Goal: Task Accomplishment & Management: Manage account settings

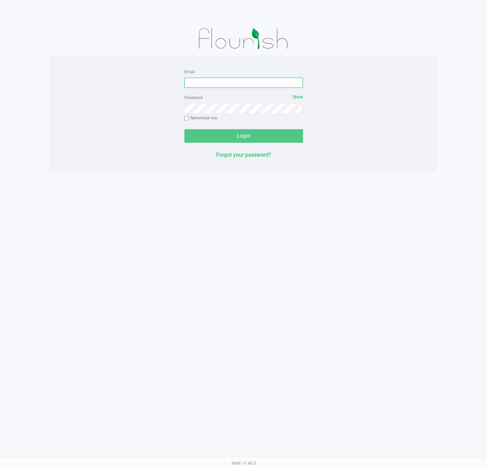
click at [185, 78] on input "Email" at bounding box center [243, 83] width 119 height 10
type input "[EMAIL_ADDRESS][DOMAIN_NAME]"
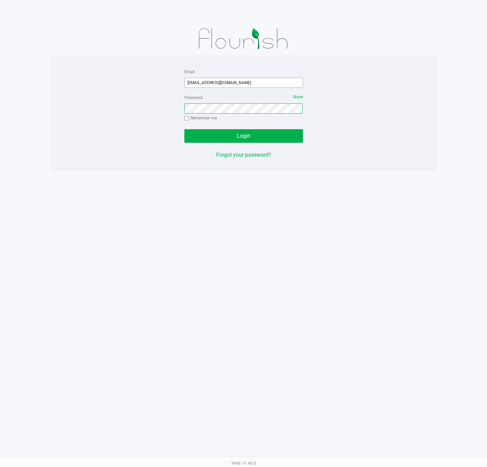
click at [184, 129] on button "Login" at bounding box center [243, 136] width 119 height 14
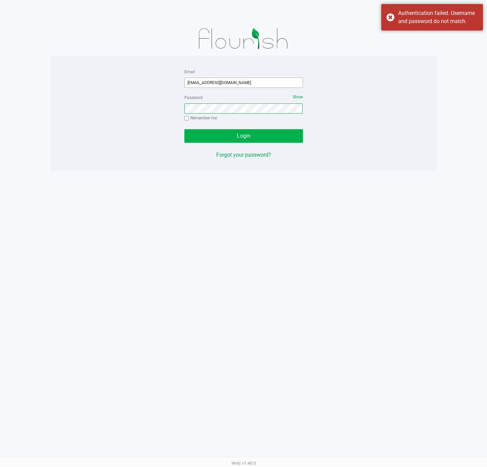
click at [184, 129] on button "Login" at bounding box center [243, 136] width 119 height 14
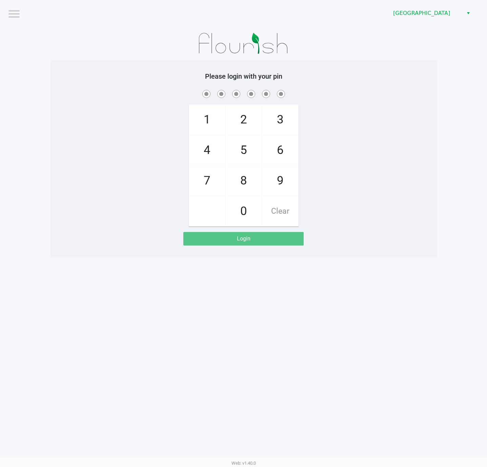
click at [148, 95] on span at bounding box center [244, 93] width 376 height 11
click at [124, 105] on div "1 4 7 2 5 8 0 3 6 9 Clear" at bounding box center [243, 157] width 386 height 138
checkbox input "true"
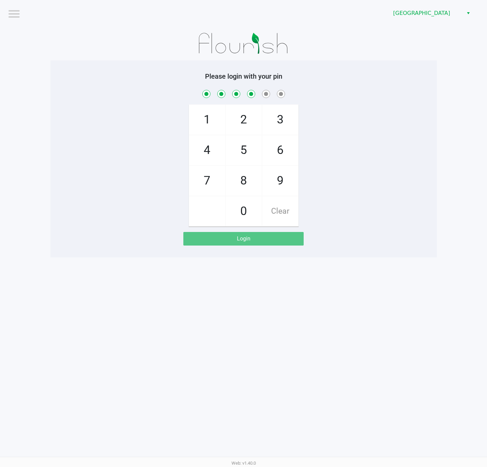
checkbox input "true"
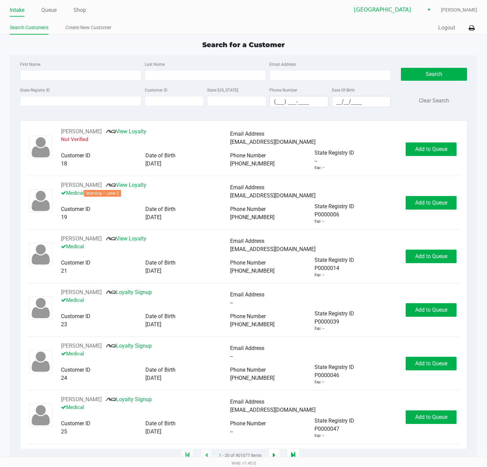
click at [49, 95] on div "State Registry ID" at bounding box center [80, 96] width 125 height 21
click at [52, 101] on input "State Registry ID" at bounding box center [80, 101] width 121 height 10
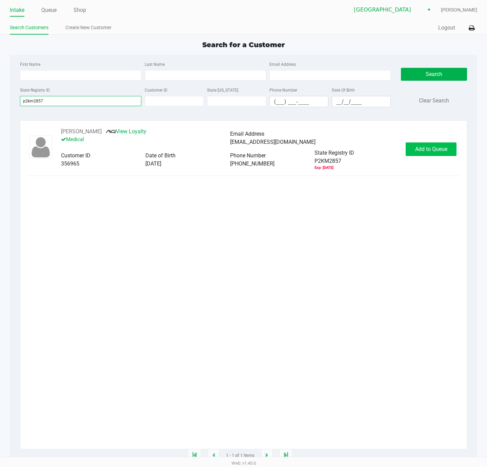
type input "p2km2857"
click at [415, 151] on span "Add to Queue" at bounding box center [431, 149] width 32 height 6
click at [414, 151] on body "Intake Queue Shop [GEOGRAPHIC_DATA] [PERSON_NAME] [PERSON_NAME] Search Customer…" at bounding box center [243, 228] width 487 height 456
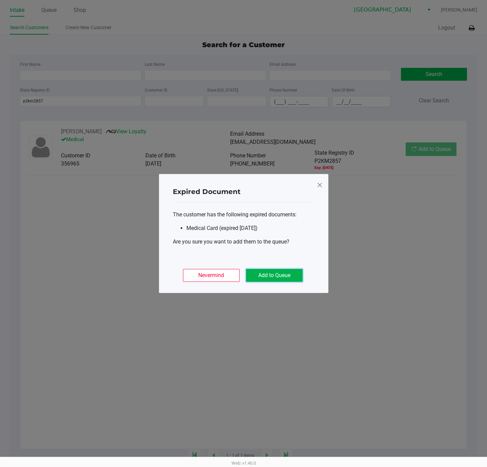
drag, startPoint x: 281, startPoint y: 271, endPoint x: 282, endPoint y: 260, distance: 11.2
click at [281, 271] on button "Add to Queue" at bounding box center [274, 275] width 57 height 13
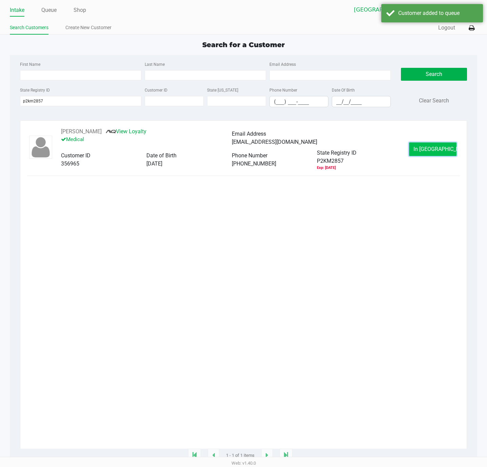
click at [433, 149] on span "In [GEOGRAPHIC_DATA]" at bounding box center [441, 149] width 57 height 6
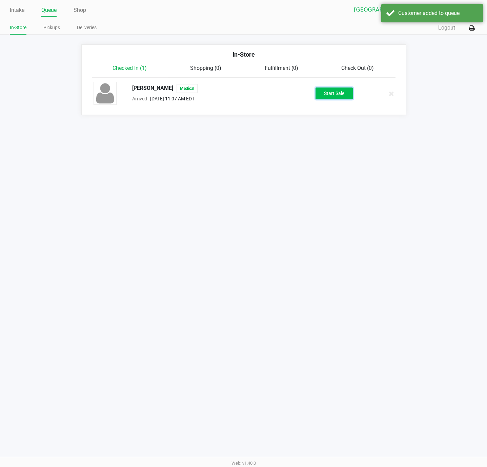
click at [328, 93] on button "Start Sale" at bounding box center [333, 93] width 37 height 12
click at [344, 137] on div "Intake Queue Shop [GEOGRAPHIC_DATA][PERSON_NAME] WC [PERSON_NAME] In-Store Pick…" at bounding box center [243, 233] width 487 height 467
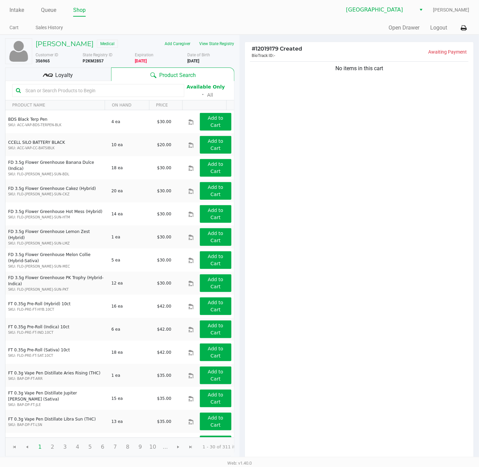
click at [344, 137] on div "No items in this cart" at bounding box center [359, 260] width 229 height 401
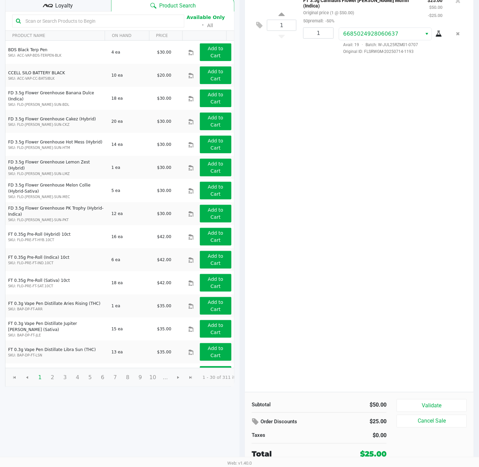
scroll to position [71, 0]
click at [421, 410] on button "Validate" at bounding box center [432, 405] width 70 height 13
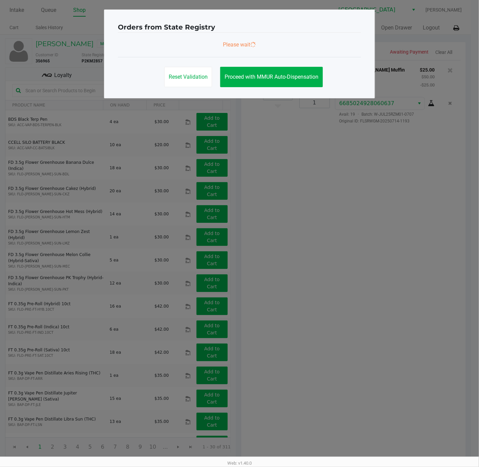
scroll to position [0, 0]
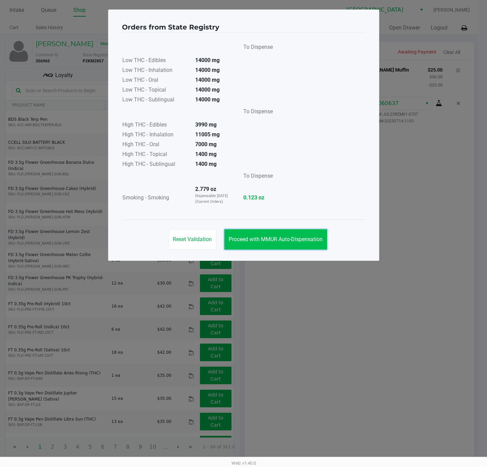
drag, startPoint x: 275, startPoint y: 236, endPoint x: 300, endPoint y: 230, distance: 25.9
click at [277, 235] on button "Proceed with MMUR Auto-Dispensation" at bounding box center [275, 239] width 103 height 20
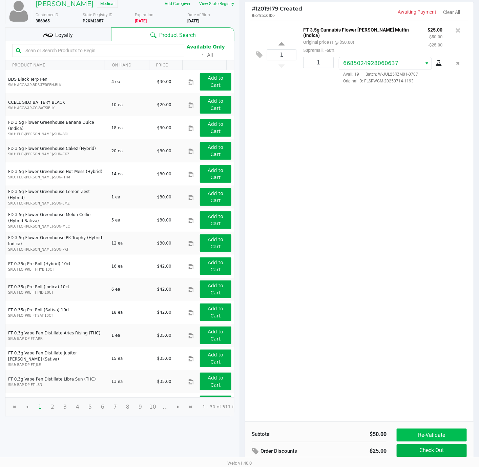
scroll to position [71, 0]
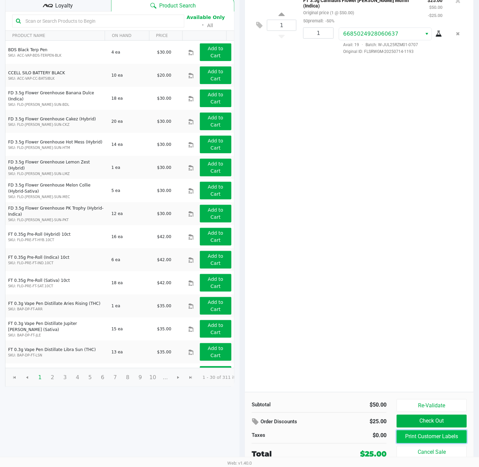
click at [434, 435] on button "Print Customer Labels" at bounding box center [432, 436] width 70 height 13
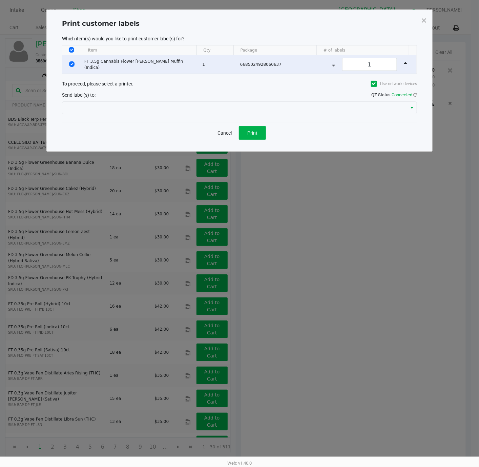
scroll to position [0, 0]
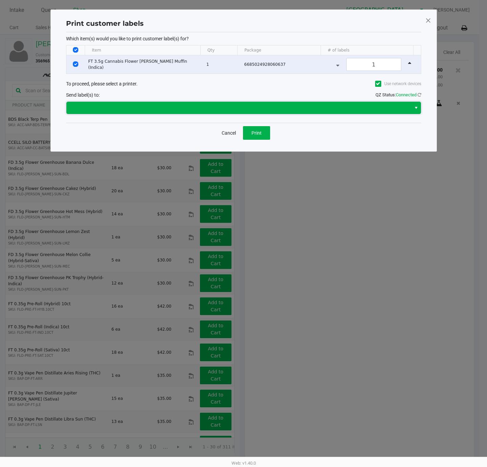
click at [228, 113] on span at bounding box center [238, 108] width 345 height 12
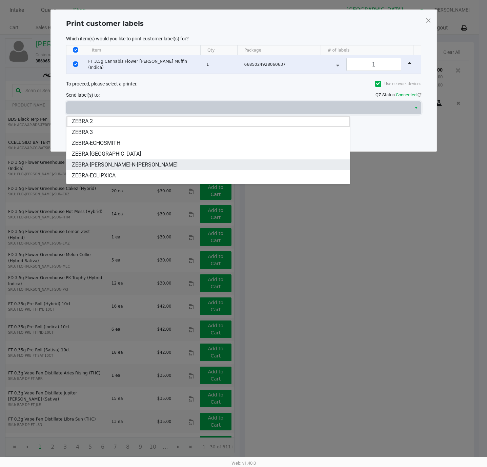
click at [166, 165] on li "ZEBRA-[PERSON_NAME]-N-[PERSON_NAME]" at bounding box center [207, 164] width 283 height 11
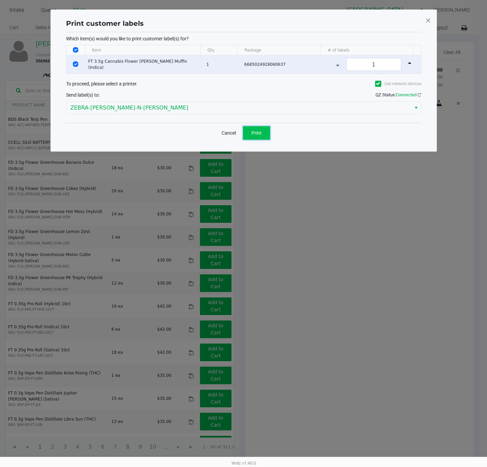
click at [262, 128] on button "Print" at bounding box center [256, 133] width 27 height 14
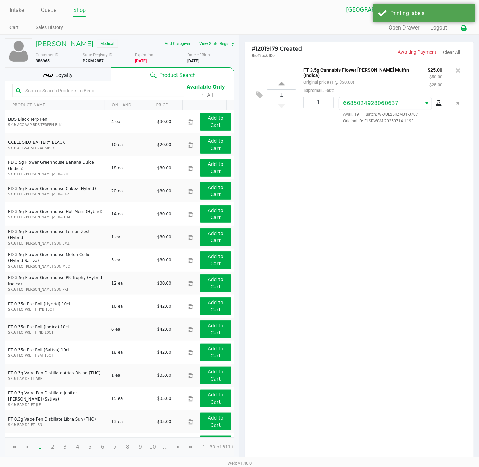
click at [460, 28] on button at bounding box center [464, 28] width 11 height 13
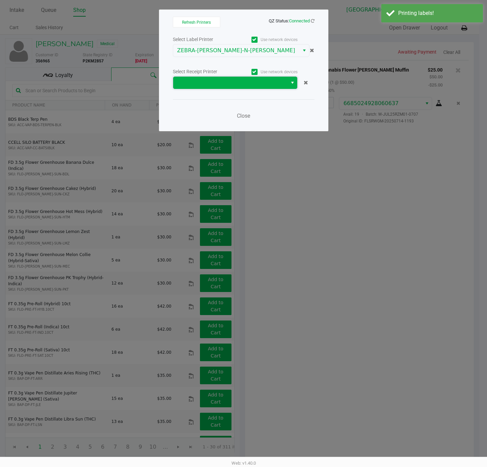
click at [277, 87] on span at bounding box center [230, 83] width 114 height 12
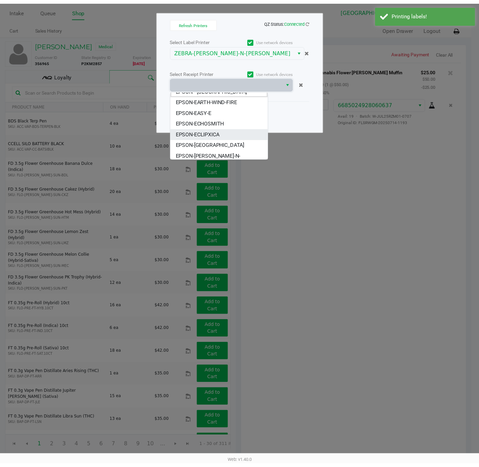
scroll to position [8, 0]
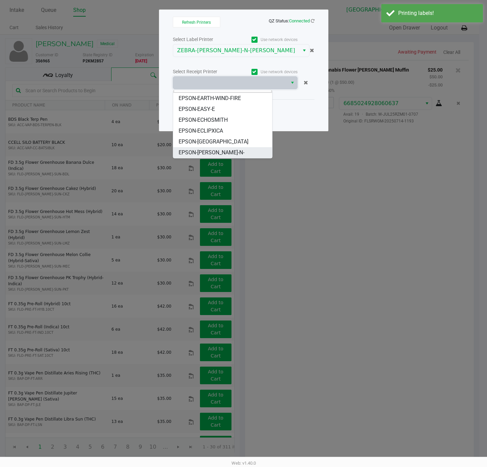
click at [229, 150] on span "EPSON-[PERSON_NAME]-N-[PERSON_NAME]" at bounding box center [223, 156] width 88 height 16
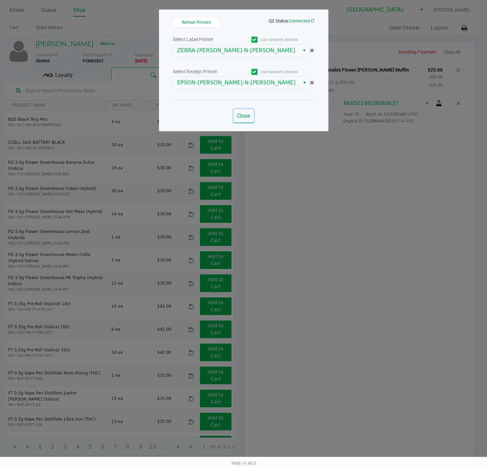
click at [242, 118] on span "Close" at bounding box center [243, 116] width 13 height 6
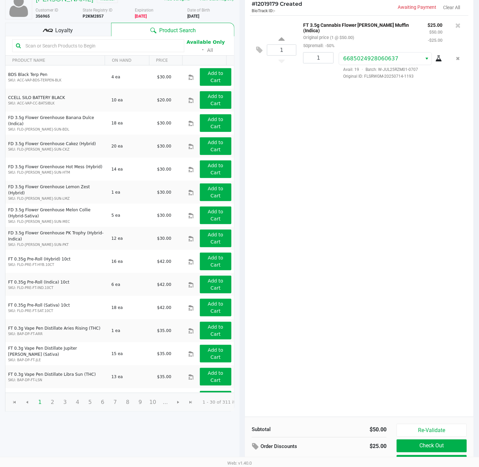
scroll to position [71, 0]
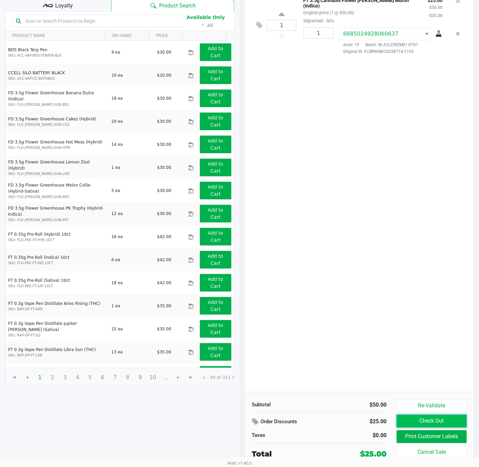
click at [418, 424] on button "Check Out" at bounding box center [432, 420] width 70 height 13
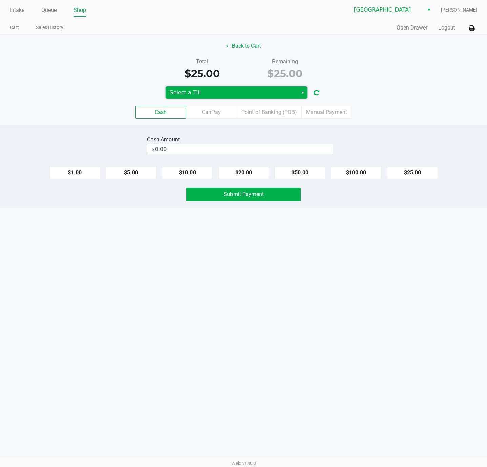
click at [205, 90] on span "Select a Till" at bounding box center [232, 92] width 124 height 8
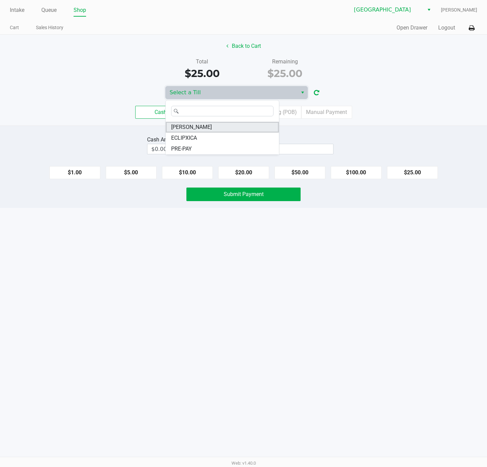
click at [200, 130] on span "[PERSON_NAME]" at bounding box center [191, 127] width 41 height 8
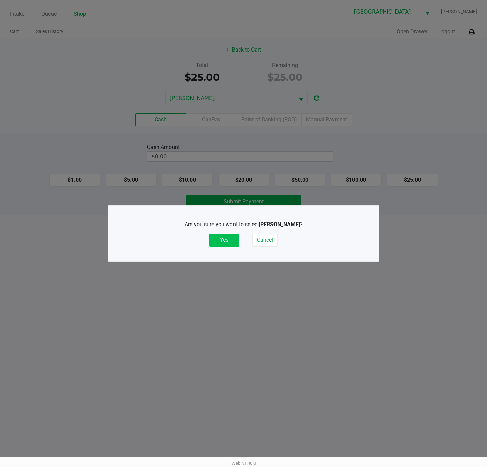
click at [227, 236] on button "Yes" at bounding box center [223, 239] width 29 height 13
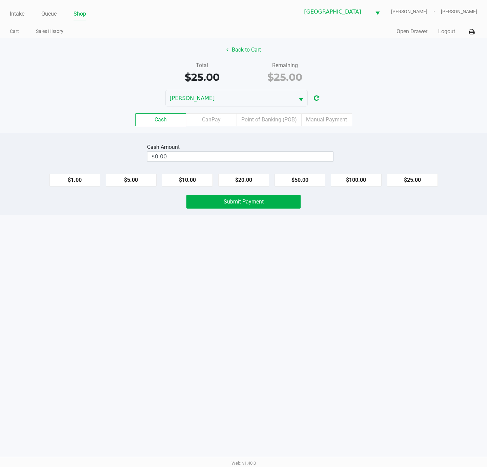
click at [338, 233] on div "Intake Queue Shop [GEOGRAPHIC_DATA][PERSON_NAME] WC [PERSON_NAME] [PERSON_NAME]…" at bounding box center [243, 233] width 487 height 467
click at [250, 182] on button "$20.00" at bounding box center [243, 180] width 51 height 13
click at [191, 179] on button "$10.00" at bounding box center [187, 180] width 51 height 13
type input "$30.00"
click at [230, 203] on span "Submit Payment" at bounding box center [244, 201] width 40 height 6
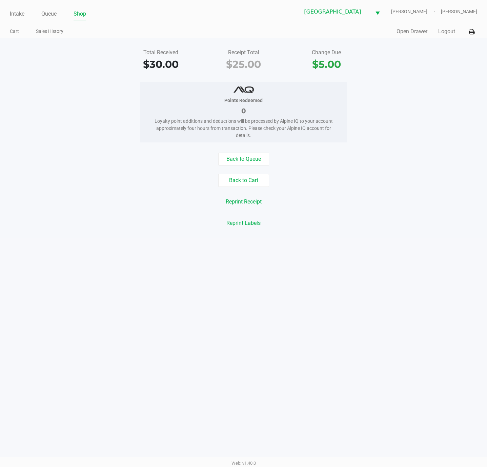
click at [98, 281] on div "Intake Queue Shop [GEOGRAPHIC_DATA][PERSON_NAME] WC [PERSON_NAME] [PERSON_NAME]…" at bounding box center [243, 233] width 487 height 467
click at [148, 236] on div "Total Received $30.00 Receipt Total $25.00 Change Due $5.00 Points Redeemed 0 L…" at bounding box center [243, 137] width 487 height 199
click at [17, 15] on link "Intake" at bounding box center [17, 13] width 15 height 9
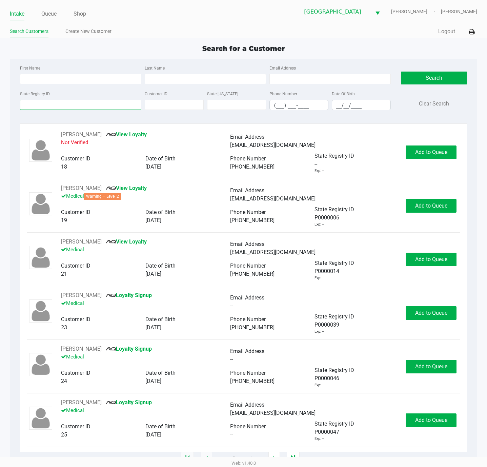
click at [119, 108] on input "State Registry ID" at bounding box center [80, 105] width 121 height 10
click at [97, 74] on input "First Name" at bounding box center [80, 79] width 121 height 10
click at [64, 80] on input "First Name" at bounding box center [80, 79] width 121 height 10
type input "[PERSON_NAME]"
click at [91, 79] on input "[PERSON_NAME]" at bounding box center [80, 79] width 121 height 10
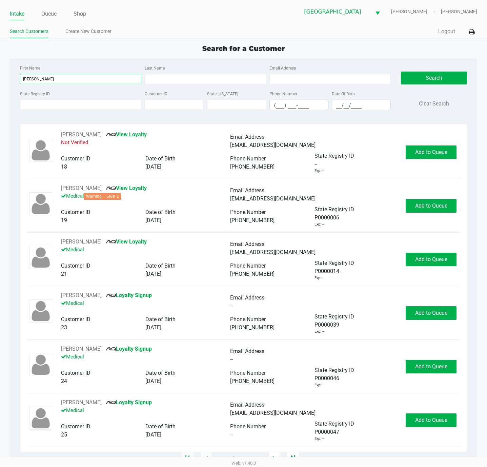
click at [46, 76] on input "[PERSON_NAME]" at bounding box center [80, 79] width 121 height 10
click at [54, 91] on div "State Registry ID" at bounding box center [80, 99] width 125 height 21
click at [54, 100] on input "State Registry ID" at bounding box center [80, 105] width 121 height 10
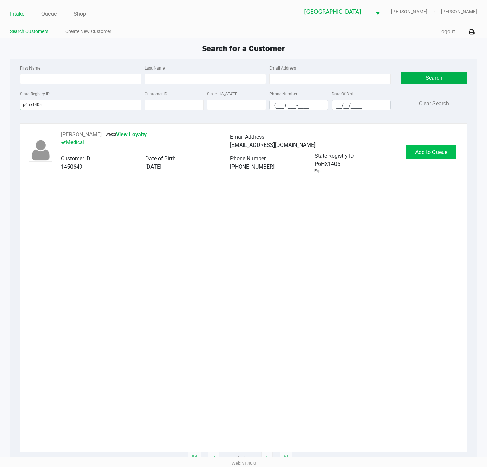
type input "p6hx1405"
click at [424, 157] on button "Add to Queue" at bounding box center [431, 152] width 51 height 14
click at [424, 157] on div "Add to Queue" at bounding box center [431, 152] width 51 height 14
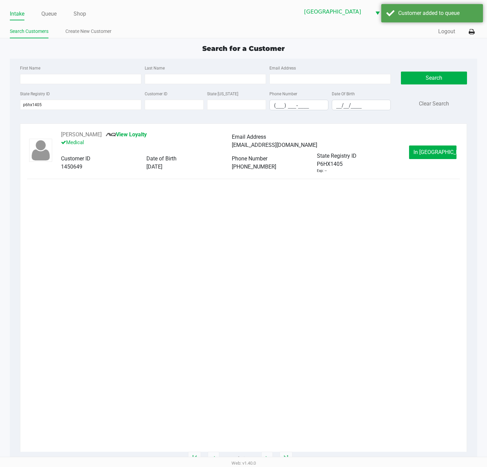
click at [407, 144] on div "[PERSON_NAME] View Loyalty Medical Email Address [EMAIL_ADDRESS][DOMAIN_NAME] C…" at bounding box center [231, 151] width 355 height 43
click at [422, 151] on span "In [GEOGRAPHIC_DATA]" at bounding box center [441, 152] width 57 height 6
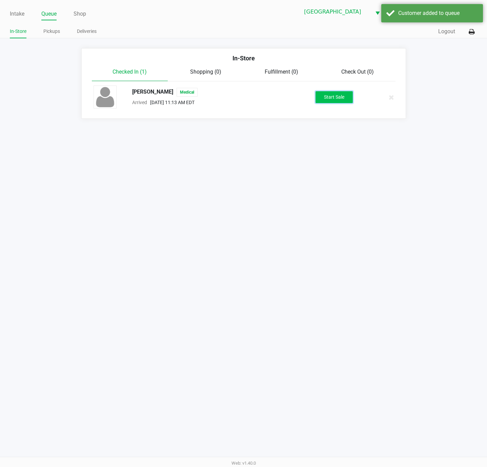
click at [333, 99] on button "Start Sale" at bounding box center [333, 97] width 37 height 12
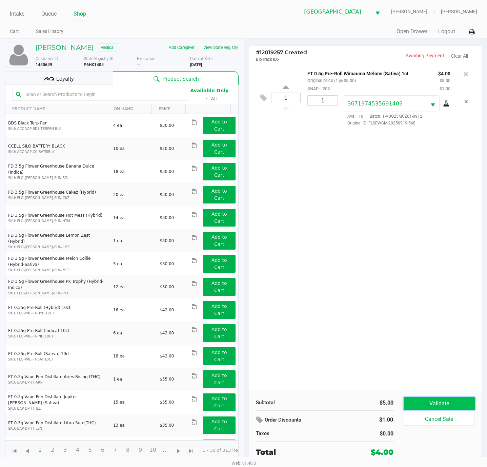
click at [436, 401] on button "Validate" at bounding box center [440, 403] width 72 height 13
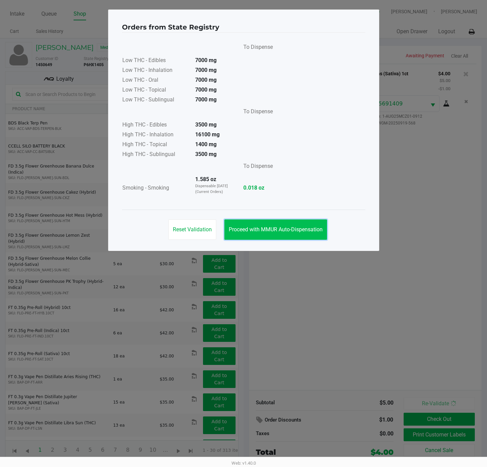
click at [289, 220] on button "Proceed with MMUR Auto-Dispensation" at bounding box center [275, 229] width 103 height 20
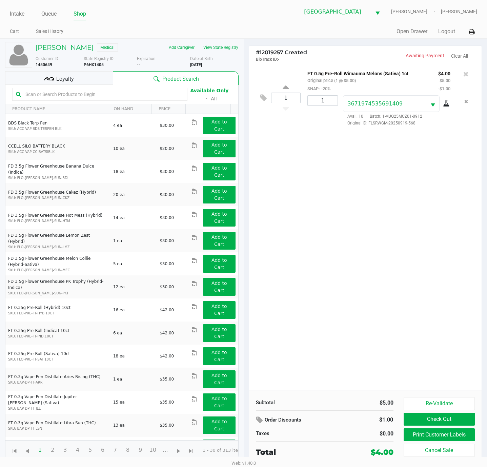
click at [51, 85] on div "Loyalty" at bounding box center [59, 78] width 108 height 14
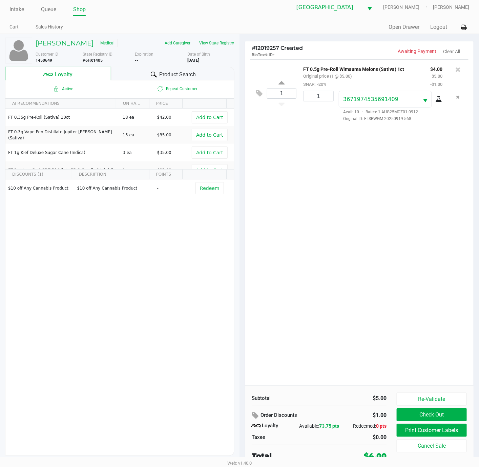
scroll to position [8, 0]
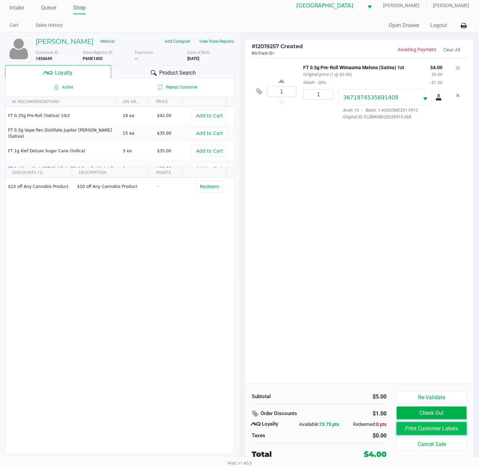
click at [447, 429] on button "Print Customer Labels" at bounding box center [432, 428] width 70 height 13
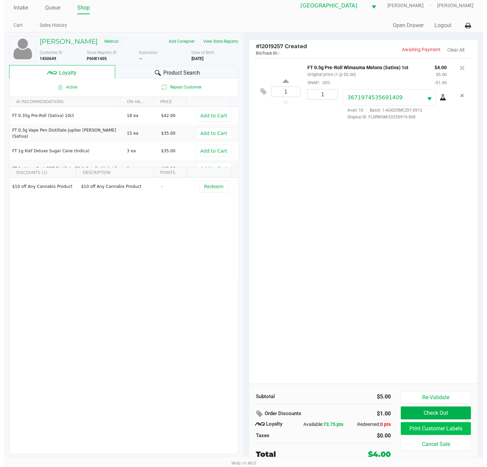
scroll to position [0, 0]
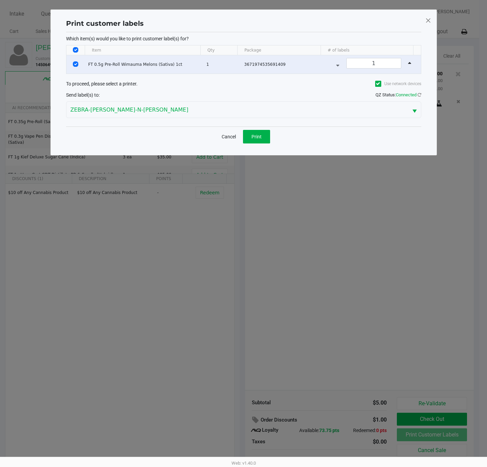
click at [258, 145] on div "Cancel Print" at bounding box center [243, 136] width 355 height 20
click at [257, 142] on button "Print" at bounding box center [256, 137] width 27 height 14
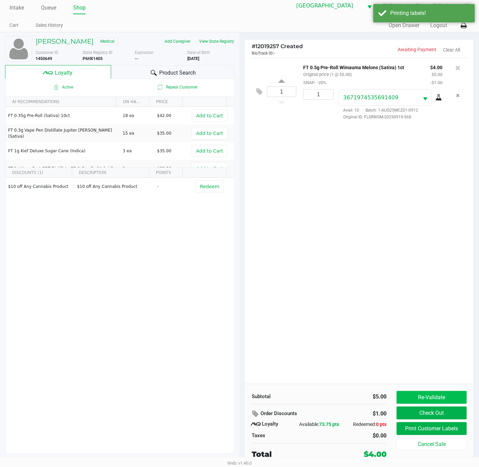
scroll to position [8, 0]
click at [427, 406] on button "Check Out" at bounding box center [432, 412] width 70 height 13
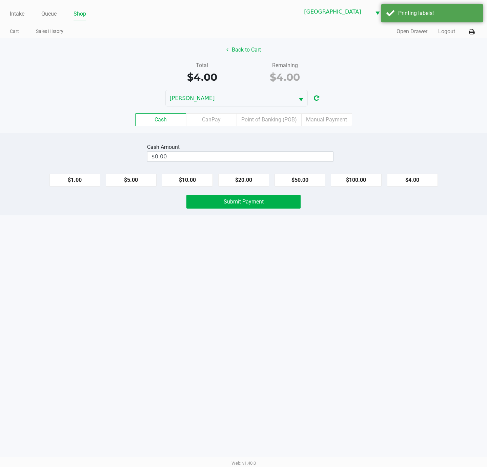
click at [342, 319] on div "Intake Queue Shop Port St. [PERSON_NAME] WC [PERSON_NAME] [PERSON_NAME] Cart Sa…" at bounding box center [243, 233] width 487 height 467
click at [129, 178] on button "$5.00" at bounding box center [131, 180] width 51 height 13
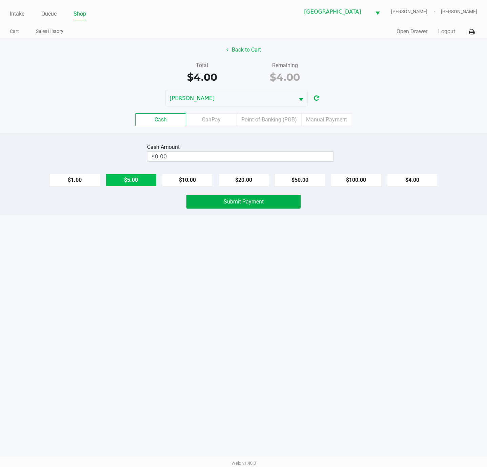
type input "$5.00"
click at [232, 200] on span "Submit Payment" at bounding box center [244, 201] width 40 height 6
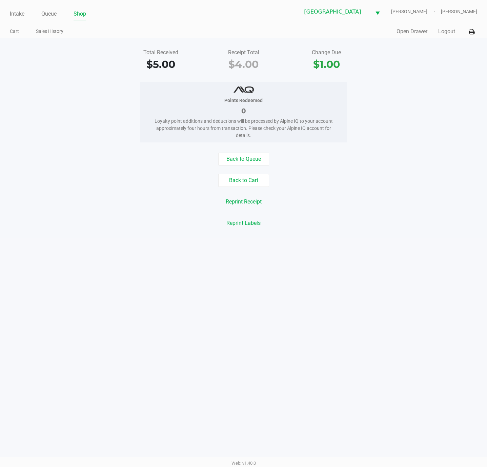
click at [394, 243] on div "Intake Queue Shop [GEOGRAPHIC_DATA][PERSON_NAME] WC [PERSON_NAME] [PERSON_NAME]…" at bounding box center [243, 233] width 487 height 467
click at [91, 66] on div "Total Received $5.00 Receipt Total $4.00 Change Due $1.00" at bounding box center [243, 59] width 497 height 23
click at [104, 146] on div "Total Received $5.00 Receipt Total $4.00 Change Due $1.00 Points Redeemed 0 Loy…" at bounding box center [243, 137] width 487 height 199
click at [13, 12] on link "Intake" at bounding box center [17, 13] width 15 height 9
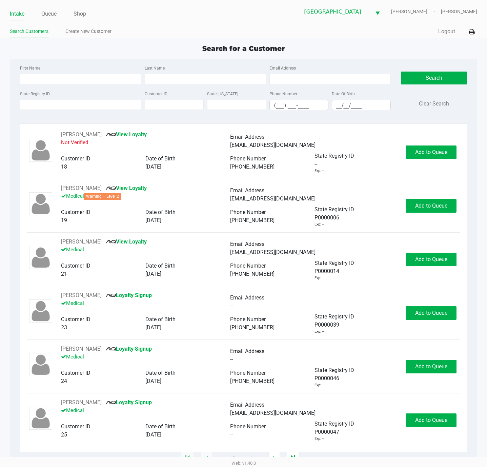
click at [51, 72] on div "First Name" at bounding box center [80, 74] width 125 height 20
click at [51, 81] on input "First Name" at bounding box center [80, 79] width 121 height 10
click at [111, 51] on div "Search for a Customer" at bounding box center [244, 48] width 478 height 10
click at [87, 106] on input "State Registry ID" at bounding box center [80, 105] width 121 height 10
click at [83, 50] on div "Search for a Customer" at bounding box center [244, 48] width 478 height 10
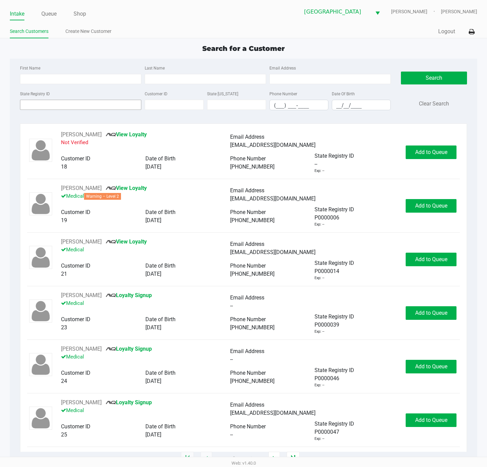
drag, startPoint x: 70, startPoint y: 111, endPoint x: 68, endPoint y: 105, distance: 6.3
click at [68, 110] on div "State Registry ID Customer ID State [US_STATE] Phone Number (___) ___-____ Date…" at bounding box center [205, 102] width 374 height 26
click at [68, 104] on input "State Registry ID" at bounding box center [80, 105] width 121 height 10
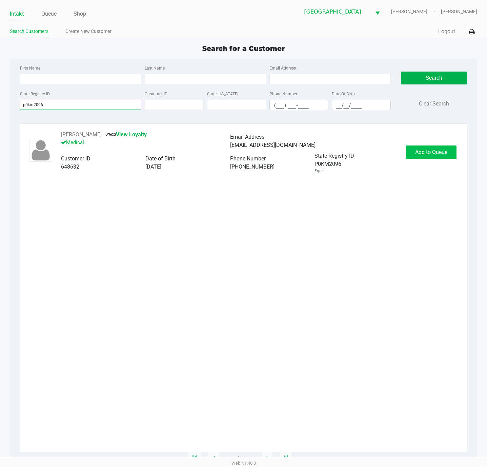
type input "p0km2096"
click at [428, 152] on span "Add to Queue" at bounding box center [431, 152] width 32 height 6
click at [428, 152] on div "Add to Queue" at bounding box center [431, 152] width 51 height 14
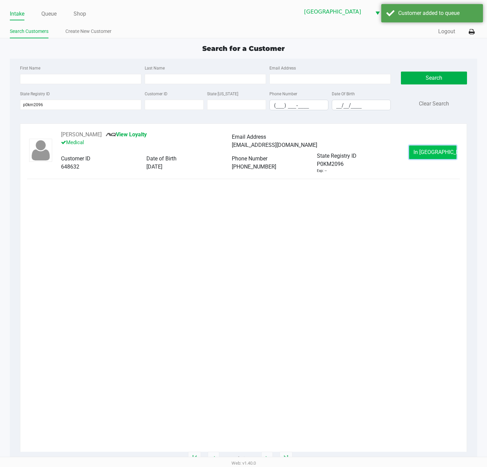
click at [428, 153] on span "In [GEOGRAPHIC_DATA]" at bounding box center [441, 152] width 57 height 6
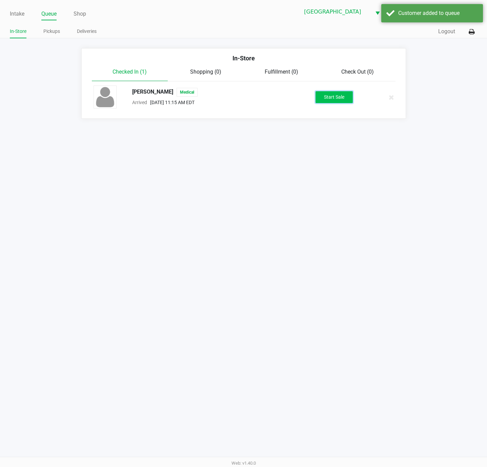
click at [325, 95] on button "Start Sale" at bounding box center [333, 97] width 37 height 12
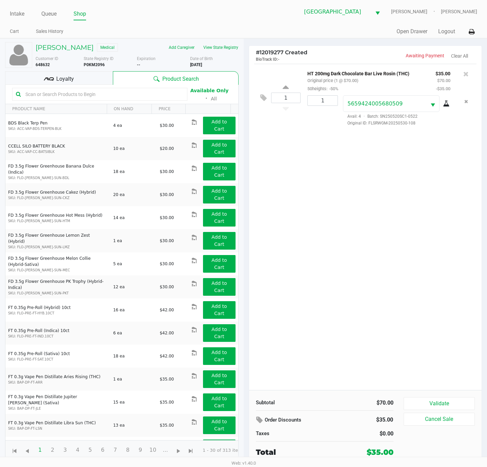
click at [83, 84] on div "Loyalty" at bounding box center [59, 78] width 108 height 14
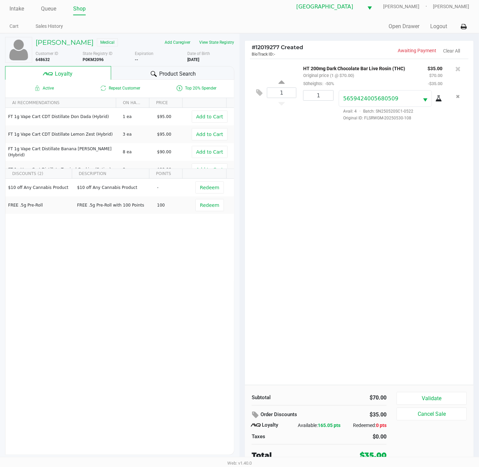
scroll to position [8, 0]
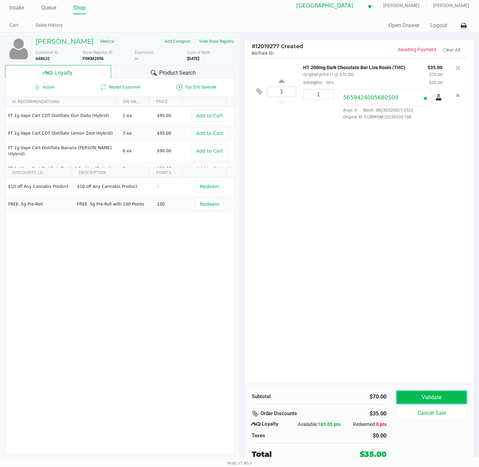
click at [430, 392] on button "Validate" at bounding box center [432, 397] width 70 height 13
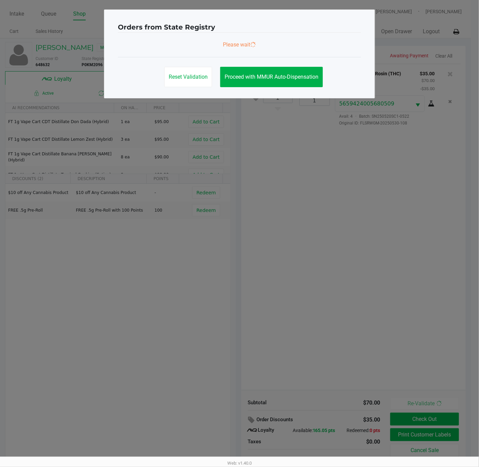
scroll to position [0, 0]
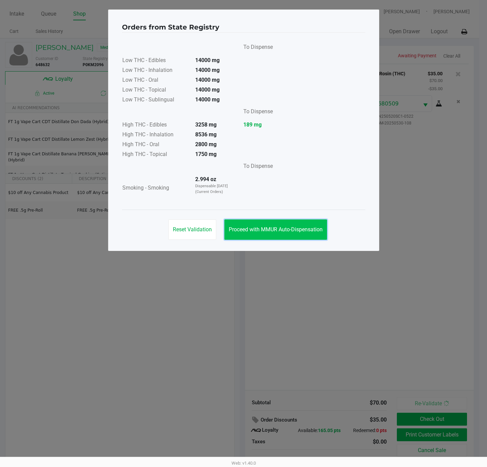
click at [261, 226] on span "Proceed with MMUR Auto-Dispensation" at bounding box center [276, 229] width 94 height 6
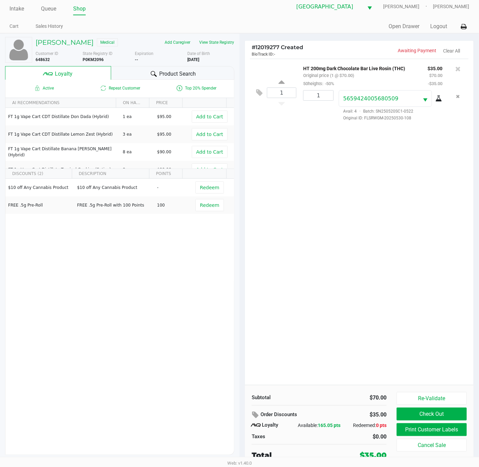
scroll to position [8, 0]
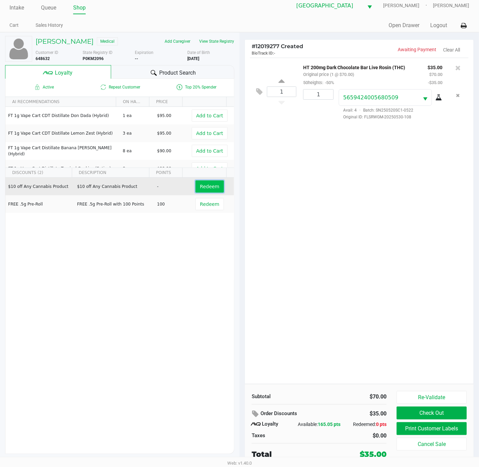
click at [202, 184] on span "Redeem" at bounding box center [209, 186] width 19 height 5
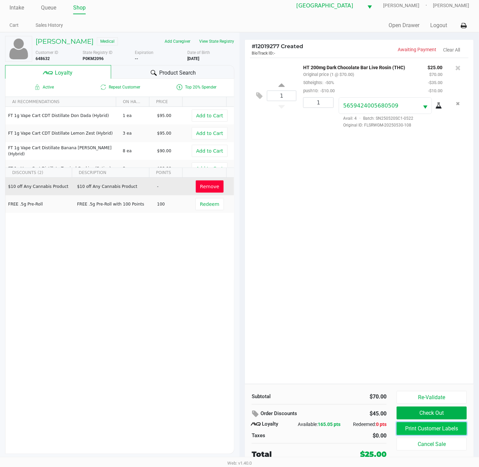
click at [447, 431] on button "Print Customer Labels" at bounding box center [432, 428] width 70 height 13
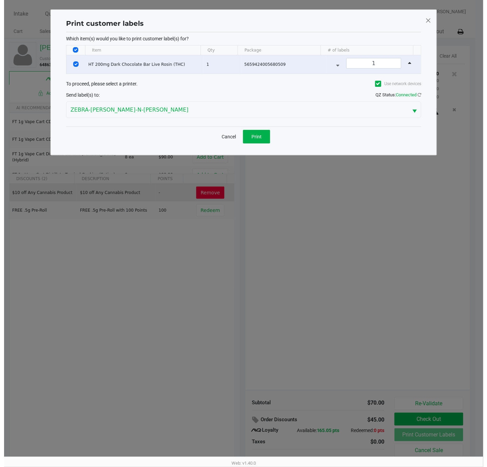
scroll to position [0, 0]
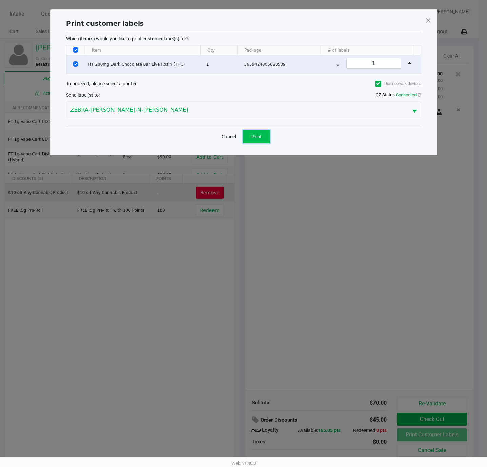
click at [263, 137] on button "Print" at bounding box center [256, 137] width 27 height 14
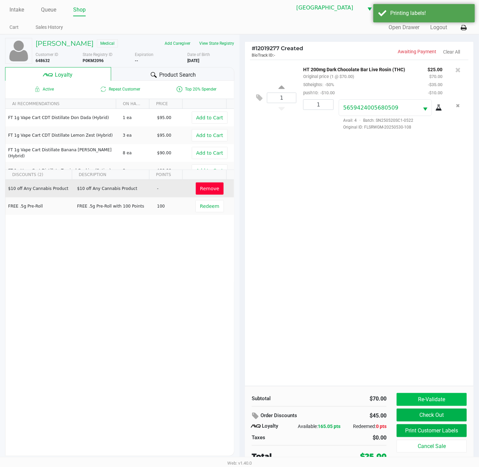
scroll to position [8, 0]
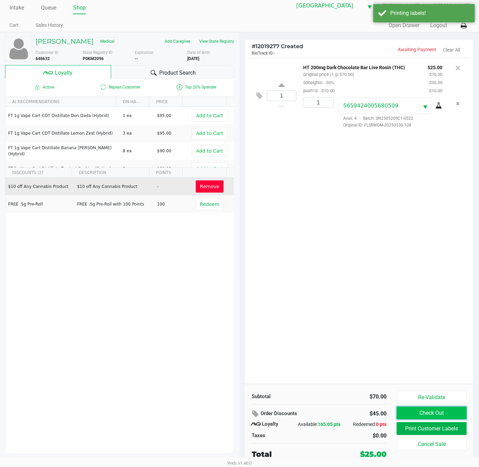
click at [433, 412] on button "Check Out" at bounding box center [432, 412] width 70 height 13
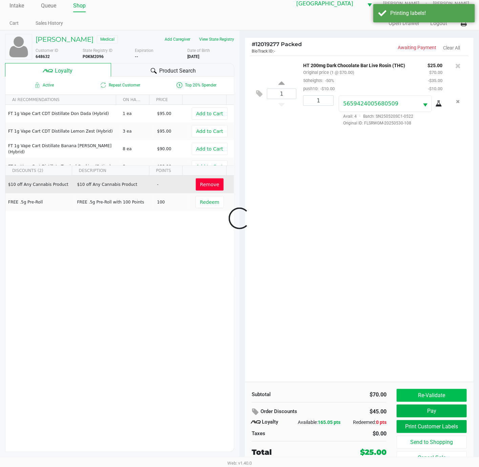
scroll to position [14, 0]
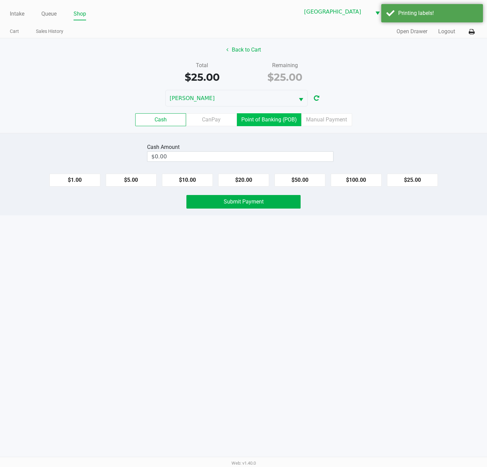
click at [265, 120] on label "Point of Banking (POB)" at bounding box center [269, 119] width 64 height 13
click at [0, 0] on 7 "Point of Banking (POB)" at bounding box center [0, 0] width 0 height 0
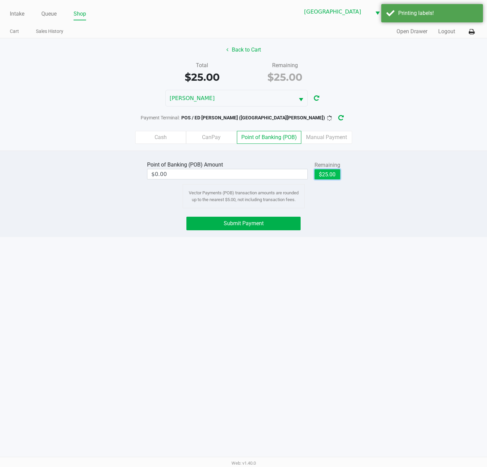
click at [323, 170] on button "$25.00" at bounding box center [327, 174] width 26 height 10
type input "$25.00"
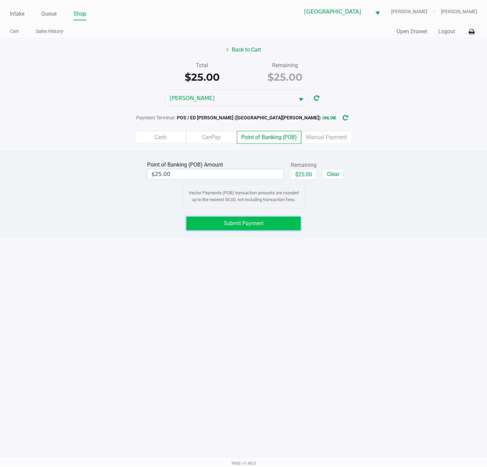
click at [252, 222] on span "Submit Payment" at bounding box center [244, 223] width 40 height 6
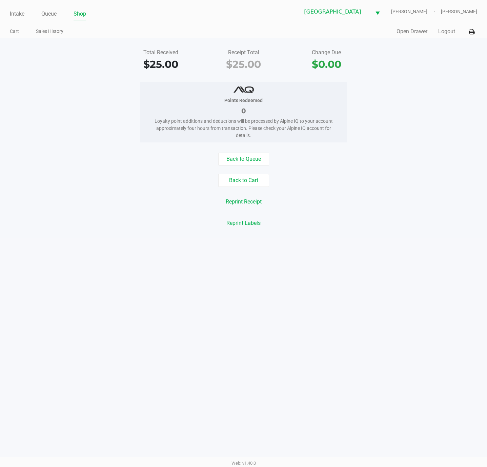
click at [164, 210] on div "Back to Queue Back to Cart Reprint Receipt Reprint Labels" at bounding box center [243, 190] width 497 height 77
click at [89, 162] on div "Back to Queue" at bounding box center [243, 158] width 497 height 13
click at [45, 12] on link "Queue" at bounding box center [48, 13] width 15 height 9
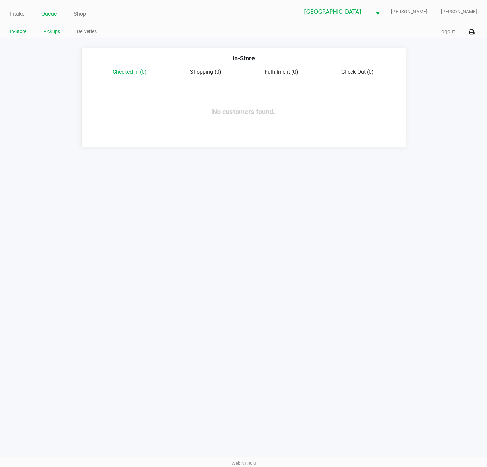
click at [45, 27] on link "Pickups" at bounding box center [51, 31] width 17 height 8
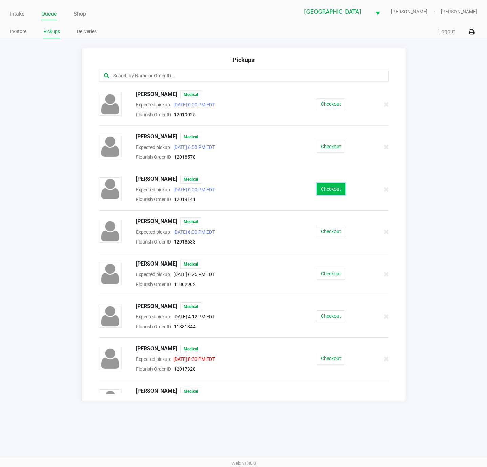
click at [323, 190] on button "Checkout" at bounding box center [331, 189] width 29 height 12
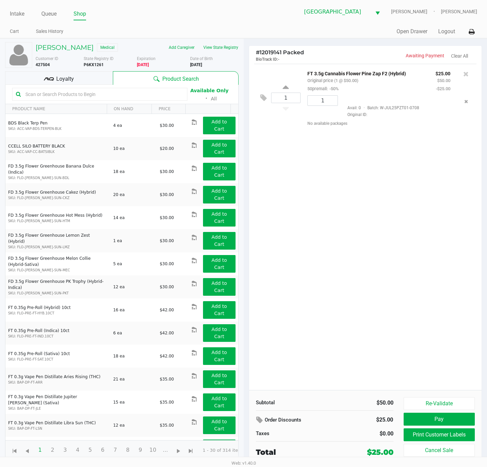
click at [76, 76] on div "Loyalty" at bounding box center [59, 78] width 108 height 14
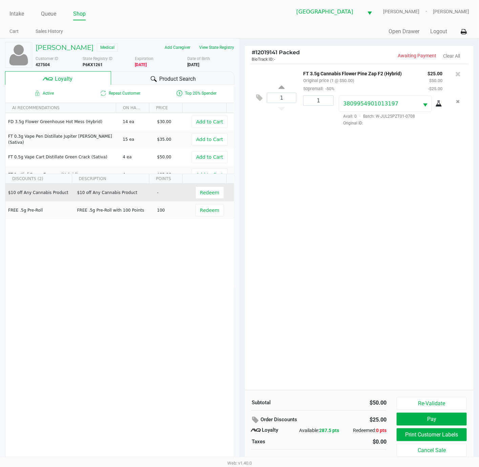
click at [188, 188] on td "Redeem" at bounding box center [211, 193] width 46 height 18
click at [201, 195] on span "Redeem" at bounding box center [209, 192] width 19 height 5
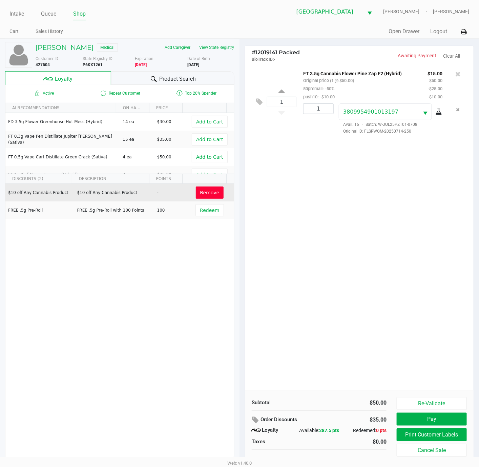
scroll to position [8, 0]
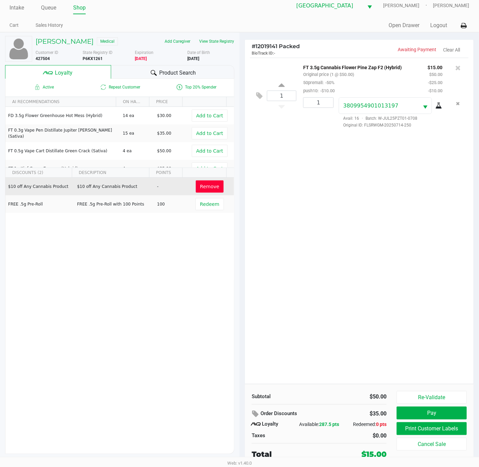
click at [297, 262] on div "1 FT 3.5g Cannabis Flower Pine Zap F2 (Hybrid) Original price (1 @ $50.00) 50pr…" at bounding box center [359, 221] width 229 height 326
click at [179, 70] on span "Product Search" at bounding box center [178, 73] width 37 height 8
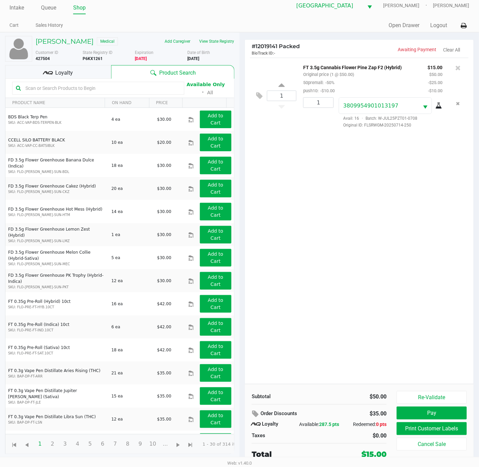
click at [116, 85] on input "text" at bounding box center [102, 88] width 158 height 10
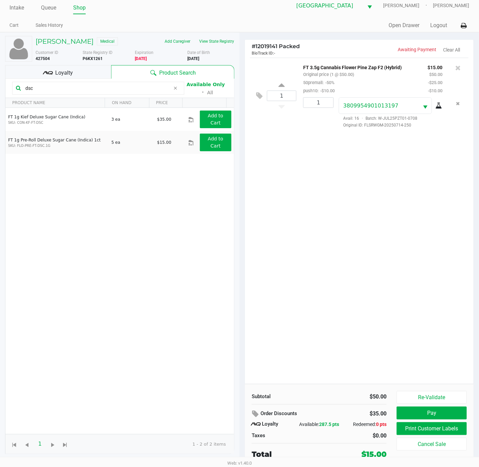
type input "dsc"
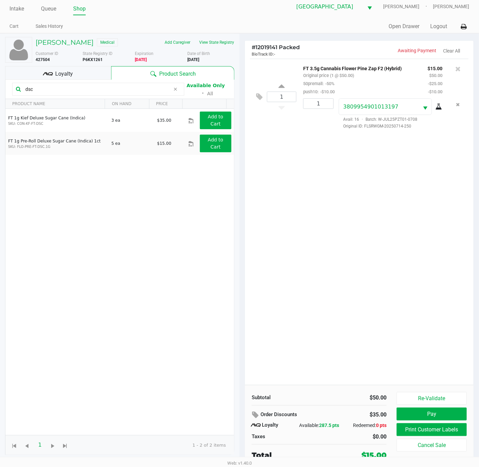
scroll to position [0, 0]
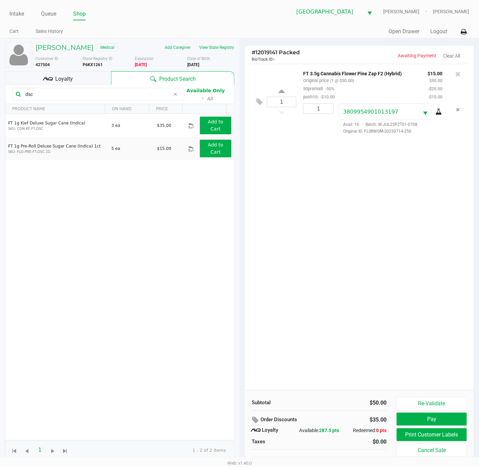
click at [272, 250] on div "1 FT 3.5g Cannabis Flower Pine Zap F2 (Hybrid) Original price (1 @ $50.00) 50pr…" at bounding box center [359, 227] width 229 height 326
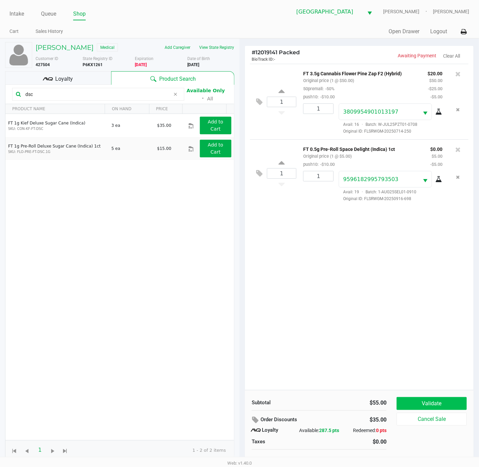
click at [409, 399] on button "Validate" at bounding box center [432, 403] width 70 height 13
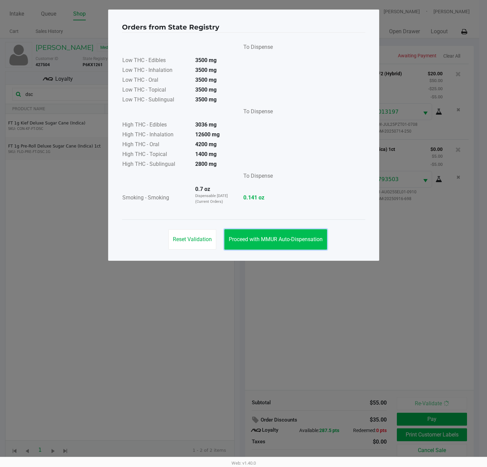
click at [272, 236] on span "Proceed with MMUR Auto-Dispensation" at bounding box center [276, 239] width 94 height 6
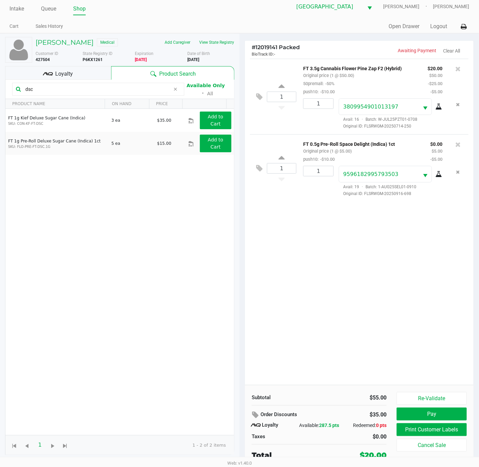
scroll to position [8, 0]
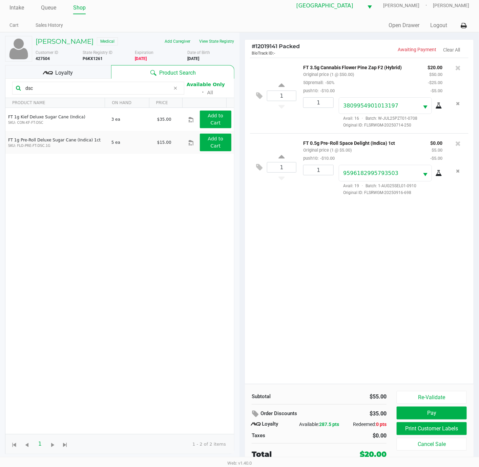
click at [26, 75] on div "Loyalty" at bounding box center [58, 72] width 106 height 14
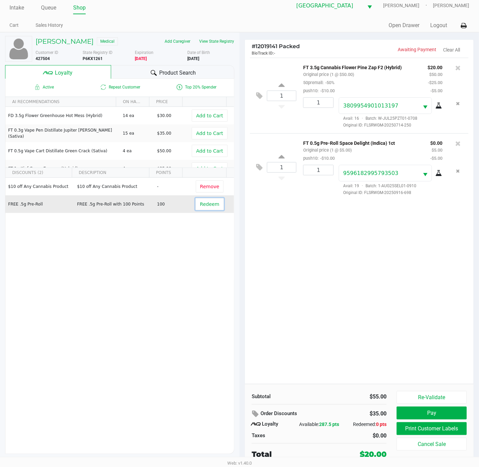
drag, startPoint x: 204, startPoint y: 197, endPoint x: 204, endPoint y: 202, distance: 4.4
click at [204, 199] on button "Redeem" at bounding box center [210, 204] width 28 height 12
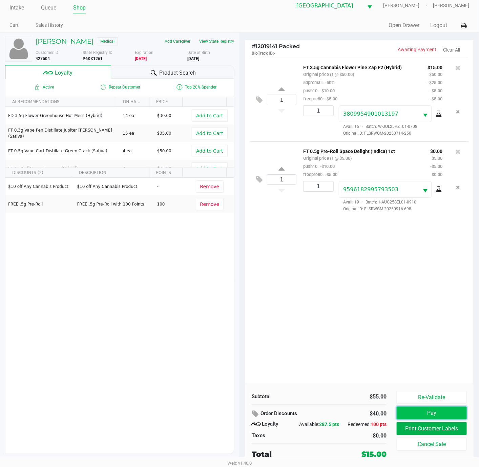
click at [419, 414] on button "Pay" at bounding box center [432, 412] width 70 height 13
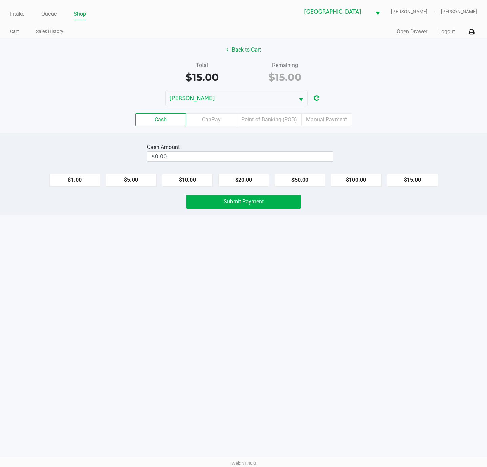
click at [249, 50] on button "Back to Cart" at bounding box center [243, 49] width 43 height 13
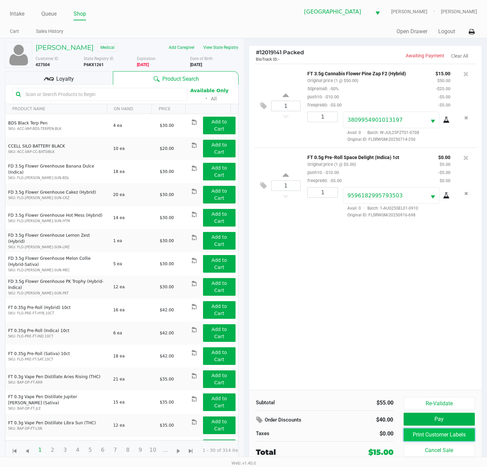
click at [437, 431] on button "Print Customer Labels" at bounding box center [440, 434] width 72 height 13
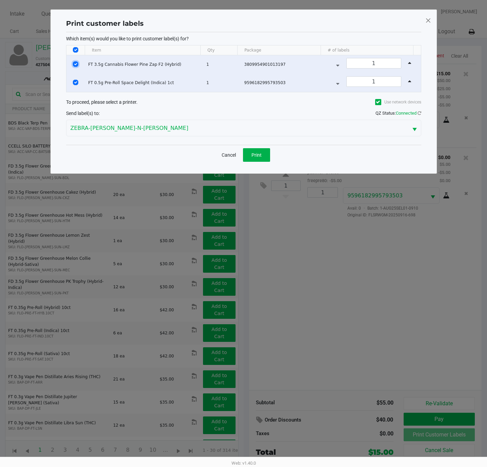
click at [76, 66] on input "Select Row" at bounding box center [75, 63] width 5 height 5
checkbox input "false"
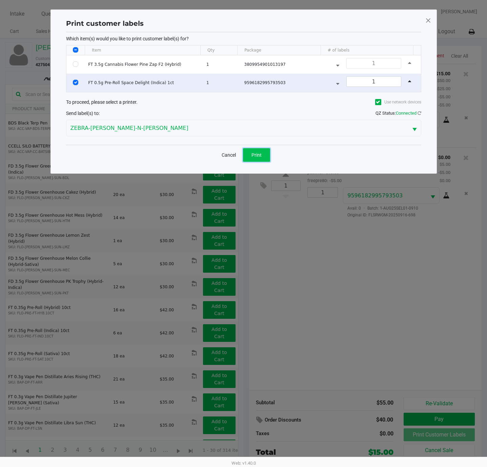
click at [252, 160] on button "Print" at bounding box center [256, 155] width 27 height 14
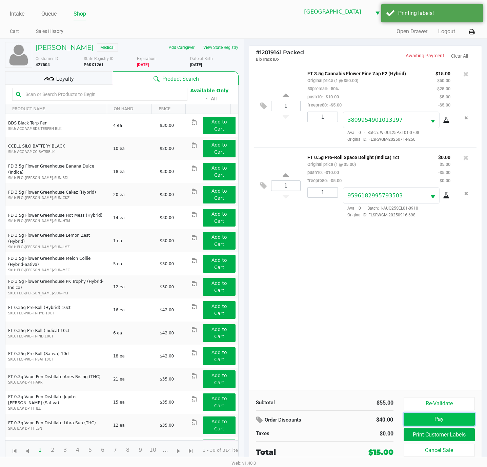
click at [455, 421] on button "Pay" at bounding box center [440, 418] width 72 height 13
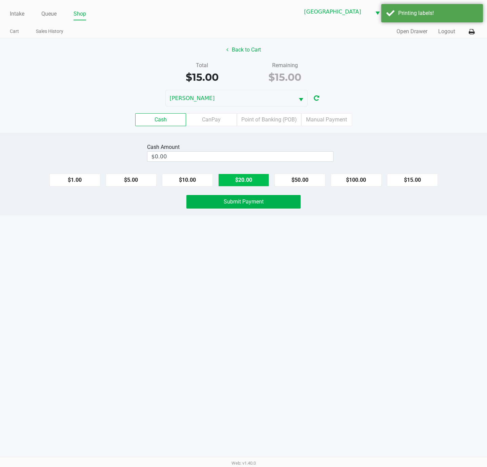
click at [242, 185] on button "$20.00" at bounding box center [243, 180] width 51 height 13
type input "$20.00"
click at [245, 211] on div "Cash Amount $20.00 Clear $1.00 $5.00 $10.00 $20.00 $50.00 $100.00 $15.00 Submit…" at bounding box center [243, 174] width 487 height 82
click at [244, 207] on button "Submit Payment" at bounding box center [243, 202] width 114 height 14
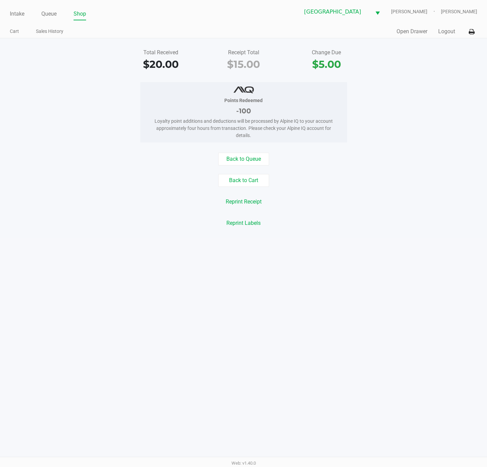
click at [12, 13] on link "Intake" at bounding box center [17, 13] width 15 height 9
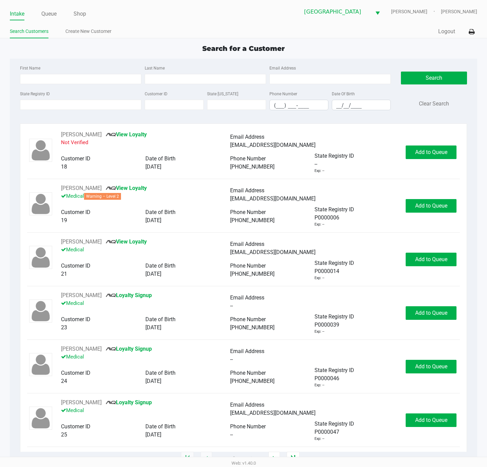
click at [108, 95] on div "State Registry ID" at bounding box center [80, 99] width 125 height 21
click at [109, 98] on div "State Registry ID" at bounding box center [80, 99] width 125 height 21
click at [91, 35] on link "Create New Customer" at bounding box center [88, 31] width 46 height 8
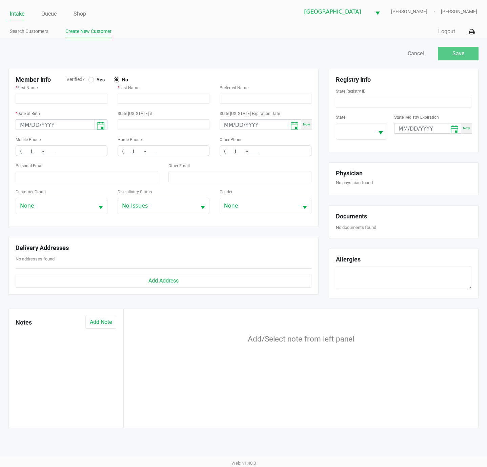
click at [13, 14] on link "Intake" at bounding box center [17, 13] width 15 height 9
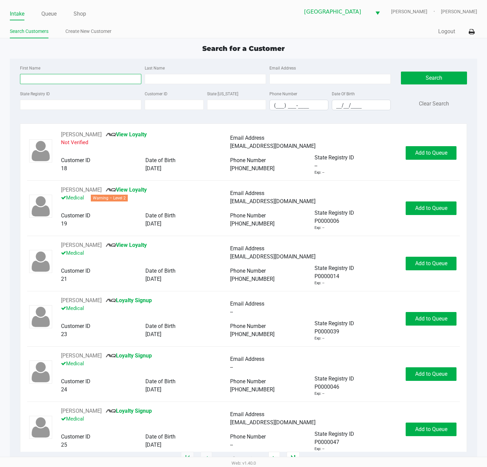
click at [96, 83] on input "First Name" at bounding box center [80, 79] width 121 height 10
type input "[PERSON_NAME]"
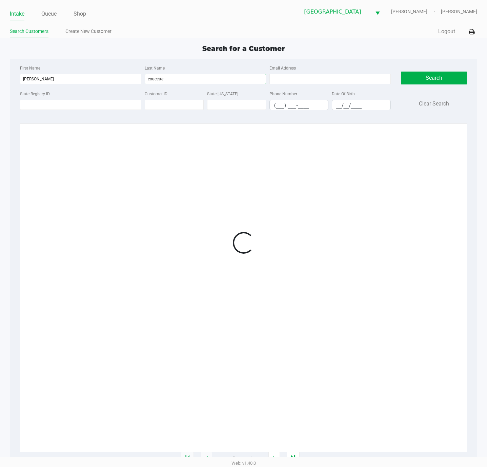
click at [166, 79] on input "coucette" at bounding box center [205, 79] width 121 height 10
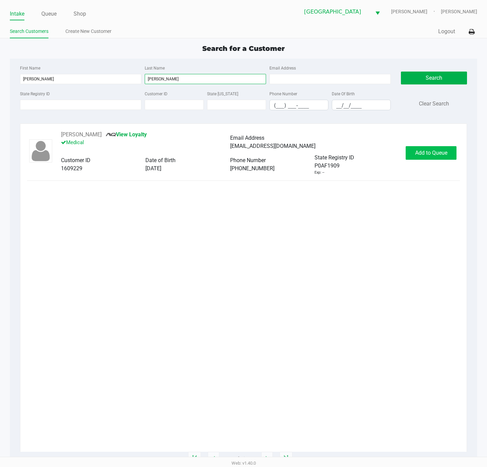
type input "[PERSON_NAME]"
click at [439, 151] on span "Add to Queue" at bounding box center [431, 152] width 32 height 6
click at [439, 151] on div "Add to Queue" at bounding box center [431, 153] width 51 height 14
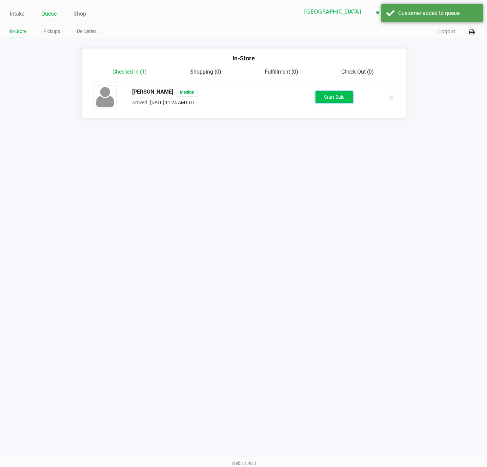
click at [327, 95] on button "Start Sale" at bounding box center [333, 97] width 37 height 12
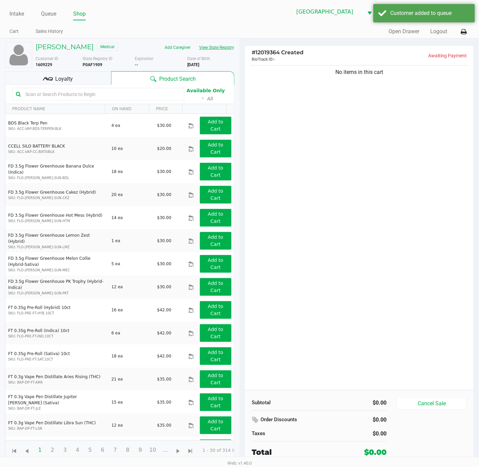
click at [195, 53] on button "View State Registry" at bounding box center [215, 47] width 40 height 11
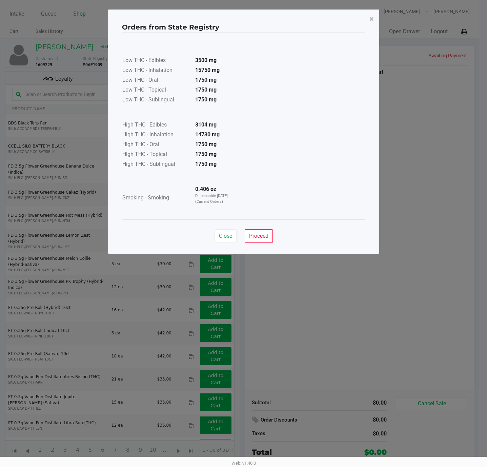
click at [224, 228] on div "Close Proceed" at bounding box center [243, 232] width 243 height 27
click at [223, 236] on span "Close" at bounding box center [225, 235] width 13 height 6
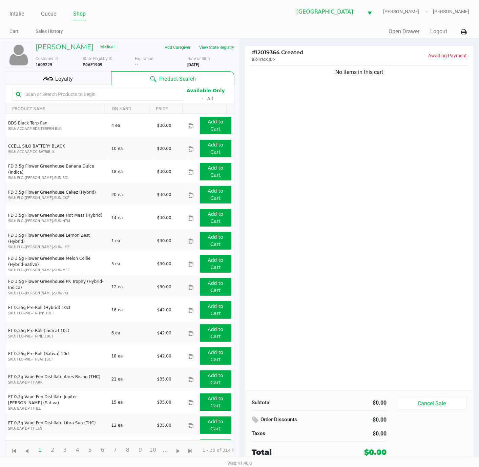
click at [59, 96] on div "Available Only ᛫ All" at bounding box center [119, 94] width 215 height 17
click at [59, 83] on span "Loyalty" at bounding box center [64, 79] width 18 height 8
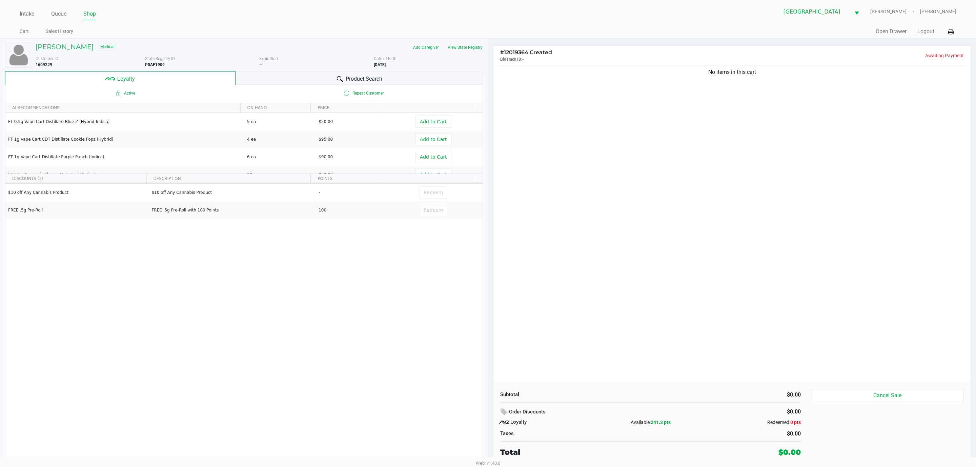
click at [487, 245] on div "No items in this cart" at bounding box center [731, 223] width 477 height 318
click at [459, 46] on button "View State Registry" at bounding box center [463, 47] width 40 height 11
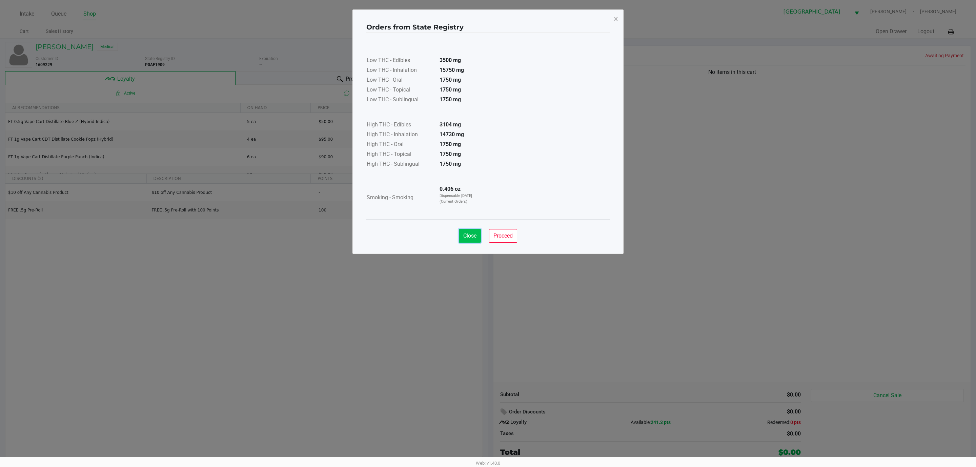
click at [470, 233] on span "Close" at bounding box center [469, 235] width 13 height 6
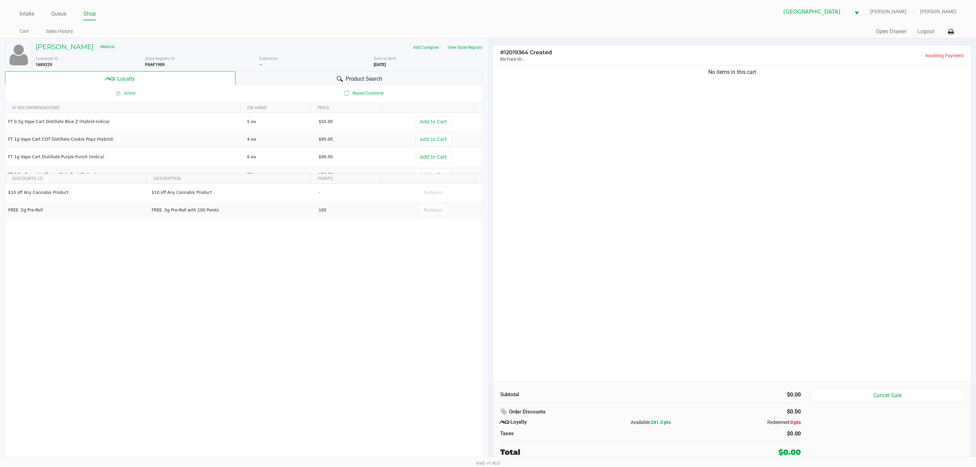
click at [487, 227] on div "No items in this cart" at bounding box center [731, 223] width 477 height 318
click at [325, 72] on div "Product Search" at bounding box center [360, 78] width 248 height 14
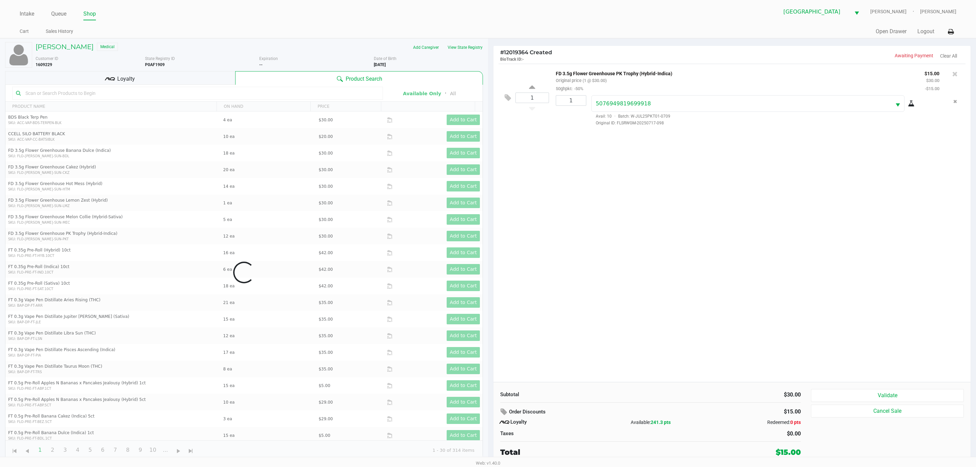
click at [236, 100] on div at bounding box center [197, 93] width 371 height 13
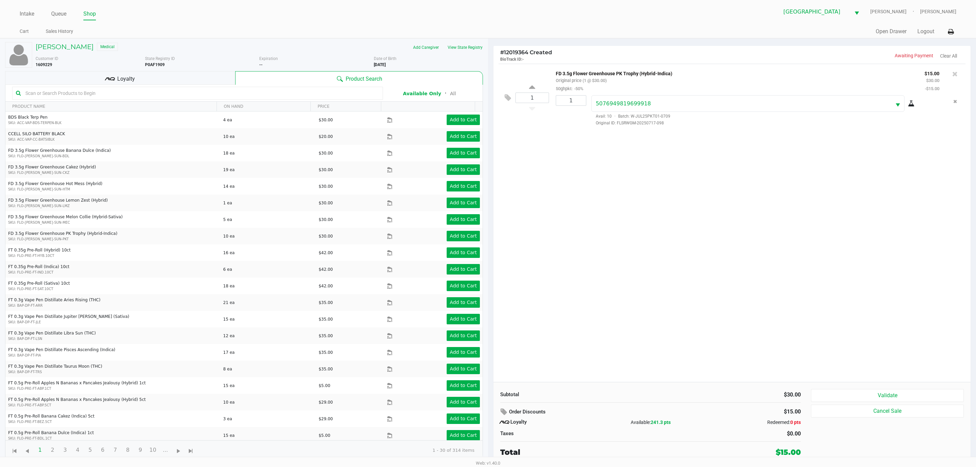
click at [157, 94] on input "text" at bounding box center [201, 93] width 357 height 10
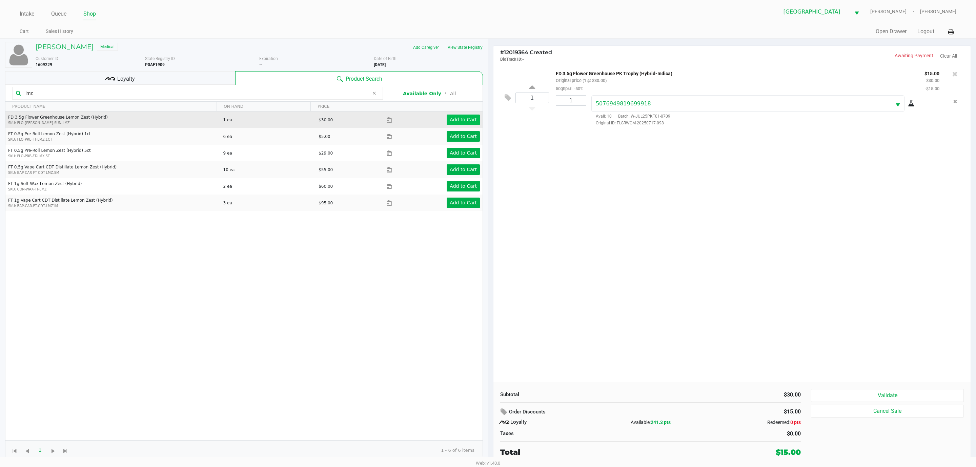
type input "lmz"
click at [450, 120] on app-button-loader "Add to Cart" at bounding box center [463, 119] width 27 height 5
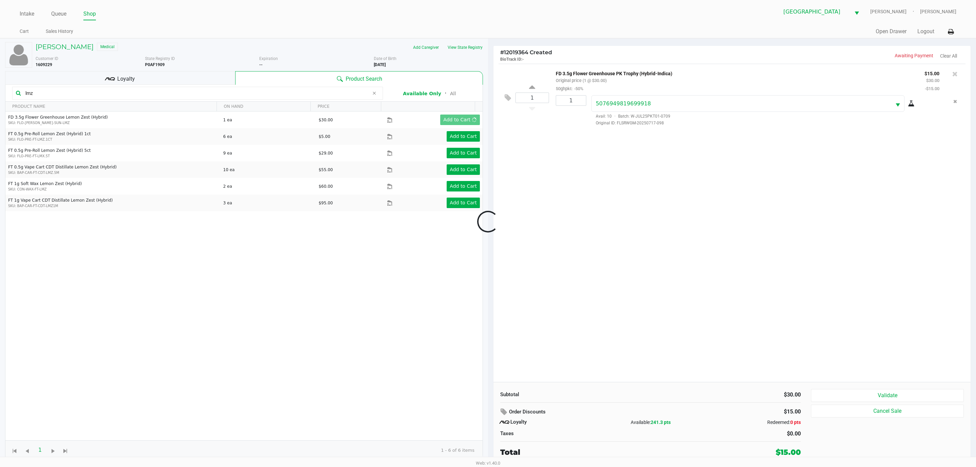
click at [487, 291] on div at bounding box center [488, 221] width 976 height 299
click at [487, 284] on div at bounding box center [488, 221] width 976 height 299
click at [487, 298] on div at bounding box center [488, 221] width 976 height 299
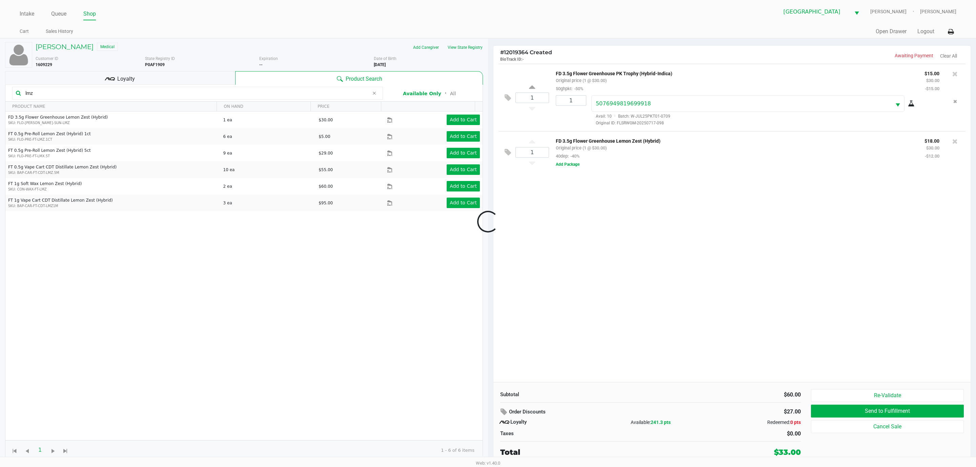
click at [144, 82] on div at bounding box center [488, 221] width 976 height 299
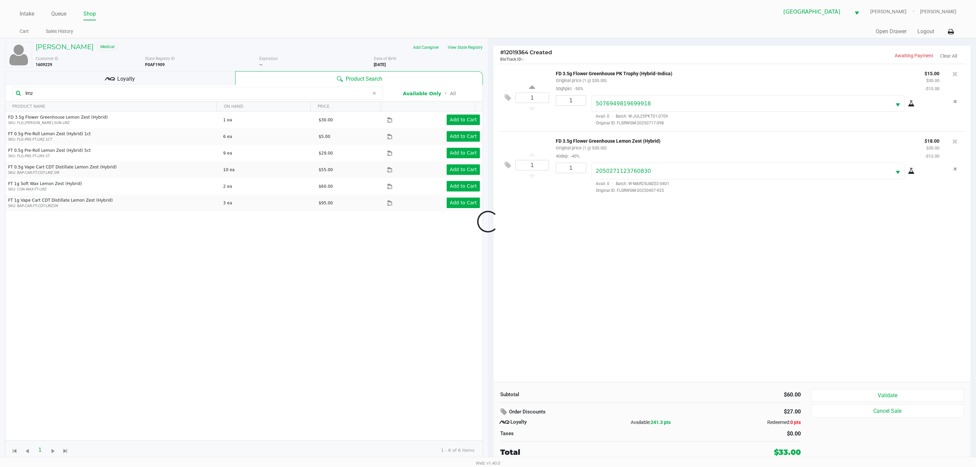
click at [149, 76] on div "Loyalty" at bounding box center [120, 78] width 230 height 14
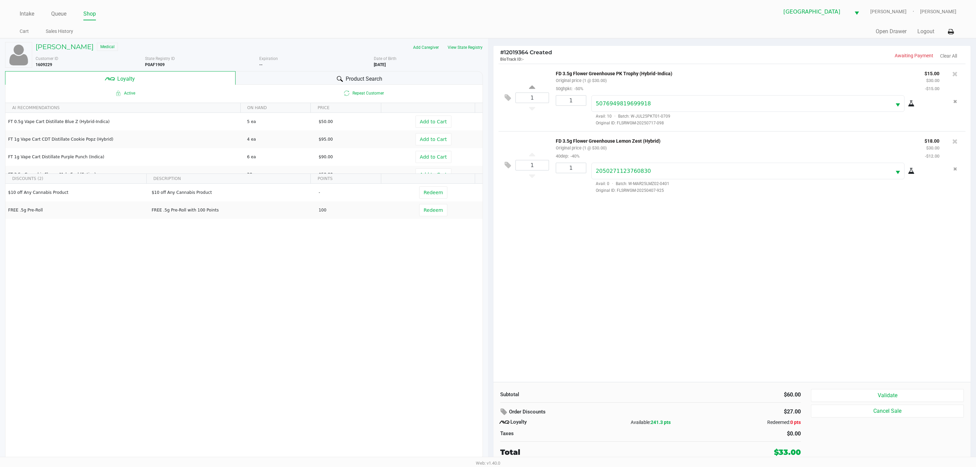
click at [424, 192] on span "Redeem" at bounding box center [433, 192] width 19 height 5
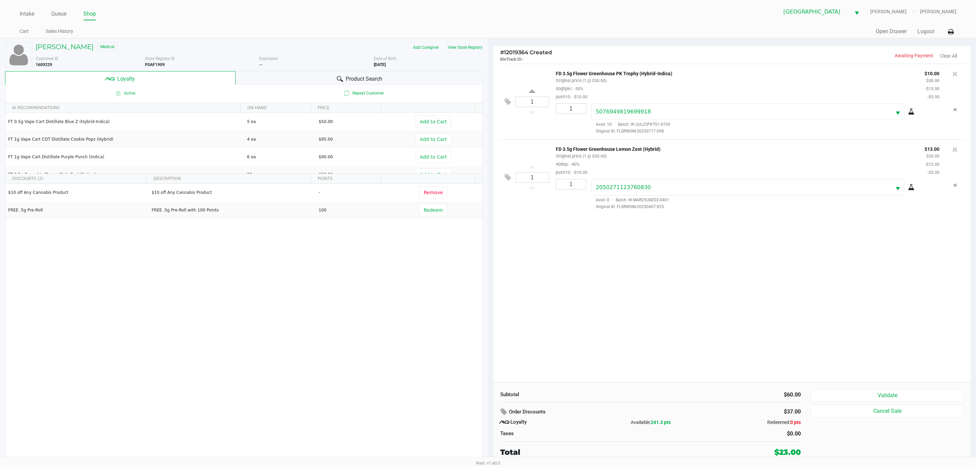
click at [487, 312] on div "1 FD 3.5g Flower Greenhouse PK Trophy (Hybrid-Indica) Original price (1 @ $30.0…" at bounding box center [731, 223] width 477 height 318
click at [277, 78] on div "Product Search" at bounding box center [360, 78] width 248 height 14
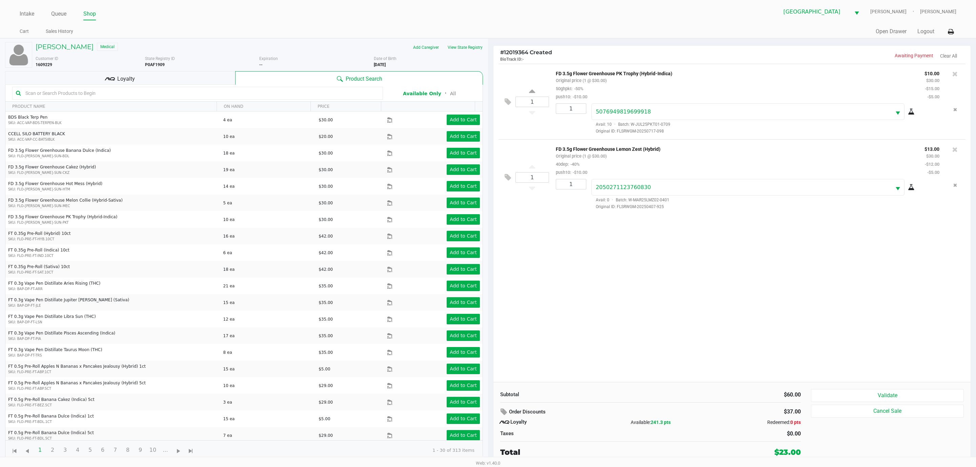
click at [248, 91] on input "text" at bounding box center [201, 93] width 357 height 10
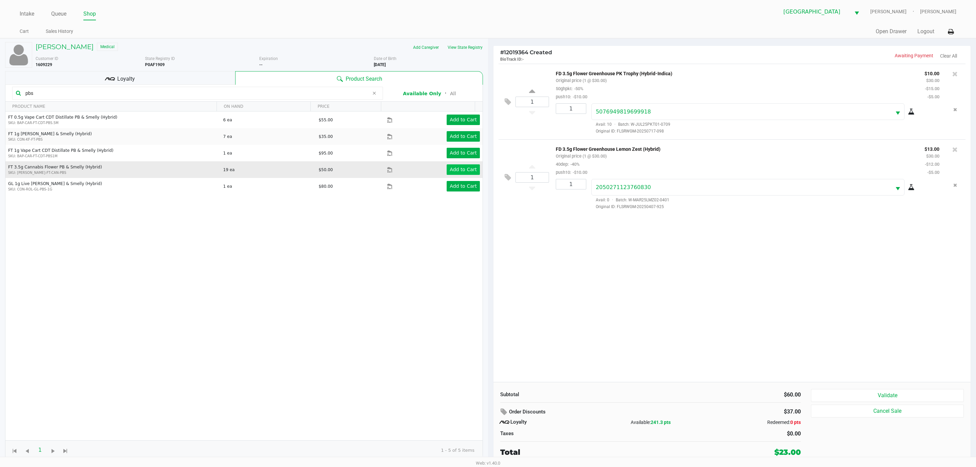
type input "pbs"
click at [463, 170] on app-button-loader "Add to Cart" at bounding box center [463, 169] width 27 height 5
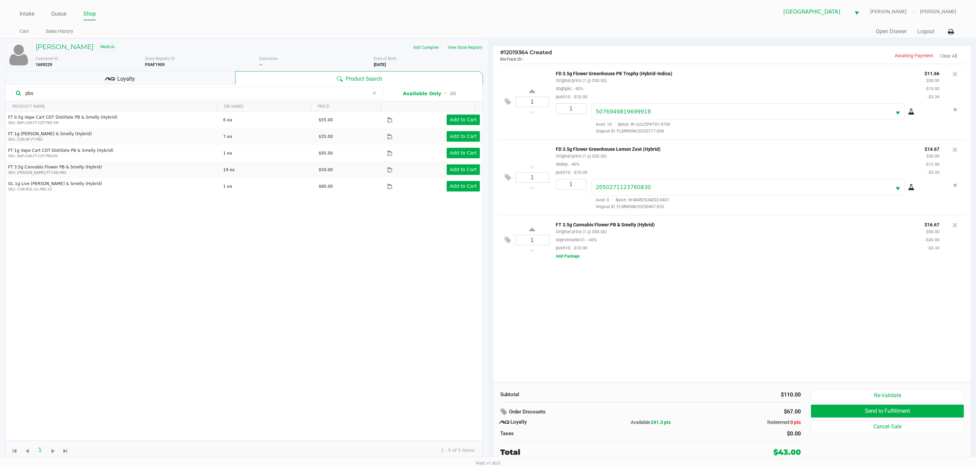
click at [487, 292] on div "1 FD 3.5g Flower Greenhouse PK Trophy (Hybrid-Indica) Original price (1 @ $30.0…" at bounding box center [731, 223] width 477 height 318
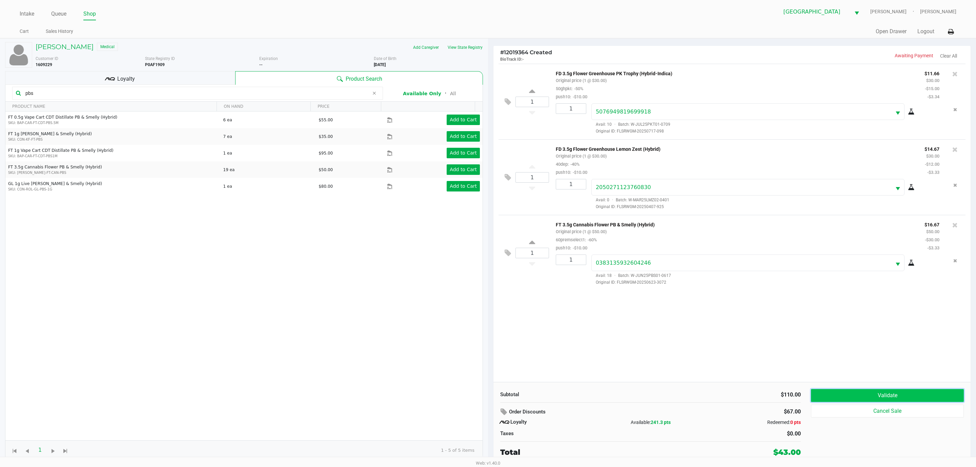
click at [487, 395] on button "Validate" at bounding box center [887, 395] width 153 height 13
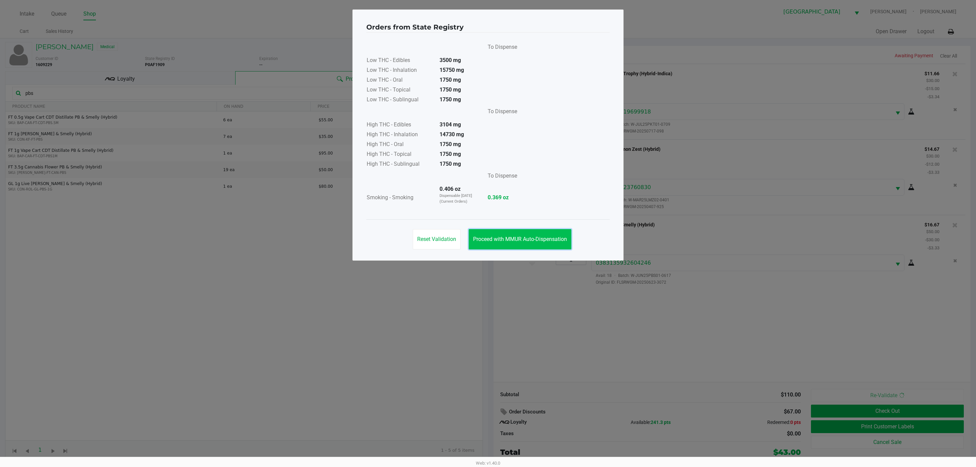
click at [487, 246] on button "Proceed with MMUR Auto-Dispensation" at bounding box center [520, 239] width 103 height 20
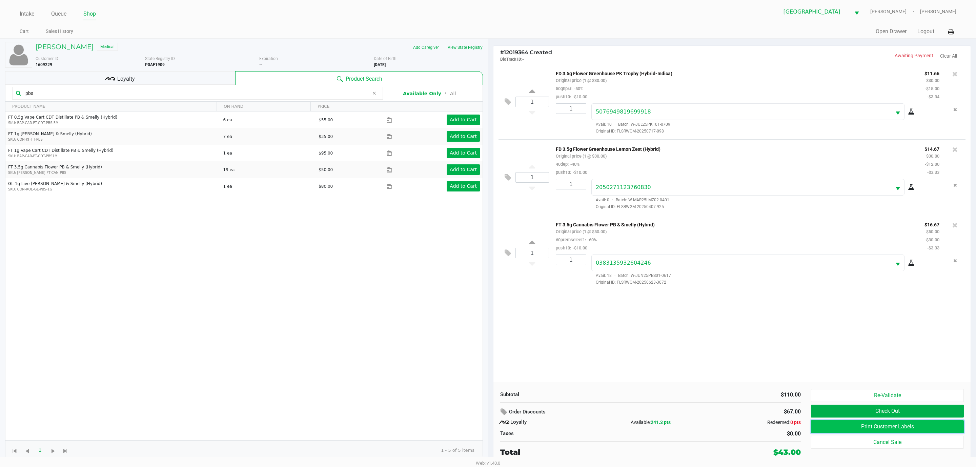
click at [487, 423] on button "Print Customer Labels" at bounding box center [887, 426] width 153 height 13
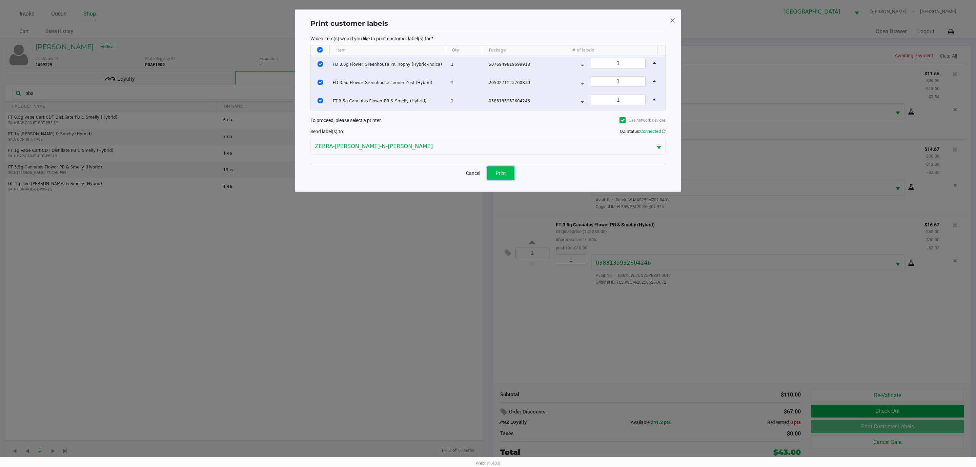
click at [487, 173] on span "Print" at bounding box center [501, 172] width 10 height 5
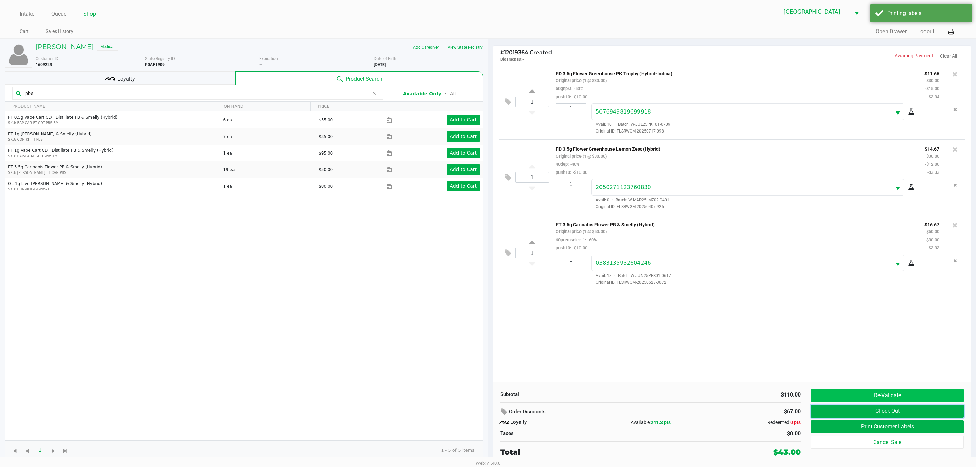
drag, startPoint x: 847, startPoint y: 409, endPoint x: 834, endPoint y: 398, distance: 17.1
click at [487, 410] on button "Check Out" at bounding box center [887, 411] width 153 height 13
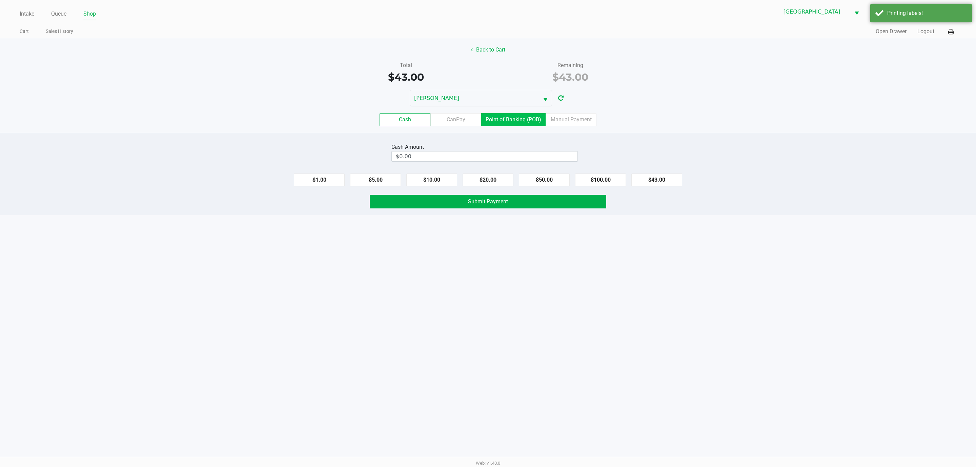
drag, startPoint x: 491, startPoint y: 124, endPoint x: 542, endPoint y: 154, distance: 58.8
click at [487, 124] on label "Point of Banking (POB)" at bounding box center [513, 119] width 64 height 13
click at [0, 0] on 7 "Point of Banking (POB)" at bounding box center [0, 0] width 0 height 0
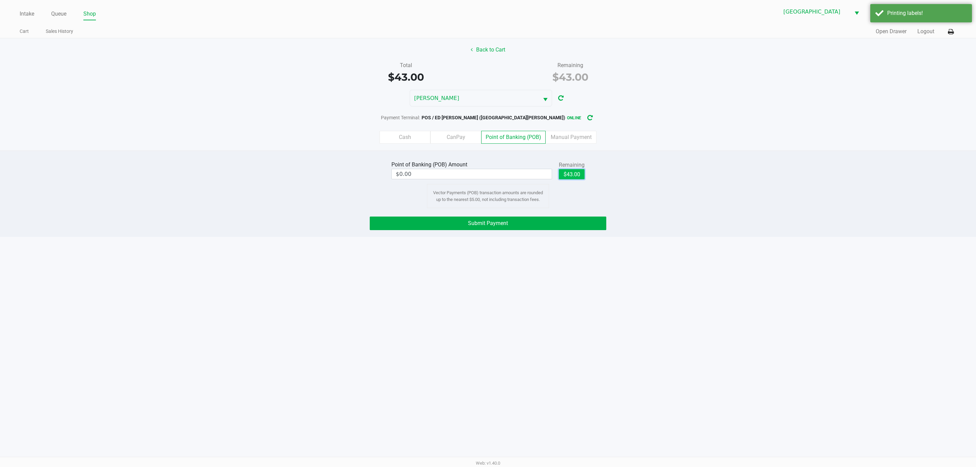
click at [487, 176] on button "$43.00" at bounding box center [572, 174] width 26 height 10
type input "$43.00"
click at [487, 222] on button "Submit Payment" at bounding box center [488, 224] width 237 height 14
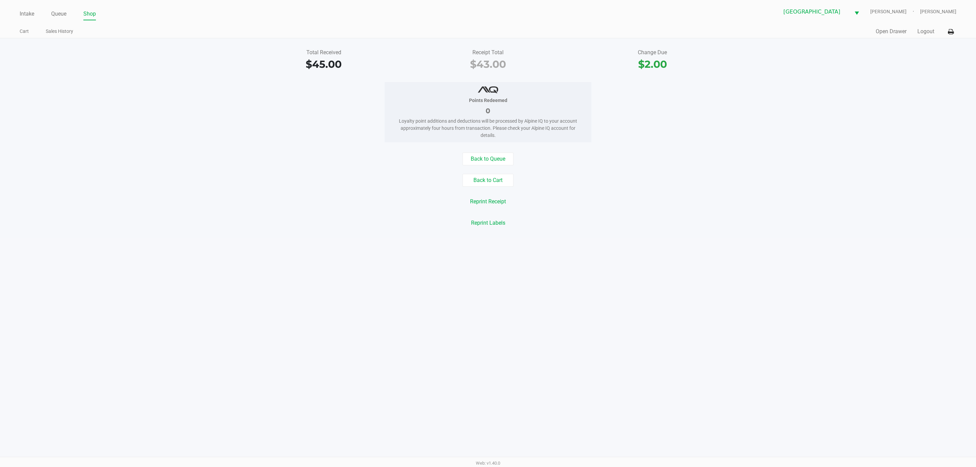
click at [296, 244] on div "Intake Queue Shop [GEOGRAPHIC_DATA][PERSON_NAME] WC [PERSON_NAME] [PERSON_NAME]…" at bounding box center [488, 233] width 976 height 467
click at [387, 287] on div "Intake Queue Shop [GEOGRAPHIC_DATA][PERSON_NAME] WC [PERSON_NAME] [PERSON_NAME]…" at bounding box center [488, 233] width 976 height 467
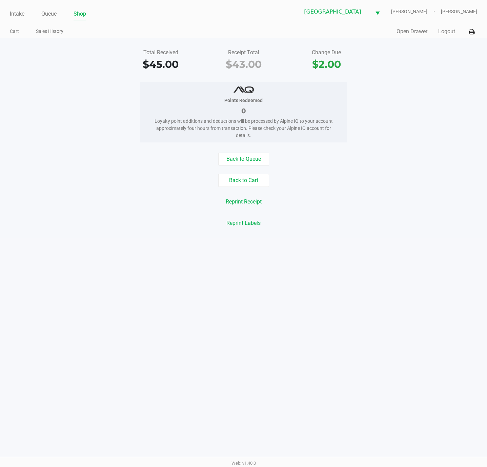
click at [129, 246] on div "Intake Queue Shop [GEOGRAPHIC_DATA][PERSON_NAME] WC [PERSON_NAME] [PERSON_NAME]…" at bounding box center [243, 233] width 487 height 467
click at [122, 56] on div "Total Received $45.00" at bounding box center [160, 59] width 83 height 23
click at [22, 11] on link "Intake" at bounding box center [17, 13] width 15 height 9
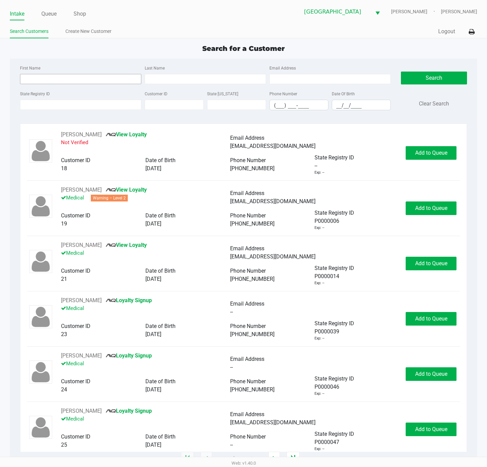
click at [58, 81] on input "First Name" at bounding box center [80, 79] width 121 height 10
type input "[PERSON_NAME]"
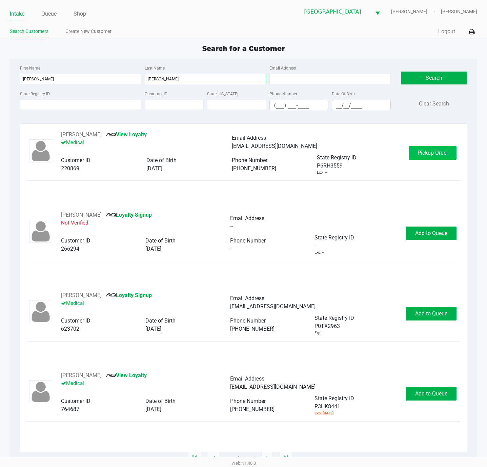
type input "[PERSON_NAME]"
click at [419, 149] on span "Pickup Order" at bounding box center [433, 152] width 30 height 6
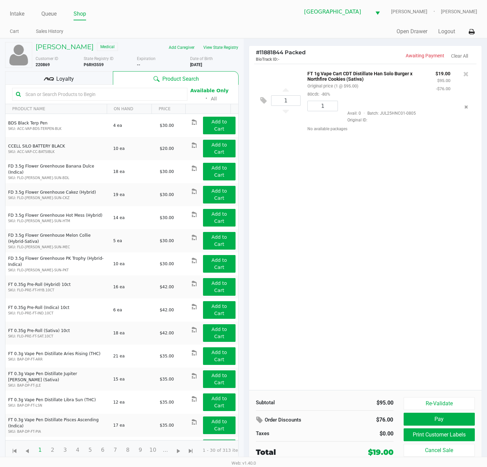
click at [53, 85] on kendo-grid-toolbar "Available Only ᛫ All" at bounding box center [121, 94] width 233 height 19
click at [53, 83] on icon at bounding box center [49, 79] width 10 height 10
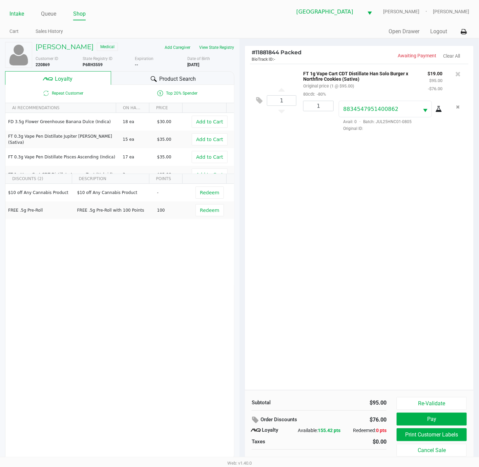
click at [13, 15] on link "Intake" at bounding box center [16, 13] width 15 height 9
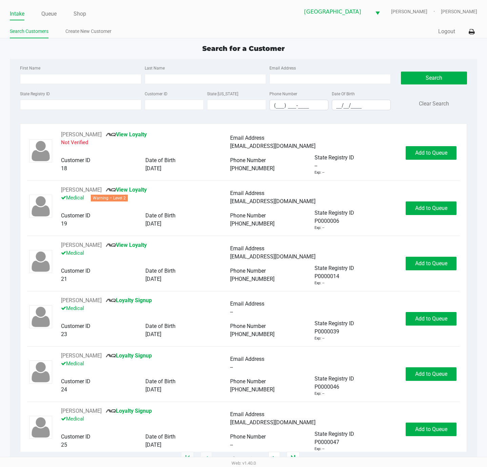
click at [187, 67] on div "Last Name" at bounding box center [205, 74] width 125 height 20
click at [47, 18] on link "Queue" at bounding box center [48, 13] width 15 height 9
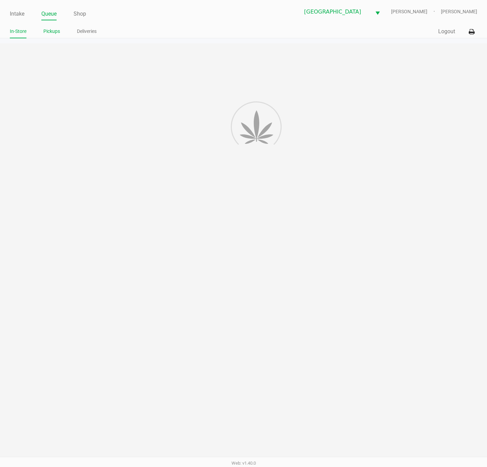
click at [53, 30] on link "Pickups" at bounding box center [51, 31] width 17 height 8
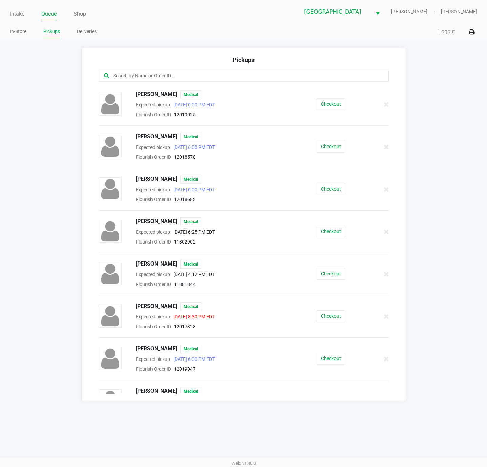
click at [161, 217] on div "[PERSON_NAME] Medical Expected pickup [DATE] 6:00 PM EDT Flourish Order ID 1201…" at bounding box center [244, 196] width 300 height 42
click at [162, 221] on span "[PERSON_NAME]" at bounding box center [156, 221] width 41 height 9
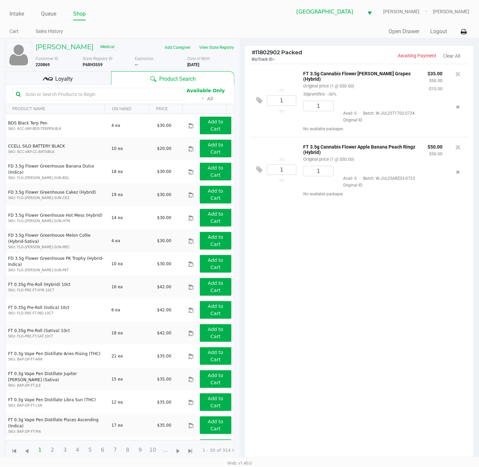
click at [221, 39] on div "[PERSON_NAME] Medical Add Caregiver View State Registry Customer ID 220869 Stat…" at bounding box center [119, 251] width 229 height 425
click at [221, 50] on button "View State Registry" at bounding box center [215, 47] width 40 height 11
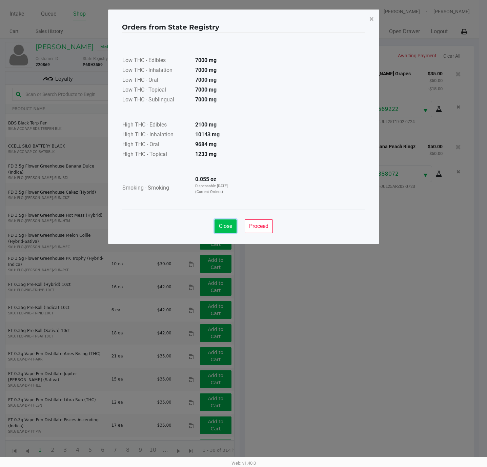
click at [226, 225] on span "Close" at bounding box center [225, 226] width 13 height 6
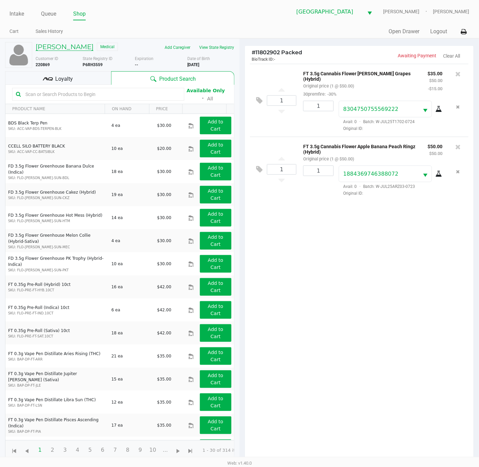
click at [49, 48] on h5 "[PERSON_NAME]" at bounding box center [65, 47] width 58 height 8
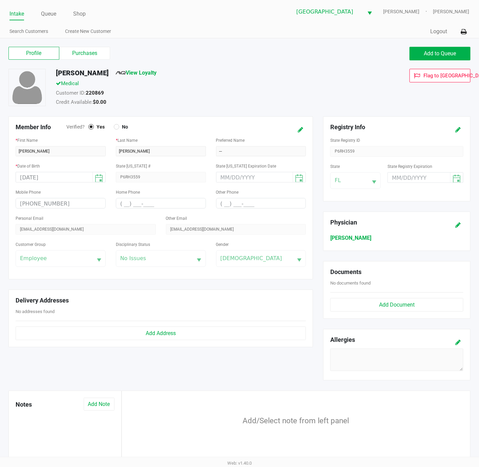
click at [83, 55] on label "Purchases" at bounding box center [84, 53] width 51 height 13
click at [0, 0] on 1 "Purchases" at bounding box center [0, 0] width 0 height 0
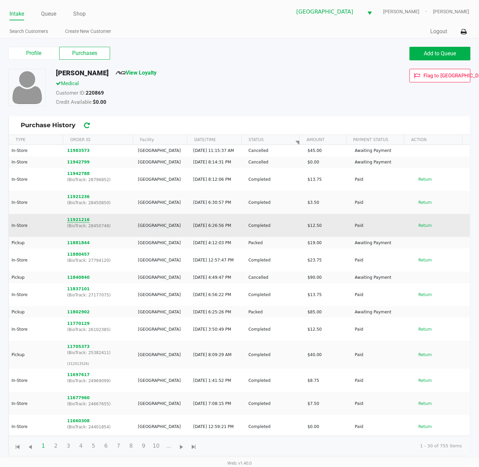
click at [75, 220] on button "11921216" at bounding box center [78, 220] width 23 height 6
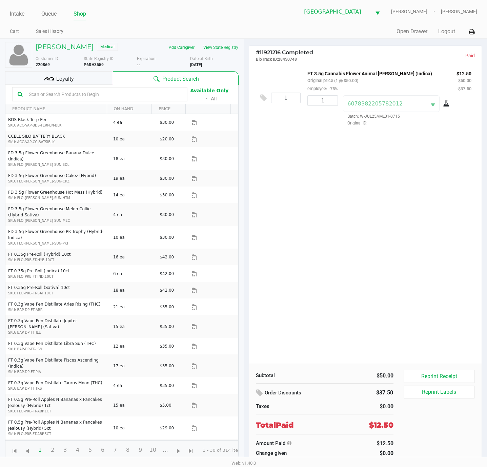
click at [375, 179] on div "1 FT 3.5g Cannabis Flower Animal [PERSON_NAME] (Indica) Original price (1 @ $50…" at bounding box center [365, 213] width 233 height 299
click at [77, 49] on h5 "[PERSON_NAME]" at bounding box center [65, 47] width 58 height 8
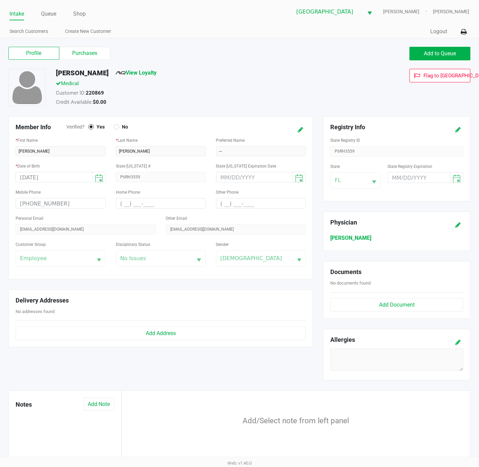
click at [86, 54] on label "Purchases" at bounding box center [84, 53] width 51 height 13
click at [0, 0] on 1 "Purchases" at bounding box center [0, 0] width 0 height 0
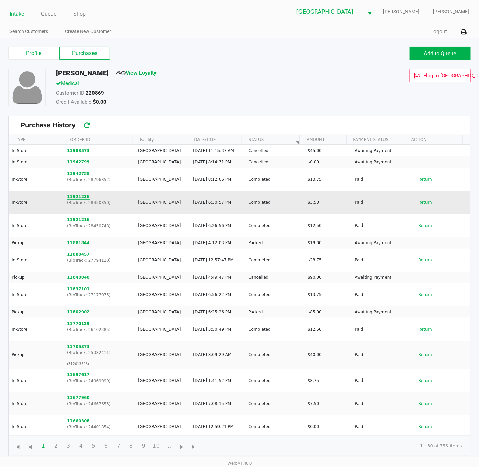
click at [69, 197] on button "11921236" at bounding box center [78, 197] width 23 height 6
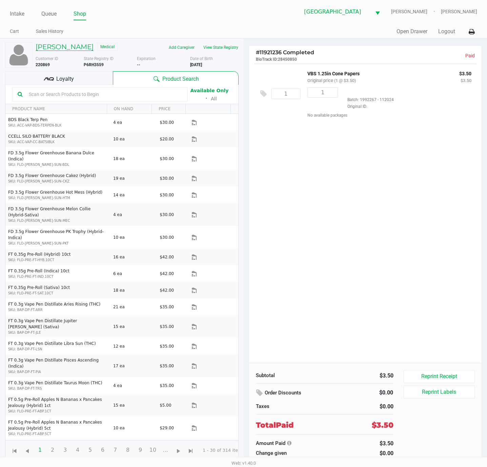
click at [47, 47] on h5 "[PERSON_NAME]" at bounding box center [65, 47] width 58 height 8
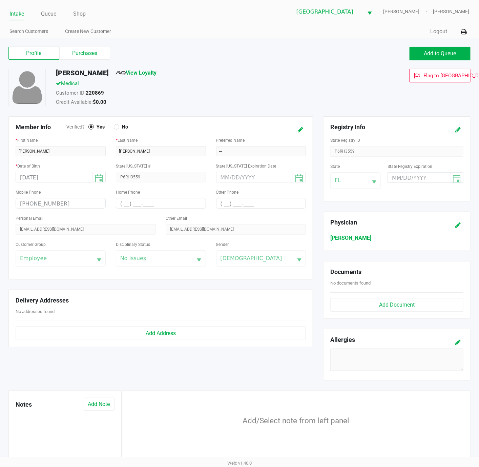
click at [68, 55] on label "Purchases" at bounding box center [84, 53] width 51 height 13
click at [0, 0] on 1 "Purchases" at bounding box center [0, 0] width 0 height 0
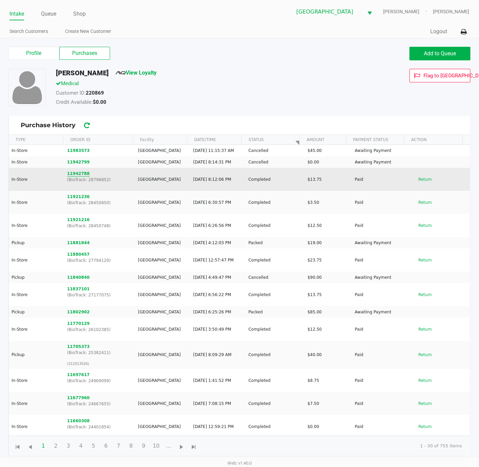
click at [74, 175] on button "11942788" at bounding box center [78, 173] width 23 height 6
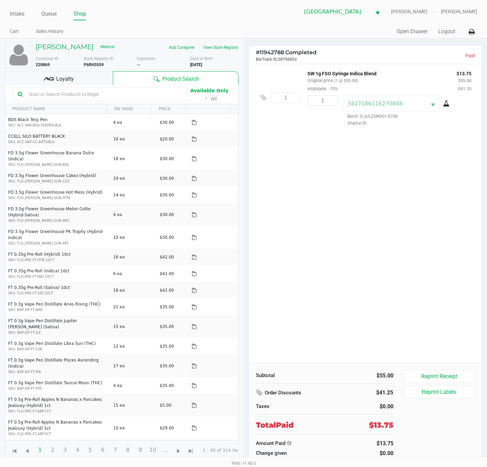
click at [69, 42] on div "[PERSON_NAME] Medical" at bounding box center [83, 47] width 106 height 11
click at [69, 48] on h5 "[PERSON_NAME]" at bounding box center [65, 47] width 58 height 8
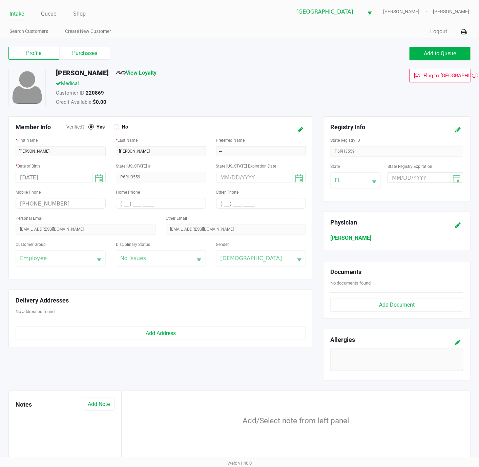
click at [69, 48] on label "Purchases" at bounding box center [84, 53] width 51 height 13
click at [0, 0] on 1 "Purchases" at bounding box center [0, 0] width 0 height 0
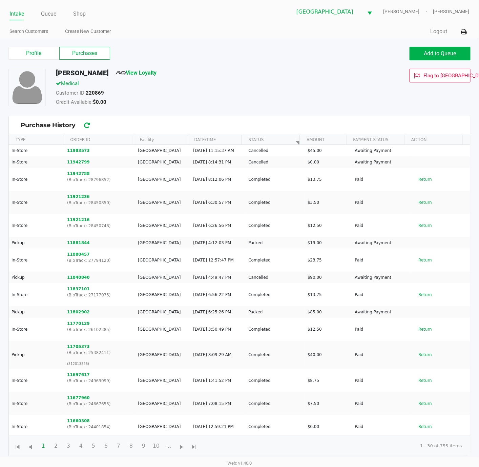
click at [111, 90] on div "Customer ID: 220869" at bounding box center [192, 93] width 283 height 9
click at [21, 13] on link "Intake" at bounding box center [16, 13] width 15 height 9
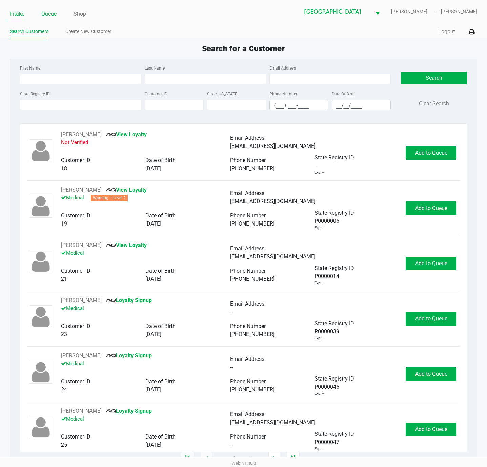
click at [51, 12] on link "Queue" at bounding box center [48, 13] width 15 height 9
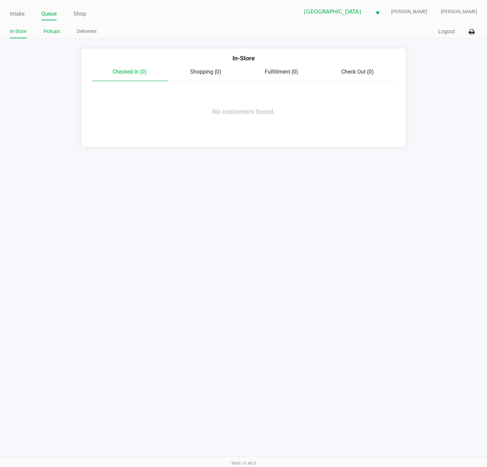
click at [51, 32] on link "Pickups" at bounding box center [51, 31] width 17 height 8
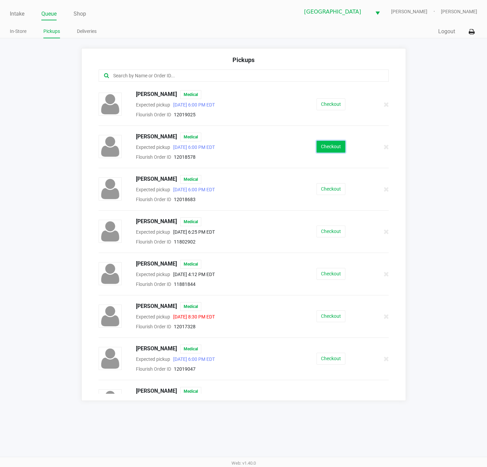
click at [323, 150] on button "Checkout" at bounding box center [331, 147] width 29 height 12
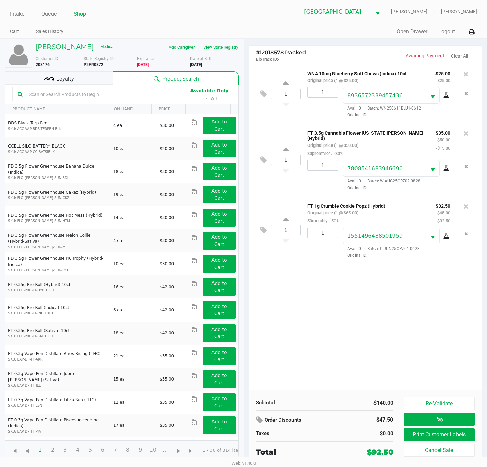
click at [72, 75] on span "Loyalty" at bounding box center [65, 79] width 18 height 8
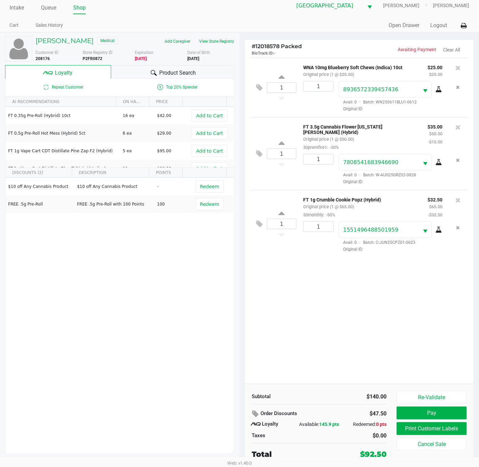
scroll to position [8, 0]
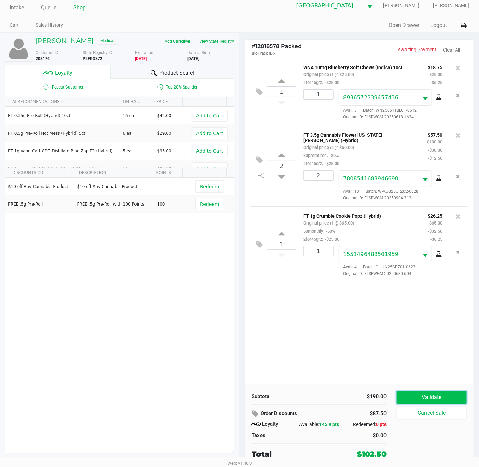
click at [434, 394] on button "Validate" at bounding box center [432, 397] width 70 height 13
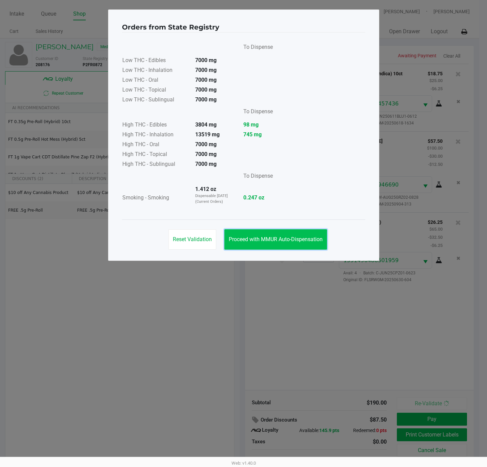
click at [286, 243] on button "Proceed with MMUR Auto-Dispensation" at bounding box center [275, 239] width 103 height 20
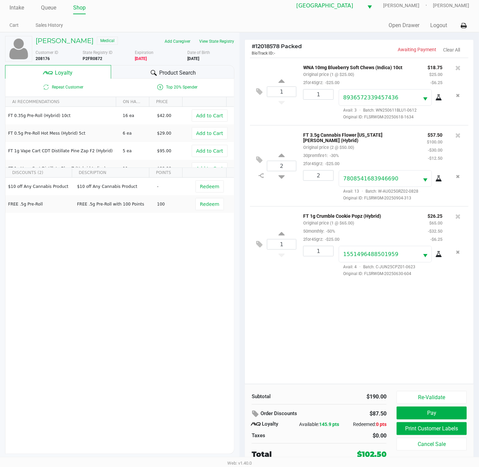
scroll to position [8, 0]
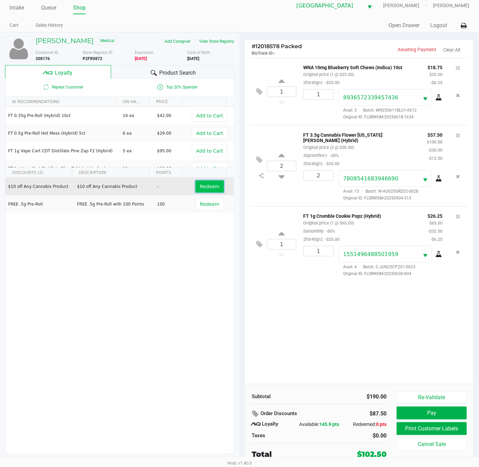
click at [200, 185] on span "Redeem" at bounding box center [209, 186] width 19 height 5
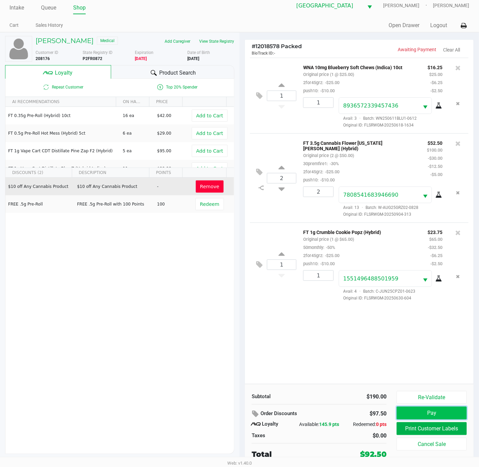
click at [435, 412] on button "Pay" at bounding box center [432, 412] width 70 height 13
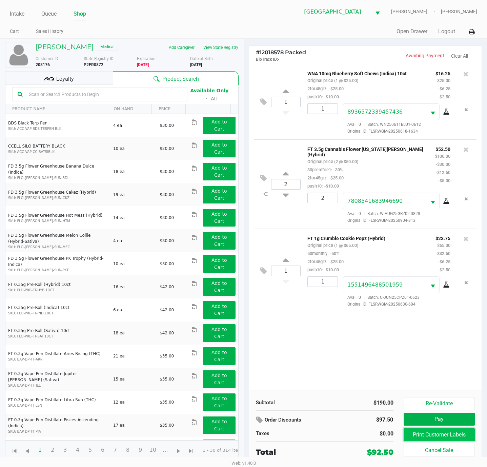
click at [455, 432] on button "Print Customer Labels" at bounding box center [440, 434] width 72 height 13
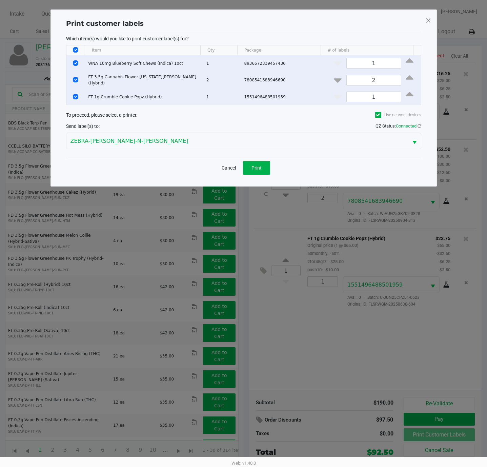
drag, startPoint x: 76, startPoint y: 47, endPoint x: 74, endPoint y: 61, distance: 14.2
click at [76, 47] on th "Data table" at bounding box center [75, 50] width 19 height 10
click at [75, 46] on th "Data table" at bounding box center [75, 50] width 19 height 10
click at [75, 51] on input "Select All Rows" at bounding box center [75, 49] width 5 height 5
checkbox input "false"
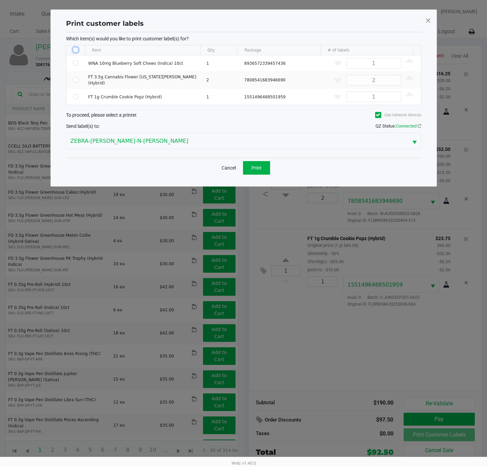
checkbox input "false"
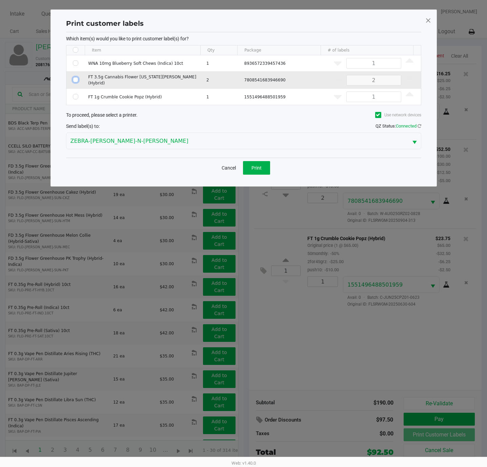
click at [75, 79] on input "Select Row" at bounding box center [75, 79] width 5 height 5
checkbox input "true"
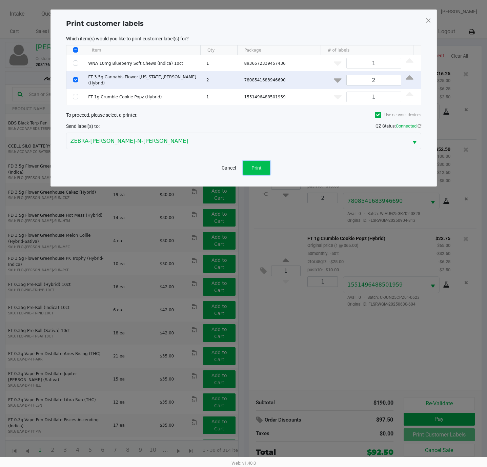
click at [252, 165] on span "Print" at bounding box center [256, 167] width 10 height 5
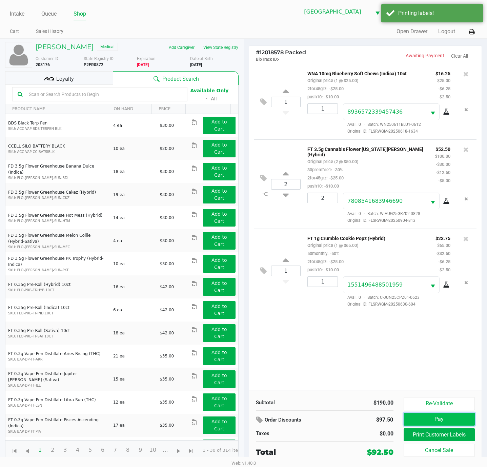
click at [430, 420] on button "Pay" at bounding box center [440, 418] width 72 height 13
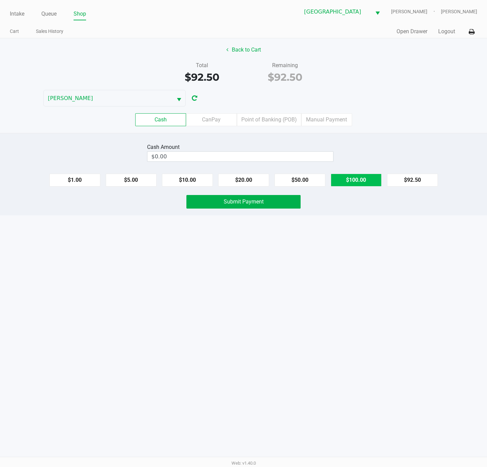
click at [345, 183] on button "$100.00" at bounding box center [356, 180] width 51 height 13
type input "$100.00"
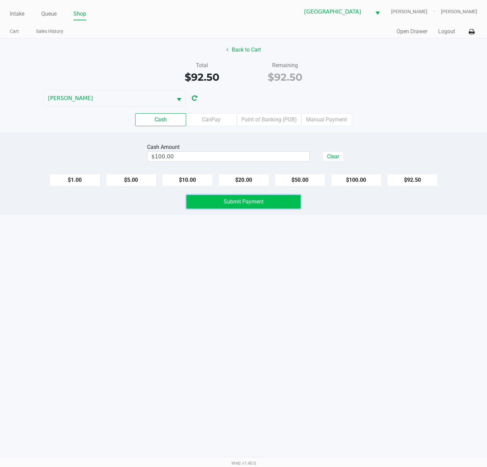
click at [271, 201] on button "Submit Payment" at bounding box center [243, 202] width 114 height 14
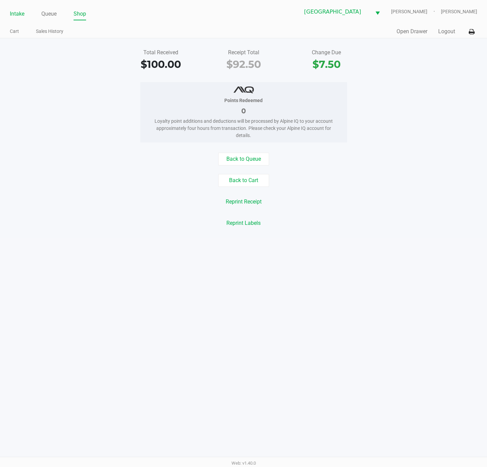
click at [20, 11] on link "Intake" at bounding box center [17, 13] width 15 height 9
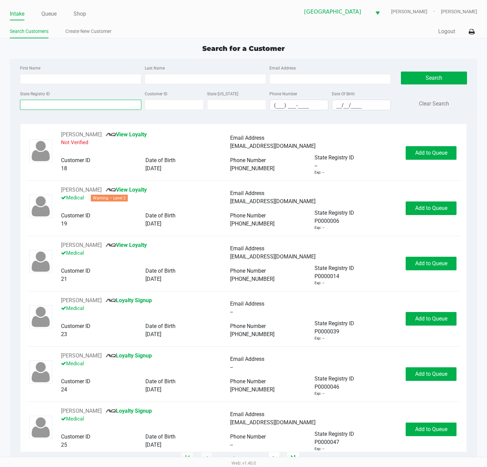
click at [74, 105] on input "State Registry ID" at bounding box center [80, 105] width 121 height 10
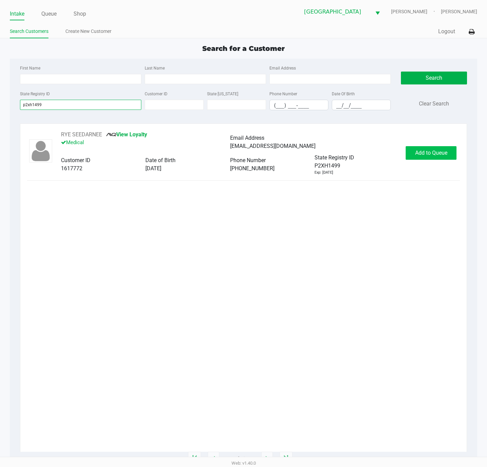
type input "p2xh1499"
click at [435, 148] on button "Add to Queue" at bounding box center [431, 153] width 51 height 14
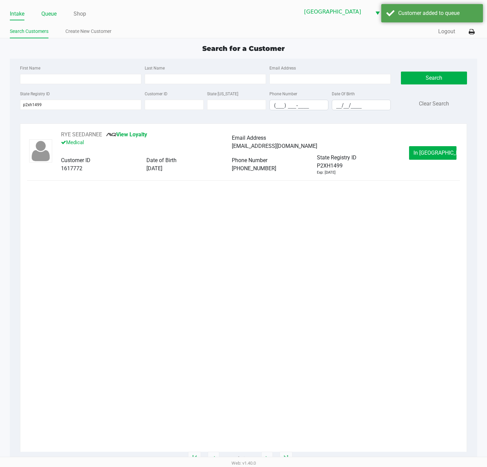
click at [53, 18] on link "Queue" at bounding box center [48, 13] width 15 height 9
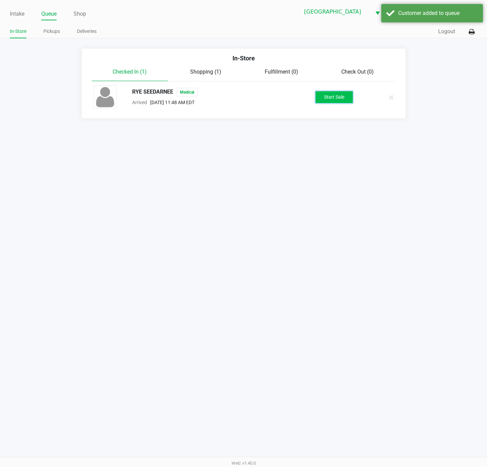
click at [339, 98] on button "Start Sale" at bounding box center [333, 97] width 37 height 12
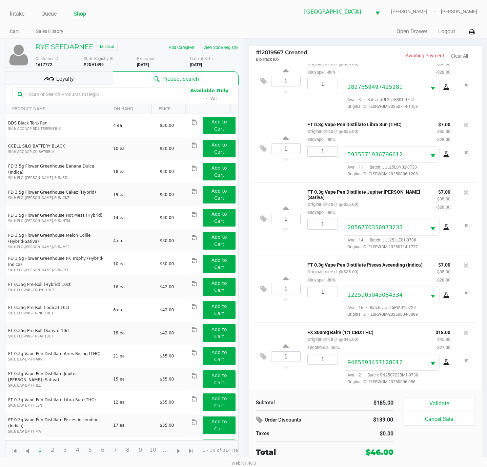
scroll to position [20, 0]
click at [435, 405] on button "Validate" at bounding box center [440, 403] width 72 height 13
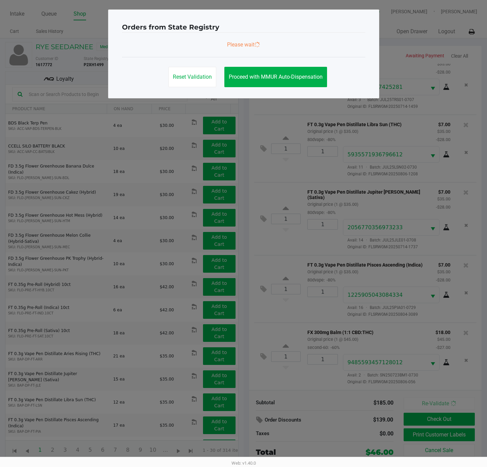
scroll to position [20, 0]
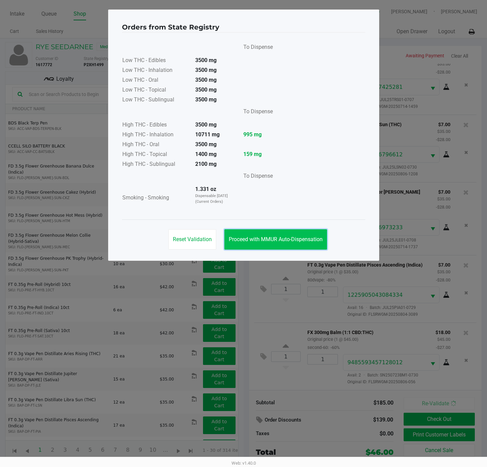
click at [295, 237] on span "Proceed with MMUR Auto-Dispensation" at bounding box center [276, 239] width 94 height 6
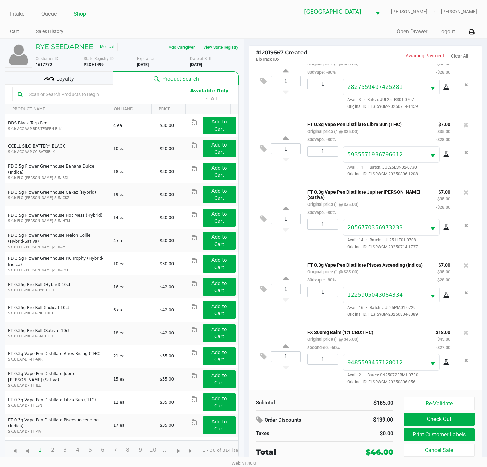
scroll to position [20, 0]
click at [448, 434] on button "Print Customer Labels" at bounding box center [440, 434] width 72 height 13
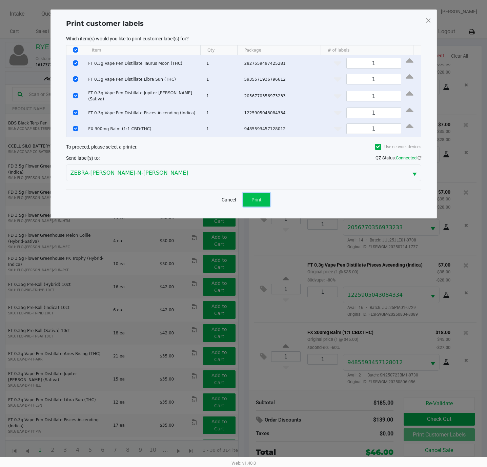
click at [260, 197] on span "Print" at bounding box center [256, 199] width 10 height 5
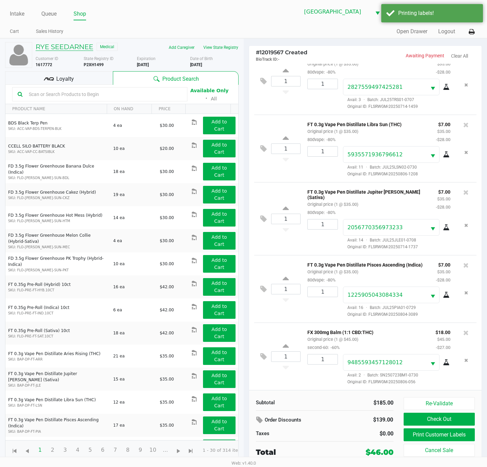
click at [67, 48] on h5 "RYE SEEDARNEE" at bounding box center [65, 47] width 58 height 8
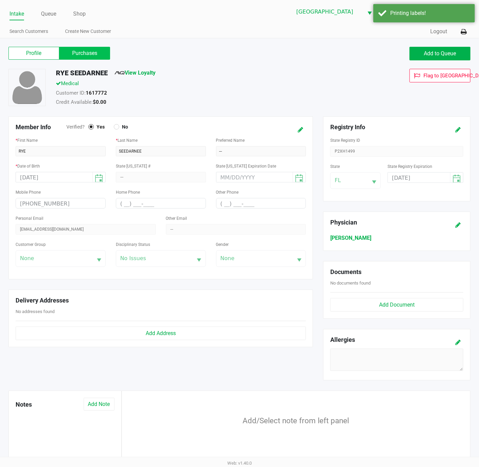
click at [82, 59] on label "Purchases" at bounding box center [84, 53] width 51 height 13
click at [0, 0] on 1 "Purchases" at bounding box center [0, 0] width 0 height 0
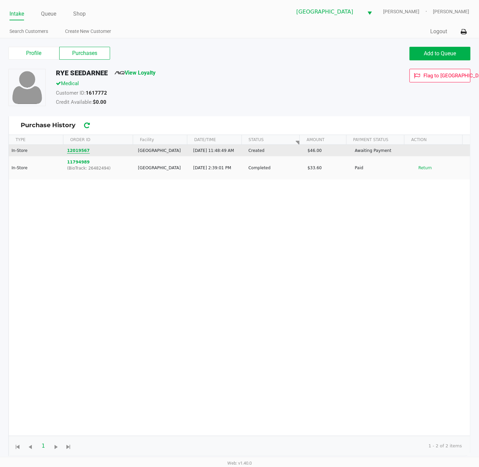
click at [74, 151] on button "12019567" at bounding box center [78, 150] width 23 height 6
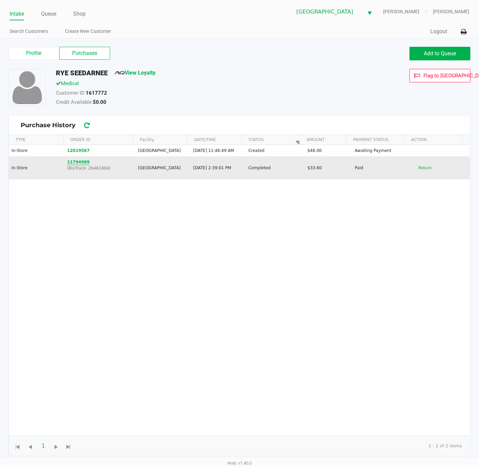
click at [76, 161] on button "11794989" at bounding box center [78, 162] width 23 height 6
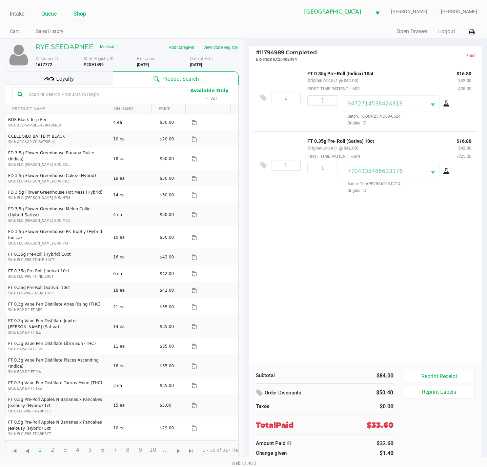
click at [50, 16] on link "Queue" at bounding box center [48, 13] width 15 height 9
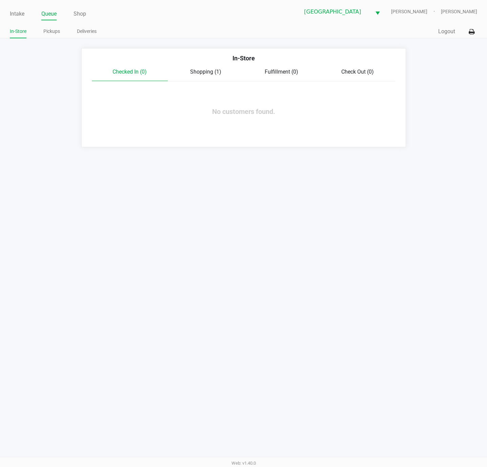
click at [216, 72] on span "Shopping (1)" at bounding box center [205, 71] width 31 height 6
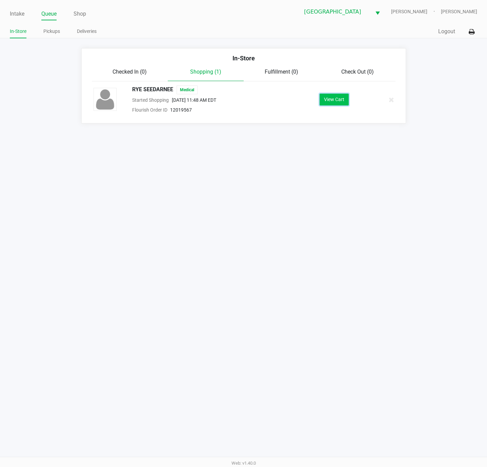
click at [337, 102] on button "View Cart" at bounding box center [334, 100] width 29 height 12
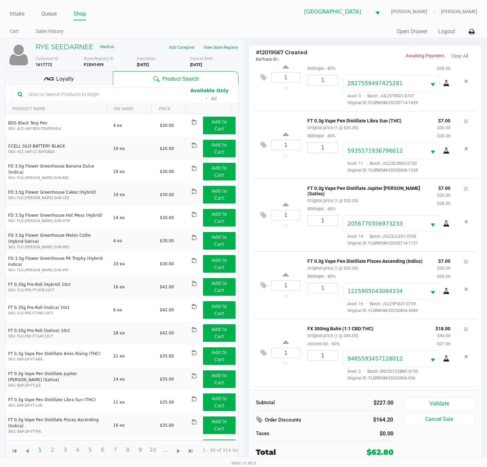
scroll to position [88, 0]
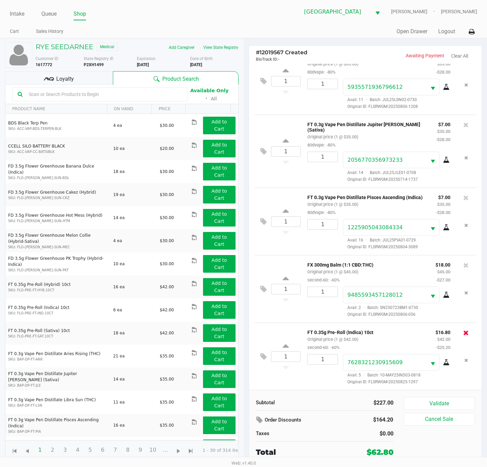
click at [463, 332] on icon at bounding box center [465, 332] width 5 height 7
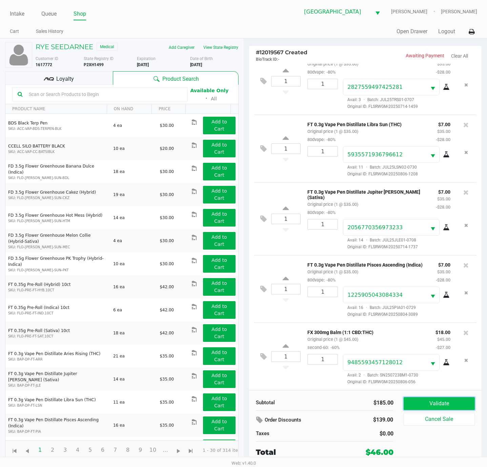
click at [458, 406] on button "Validate" at bounding box center [440, 403] width 72 height 13
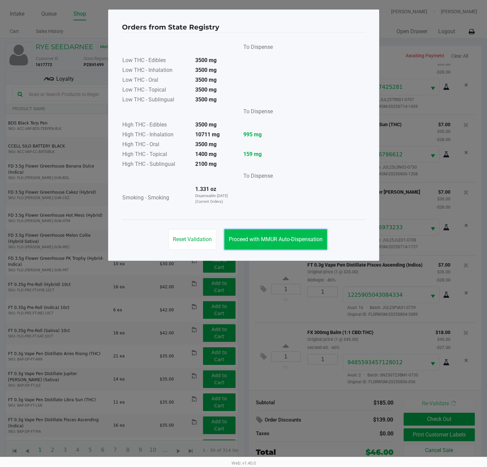
click at [259, 236] on span "Proceed with MMUR Auto-Dispensation" at bounding box center [276, 239] width 94 height 6
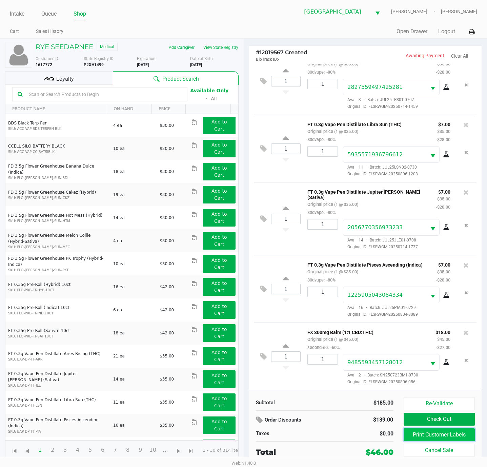
click at [412, 433] on button "Print Customer Labels" at bounding box center [440, 434] width 72 height 13
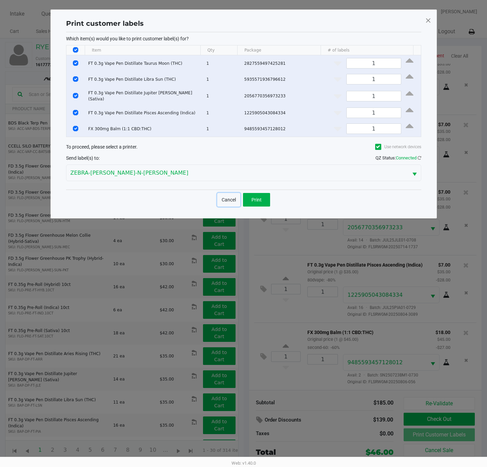
click at [229, 200] on button "Cancel" at bounding box center [228, 200] width 23 height 14
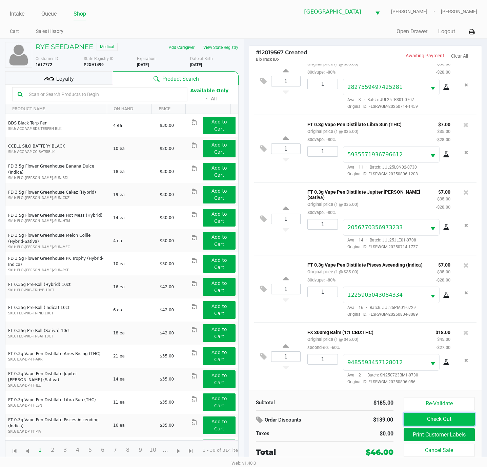
click at [439, 418] on button "Check Out" at bounding box center [440, 418] width 72 height 13
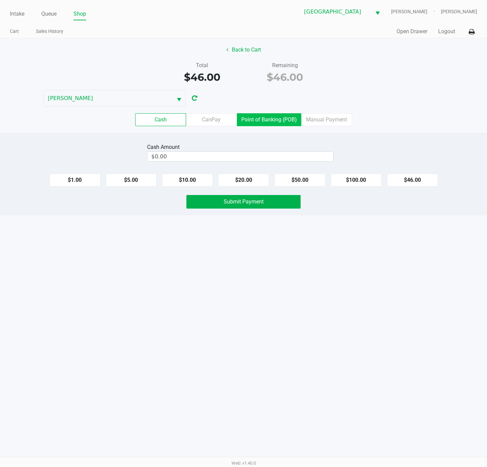
click at [264, 119] on label "Point of Banking (POB)" at bounding box center [269, 119] width 64 height 13
click at [0, 0] on 7 "Point of Banking (POB)" at bounding box center [0, 0] width 0 height 0
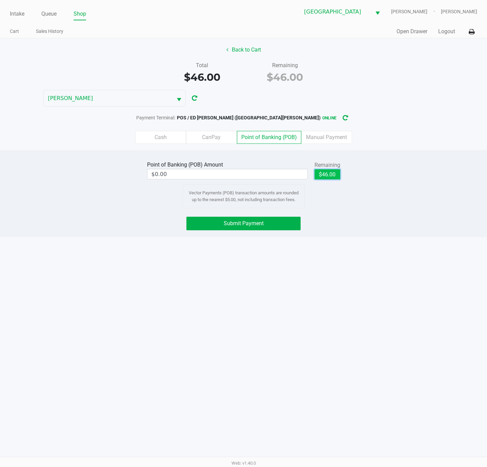
click at [321, 178] on button "$46.00" at bounding box center [327, 174] width 26 height 10
type input "$46.00"
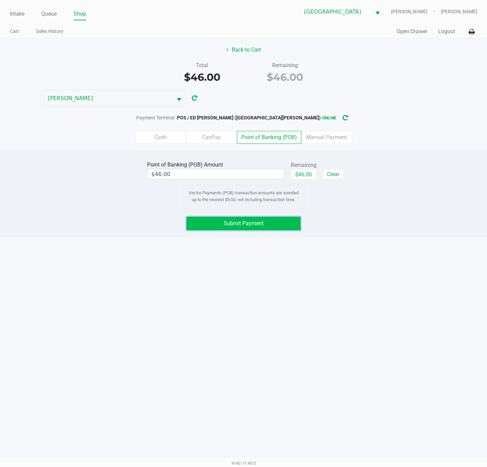
click at [264, 226] on button "Submit Payment" at bounding box center [243, 224] width 114 height 14
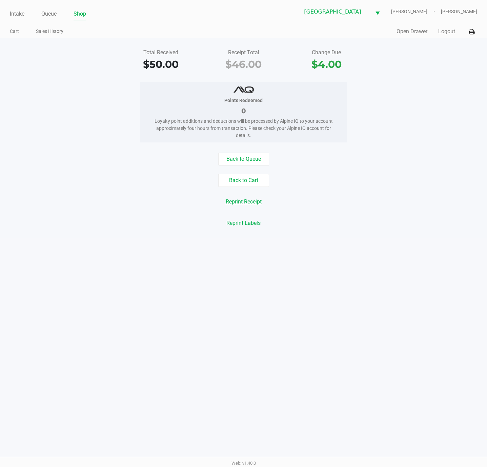
drag, startPoint x: 249, startPoint y: 209, endPoint x: 249, endPoint y: 204, distance: 4.4
click at [249, 204] on button "Reprint Receipt" at bounding box center [243, 201] width 45 height 13
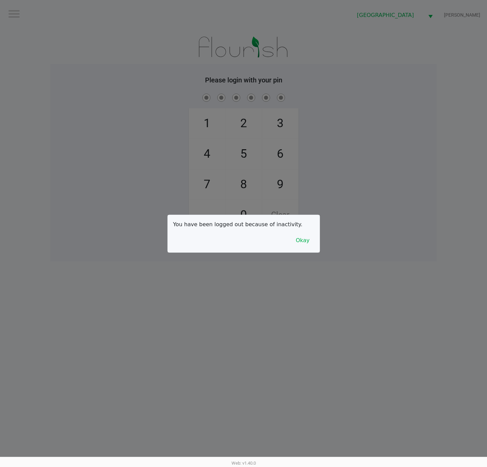
click at [101, 174] on div at bounding box center [243, 233] width 487 height 467
checkbox input "true"
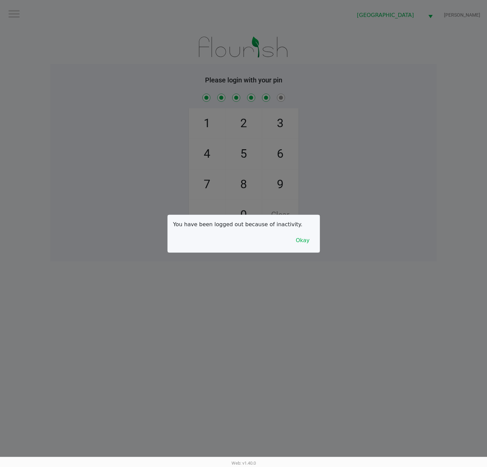
checkbox input "true"
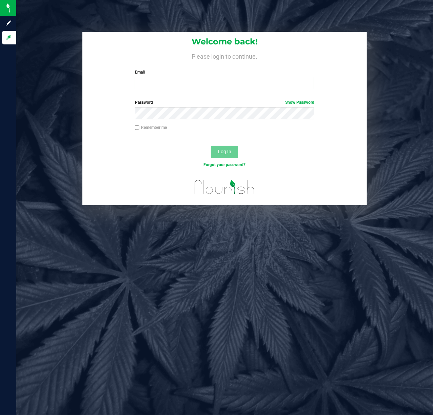
click at [156, 81] on input "Email" at bounding box center [225, 83] width 180 height 12
type input "[EMAIL_ADDRESS][DOMAIN_NAME]"
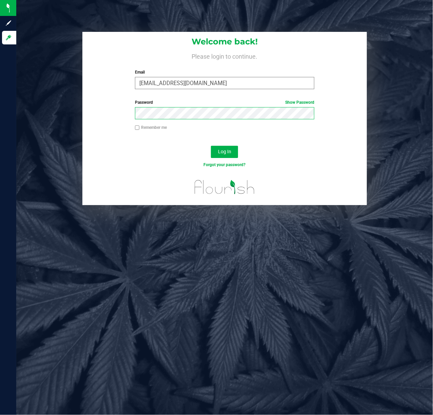
click at [211, 146] on button "Log In" at bounding box center [224, 152] width 27 height 12
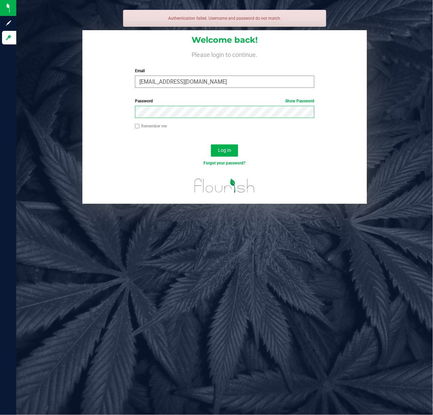
click at [211, 144] on button "Log In" at bounding box center [224, 150] width 27 height 12
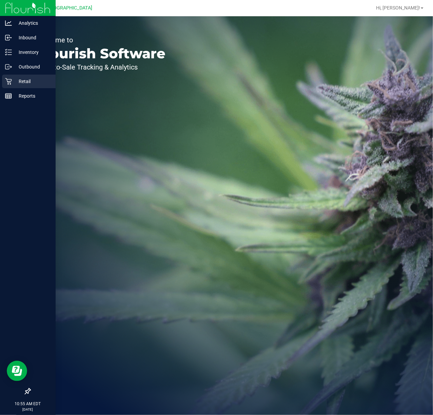
click at [11, 75] on div "Retail" at bounding box center [29, 82] width 54 height 14
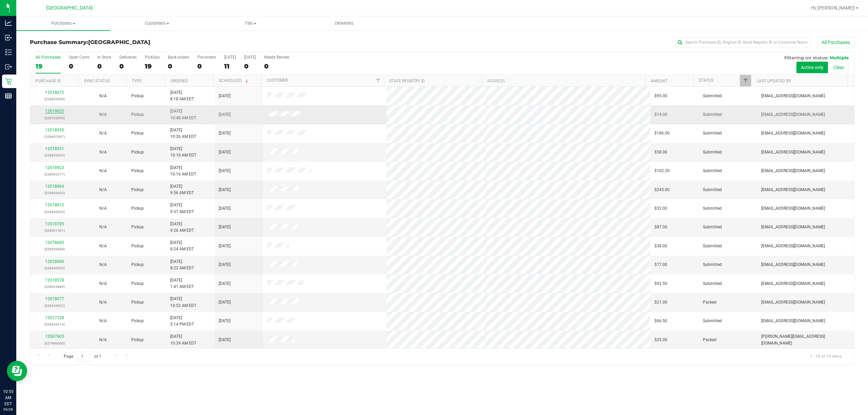
click at [51, 114] on link "12019025" at bounding box center [54, 111] width 19 height 5
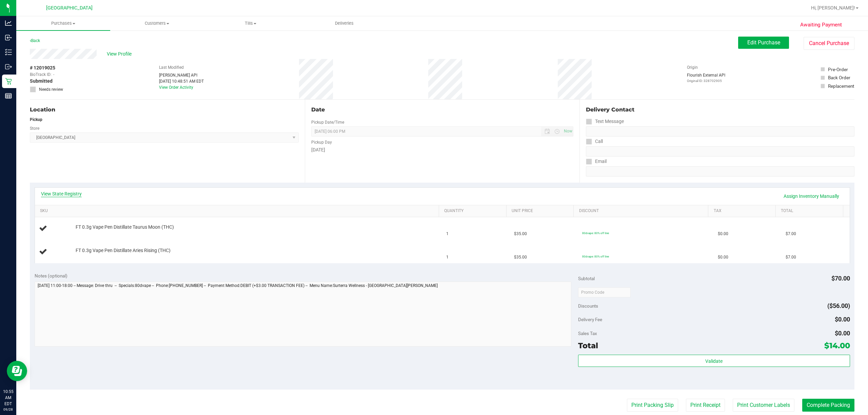
click at [72, 192] on link "View State Registry" at bounding box center [61, 193] width 41 height 7
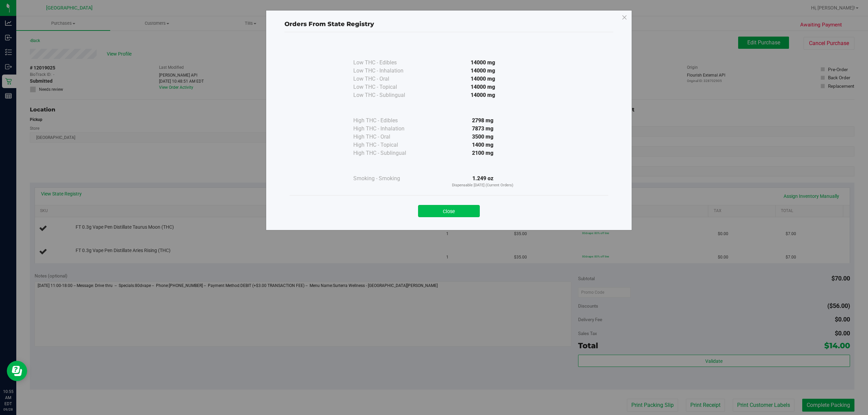
click at [430, 213] on button "Close" at bounding box center [449, 211] width 62 height 12
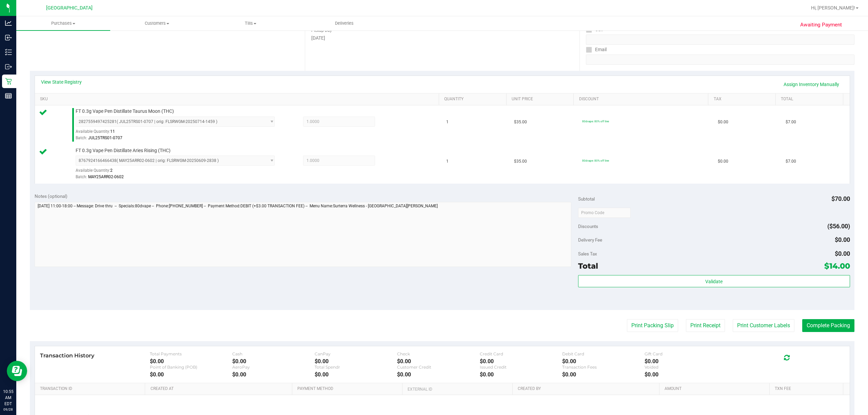
scroll to position [179, 0]
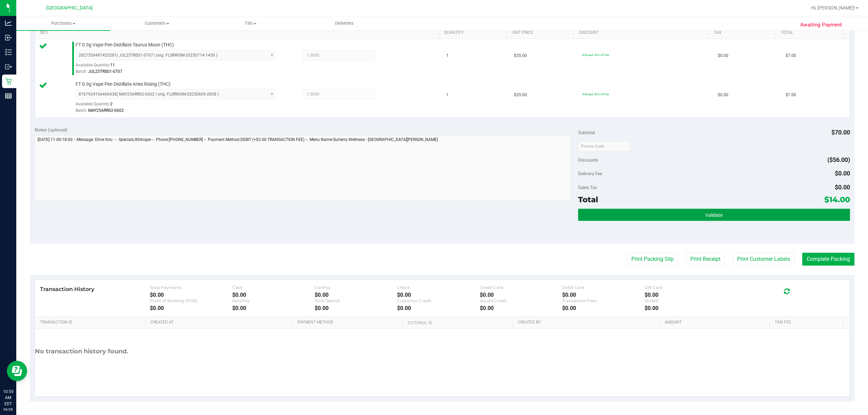
click at [432, 213] on button "Validate" at bounding box center [714, 215] width 272 height 12
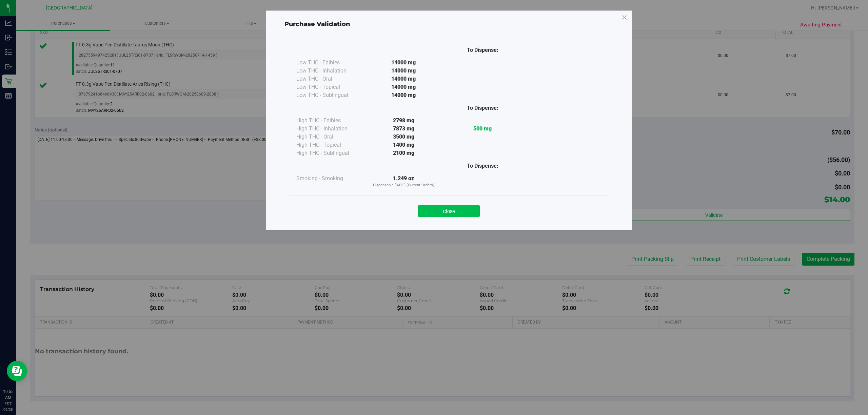
click at [432, 215] on button "Close" at bounding box center [449, 211] width 62 height 12
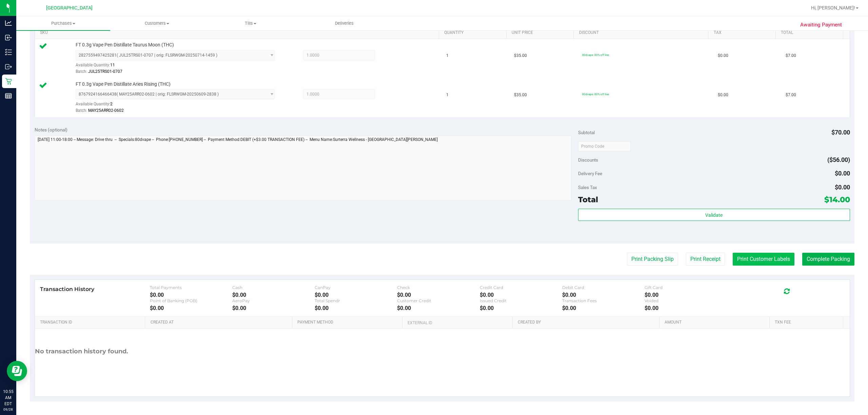
click at [432, 257] on button "Print Customer Labels" at bounding box center [763, 259] width 62 height 13
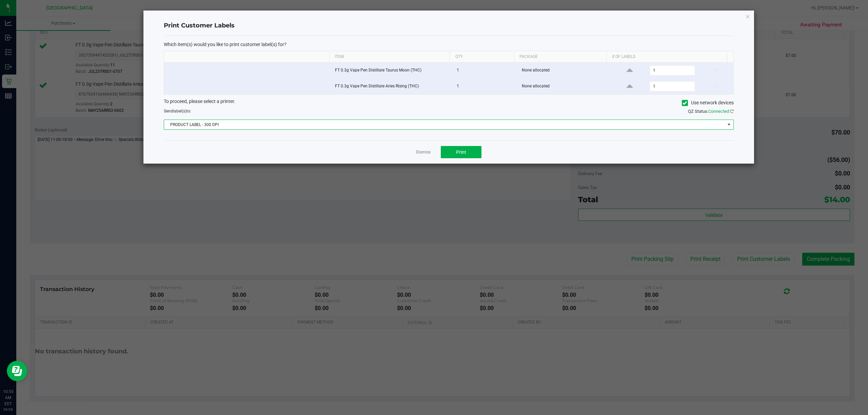
click at [424, 129] on span "PRODUCT LABEL - 300 DPI" at bounding box center [444, 124] width 561 height 9
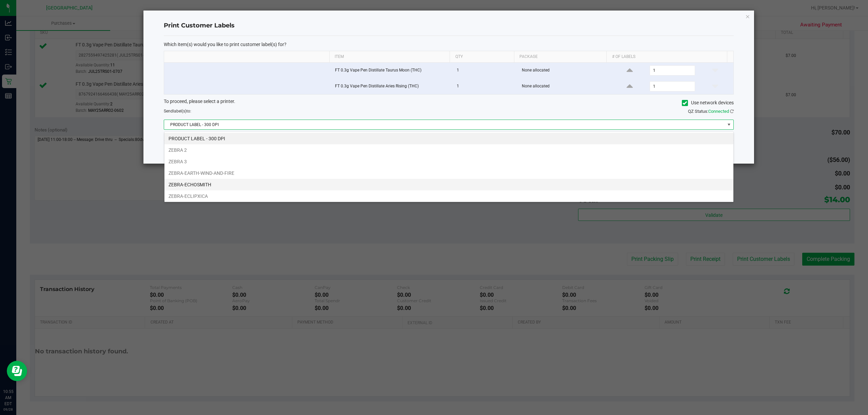
scroll to position [26, 0]
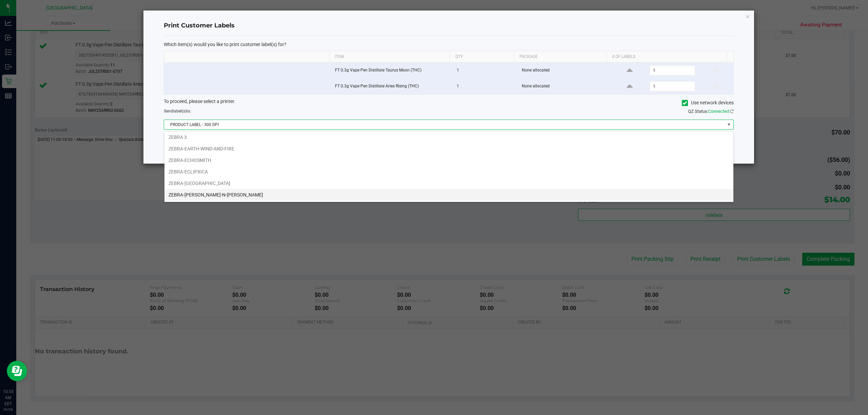
click at [278, 191] on li "ZEBRA-[PERSON_NAME]-N-[PERSON_NAME]" at bounding box center [448, 195] width 569 height 12
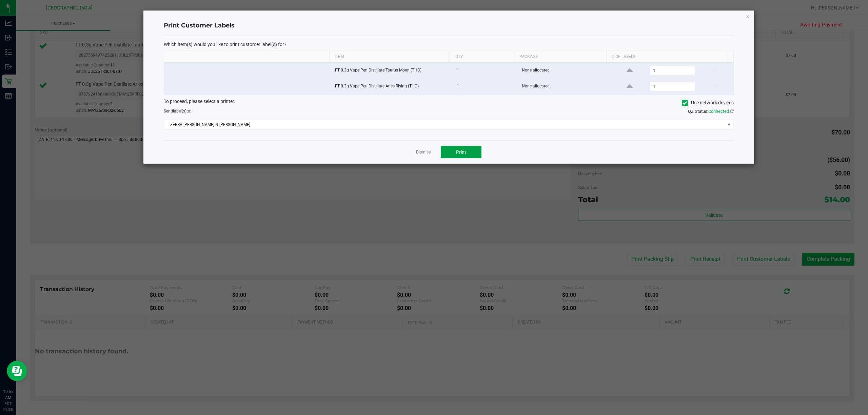
click at [432, 151] on span "Print" at bounding box center [461, 151] width 10 height 5
click at [422, 153] on link "Dismiss" at bounding box center [423, 152] width 15 height 6
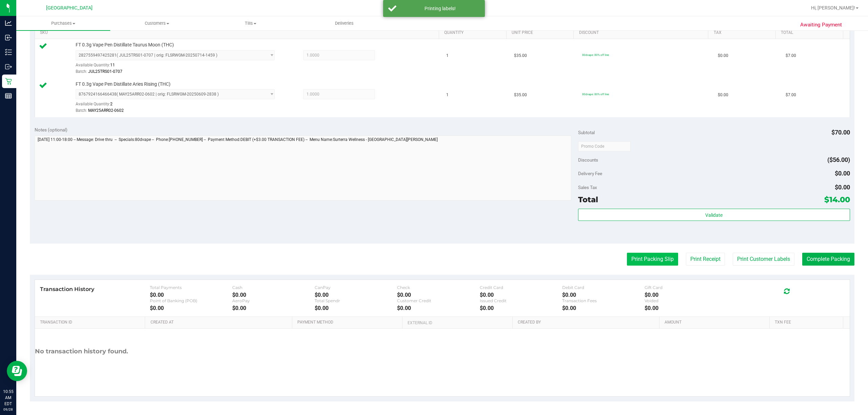
click at [432, 260] on button "Print Packing Slip" at bounding box center [652, 259] width 51 height 13
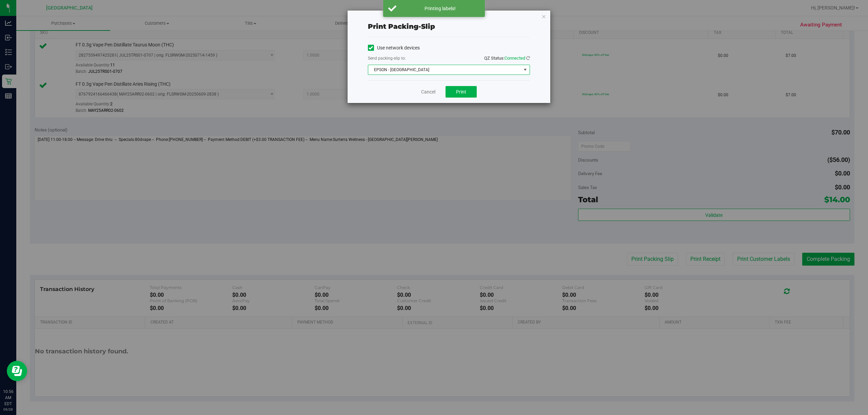
click at [432, 66] on span "EPSON - [GEOGRAPHIC_DATA]" at bounding box center [444, 69] width 153 height 9
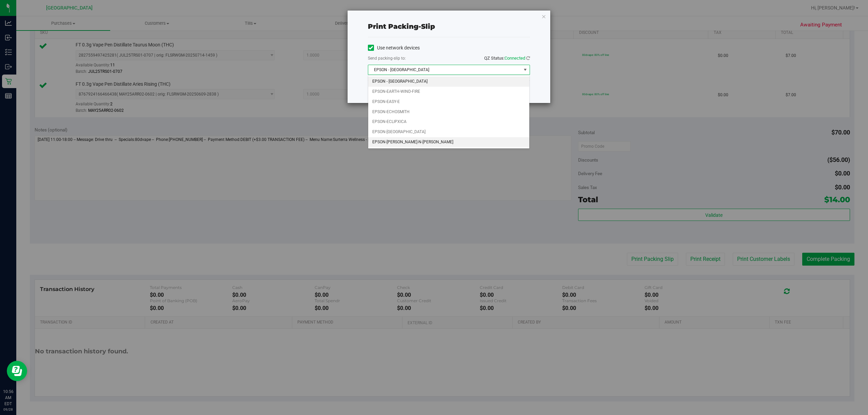
click at [410, 143] on li "EPSON-[PERSON_NAME]-N-[PERSON_NAME]" at bounding box center [448, 142] width 161 height 10
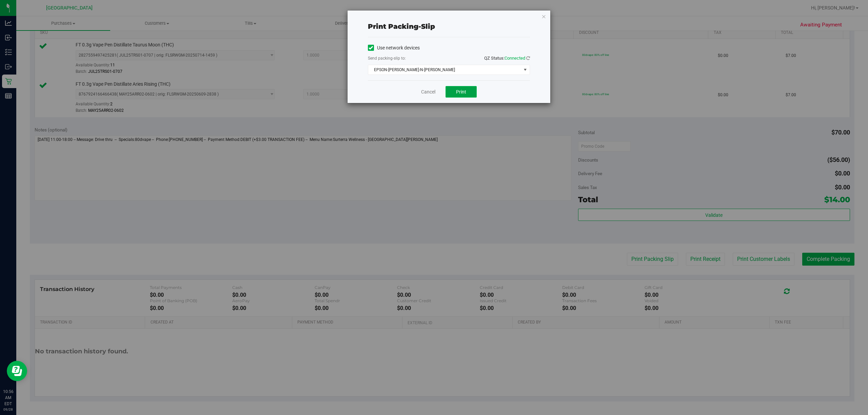
click at [432, 93] on button "Print" at bounding box center [460, 92] width 31 height 12
click at [424, 90] on link "Cancel" at bounding box center [428, 91] width 14 height 7
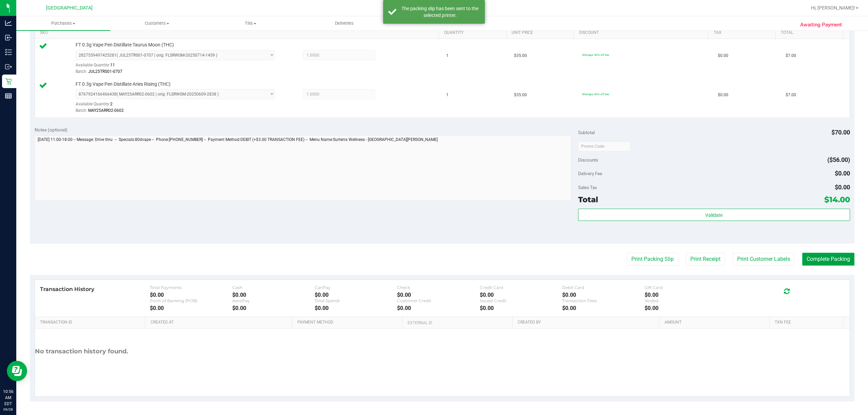
click at [432, 260] on button "Complete Packing" at bounding box center [828, 259] width 52 height 13
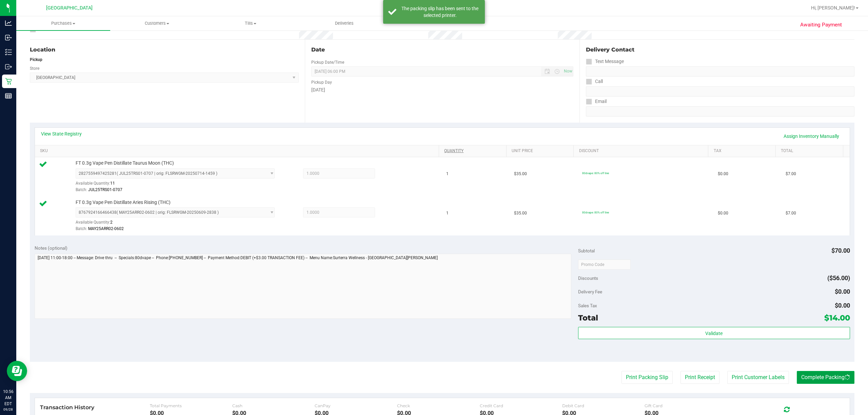
scroll to position [0, 0]
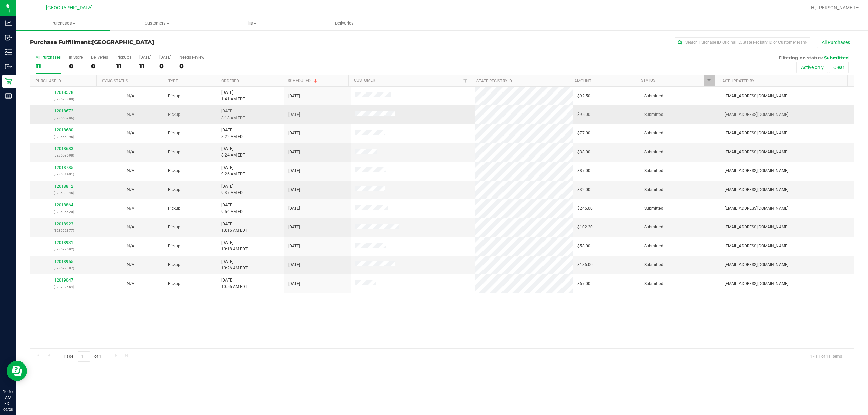
click at [60, 113] on link "12018672" at bounding box center [63, 111] width 19 height 5
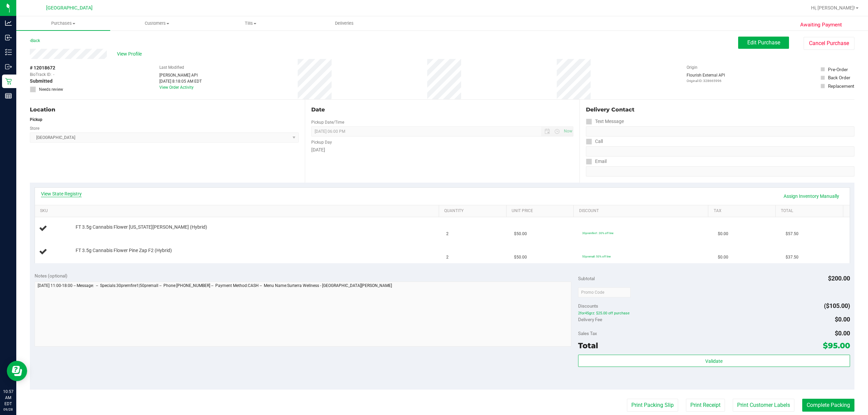
click at [62, 195] on link "View State Registry" at bounding box center [61, 193] width 41 height 7
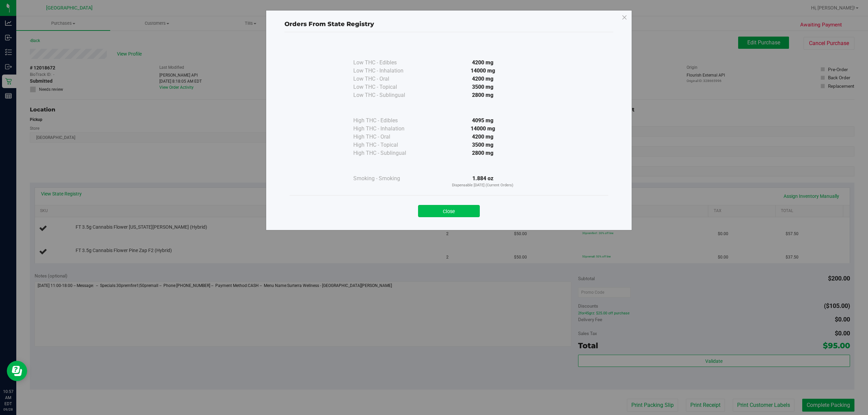
click at [432, 210] on button "Close" at bounding box center [449, 211] width 62 height 12
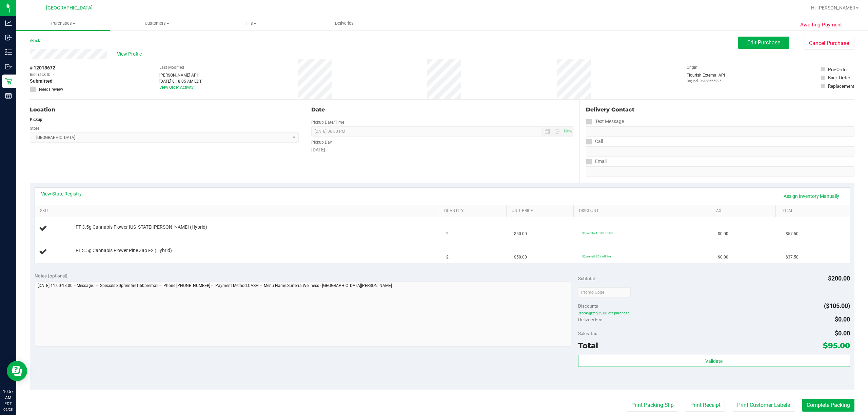
click at [432, 337] on div "Sales Tax" at bounding box center [587, 333] width 19 height 12
click at [432, 335] on span "Sales Tax" at bounding box center [587, 333] width 19 height 5
click at [432, 331] on span "Sales Tax" at bounding box center [587, 333] width 19 height 5
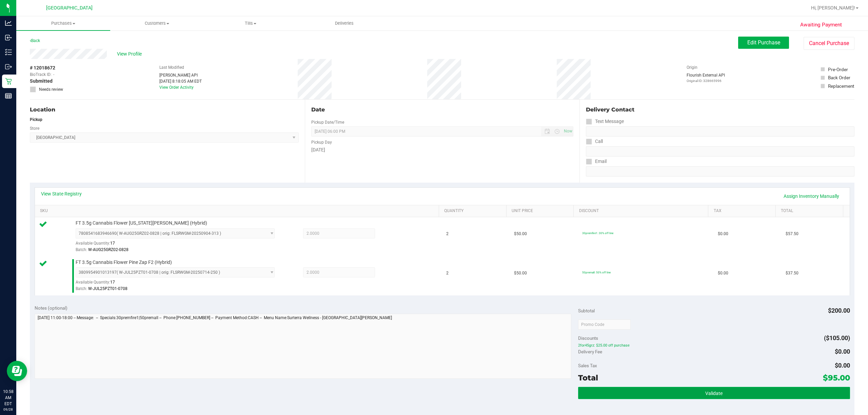
click at [432, 396] on span "Validate" at bounding box center [713, 393] width 17 height 5
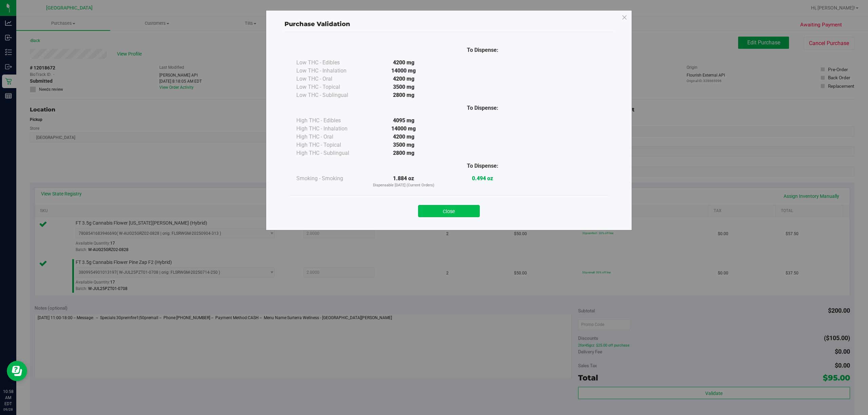
click at [432, 215] on button "Close" at bounding box center [449, 211] width 62 height 12
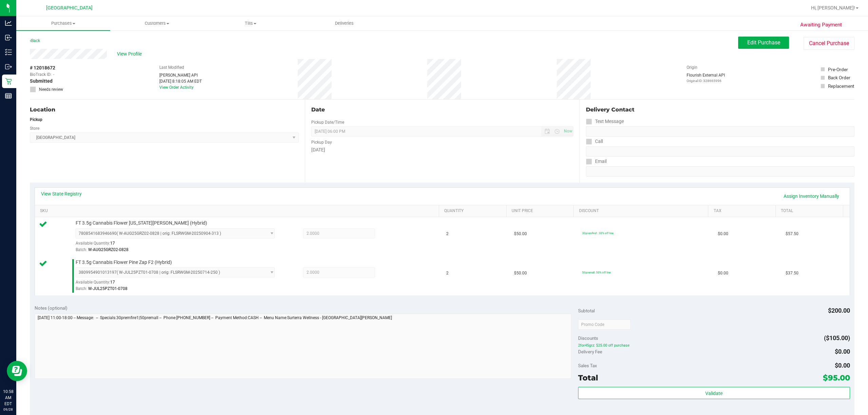
scroll to position [102, 0]
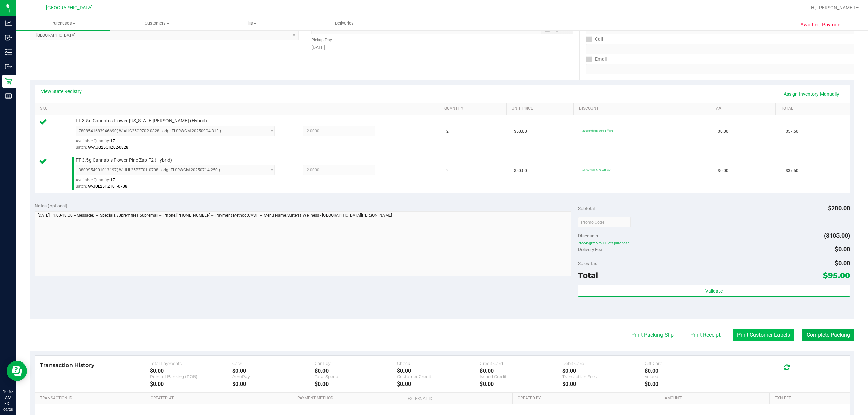
click at [432, 332] on button "Print Customer Labels" at bounding box center [763, 335] width 62 height 13
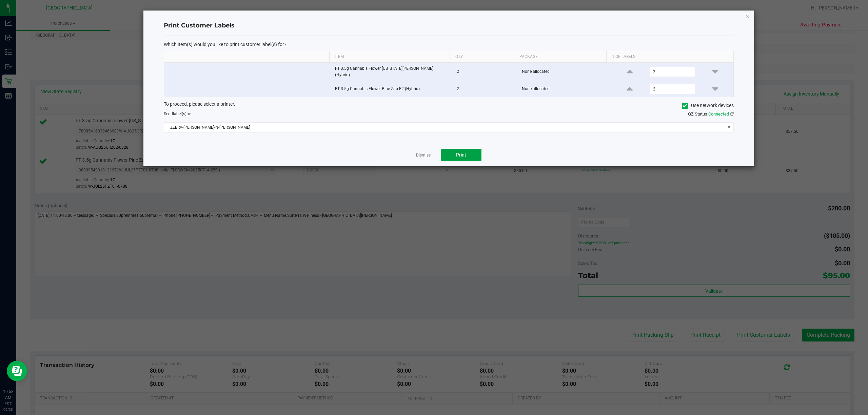
click at [432, 159] on button "Print" at bounding box center [461, 155] width 41 height 12
click at [418, 154] on link "Dismiss" at bounding box center [423, 155] width 15 height 6
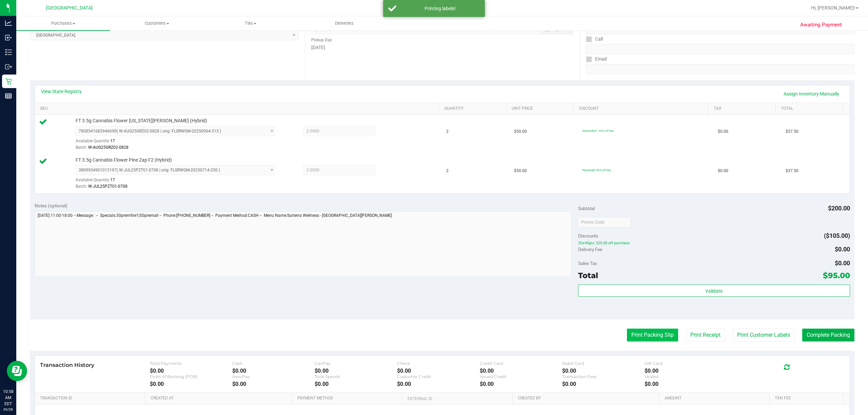
click at [432, 336] on button "Print Packing Slip" at bounding box center [652, 335] width 51 height 13
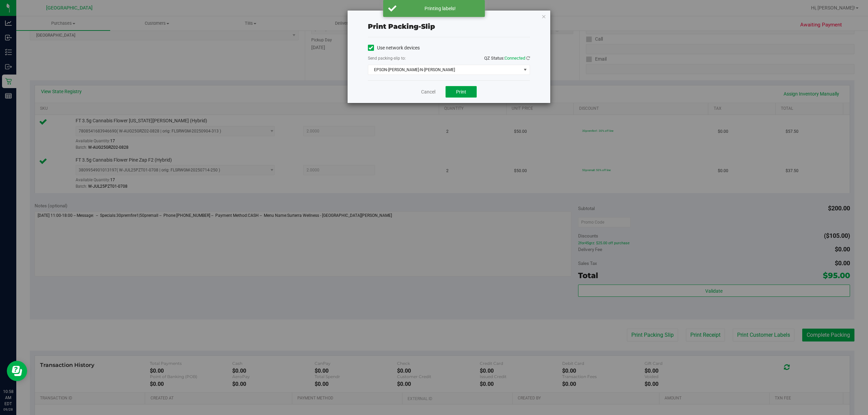
click at [432, 95] on span "Print" at bounding box center [461, 91] width 10 height 5
click at [422, 89] on link "Cancel" at bounding box center [428, 91] width 14 height 7
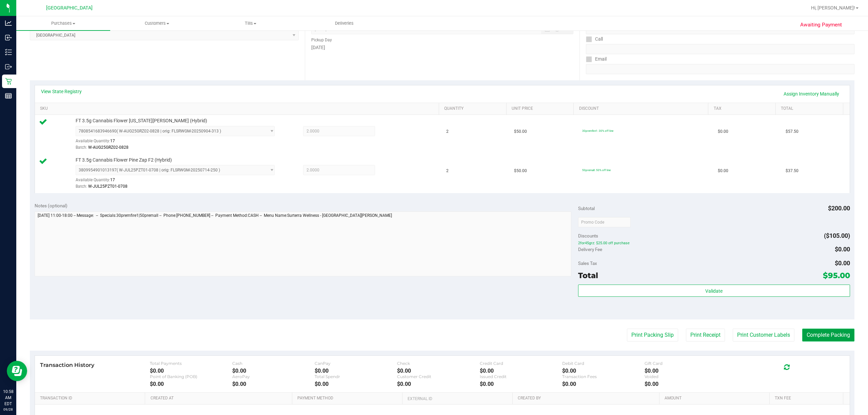
click at [432, 337] on button "Complete Packing" at bounding box center [828, 335] width 52 height 13
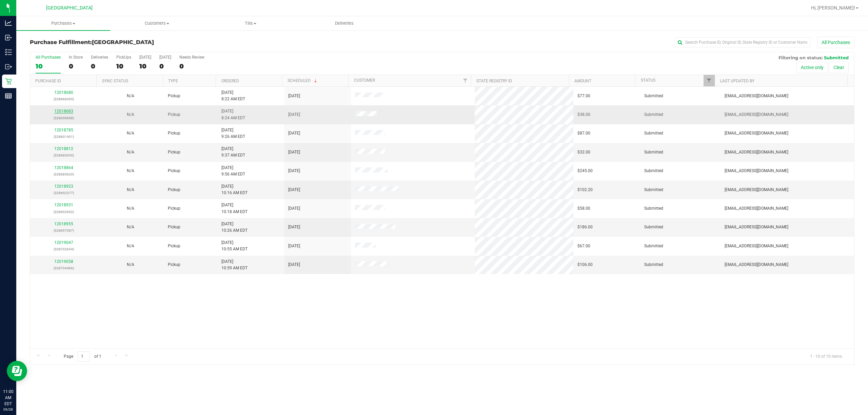
click at [65, 110] on link "12018683" at bounding box center [63, 111] width 19 height 5
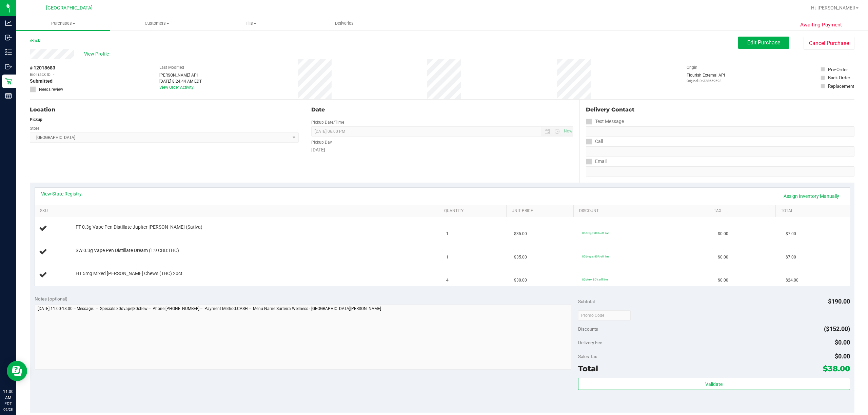
click at [75, 198] on div "View State Registry Assign Inventory Manually" at bounding box center [442, 196] width 802 height 12
click at [70, 195] on link "View State Registry" at bounding box center [61, 193] width 41 height 7
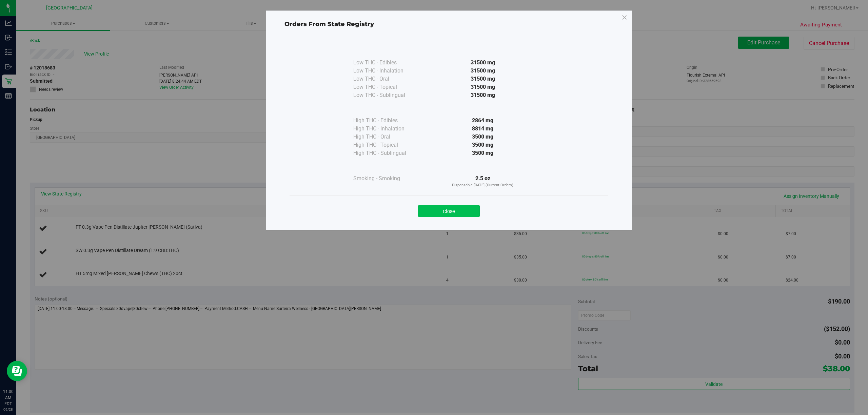
click at [432, 208] on button "Close" at bounding box center [449, 211] width 62 height 12
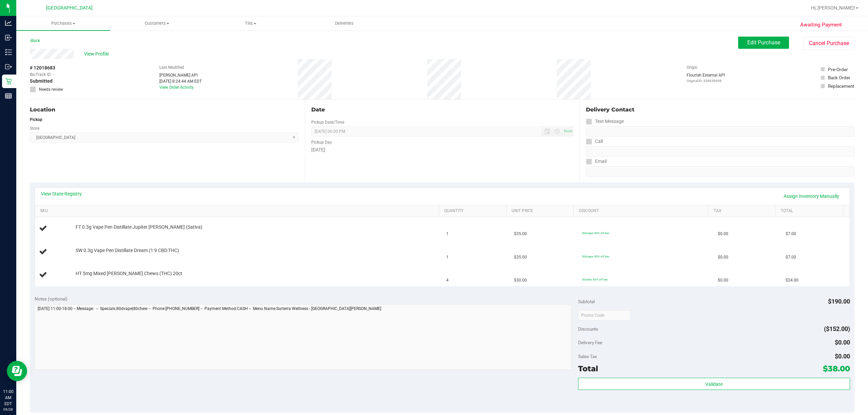
click at [432, 176] on div "Date Pickup Date/Time 09/28/2025 Now 09/28/2025 06:00 PM Now Pickup Day Sunday" at bounding box center [442, 141] width 275 height 83
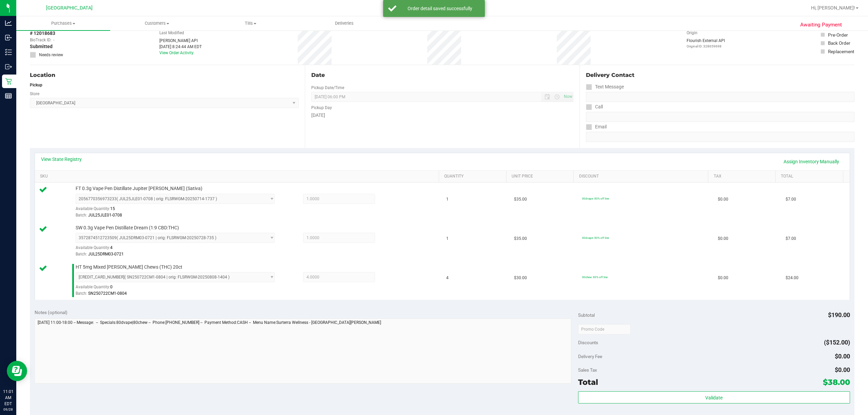
scroll to position [42, 0]
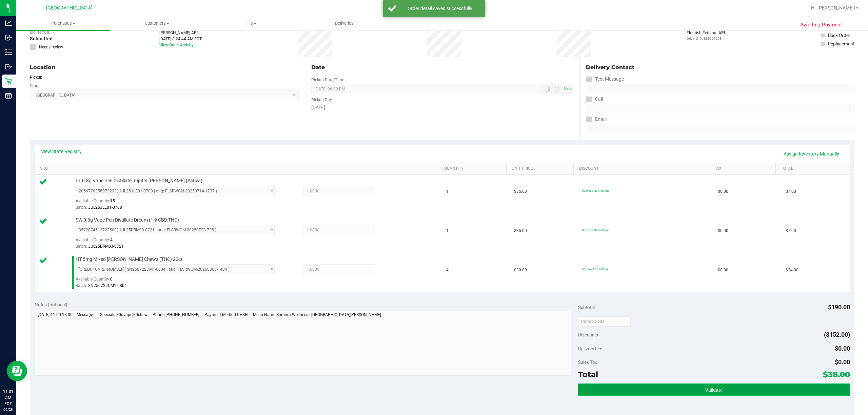
click at [432, 393] on span "Validate" at bounding box center [713, 389] width 17 height 5
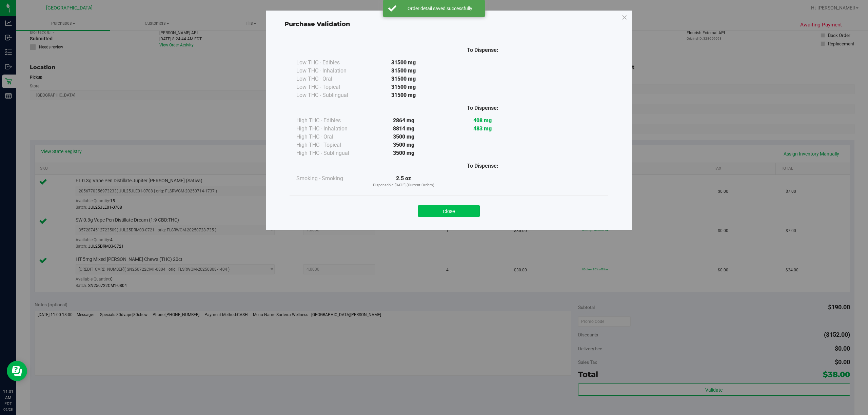
click at [432, 210] on button "Close" at bounding box center [449, 211] width 62 height 12
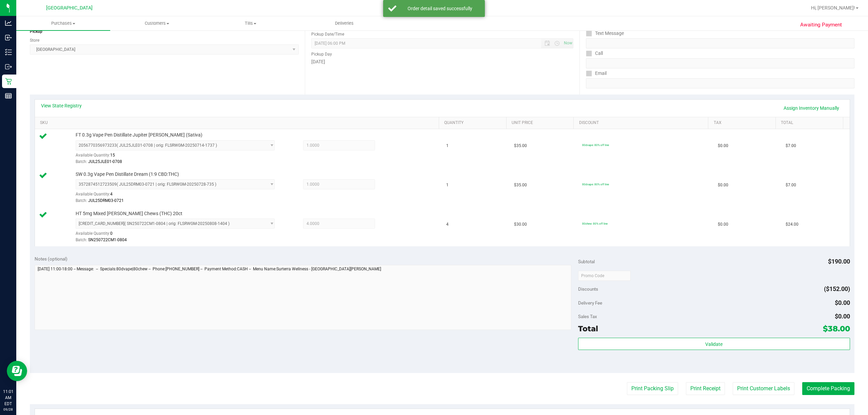
scroll to position [106, 0]
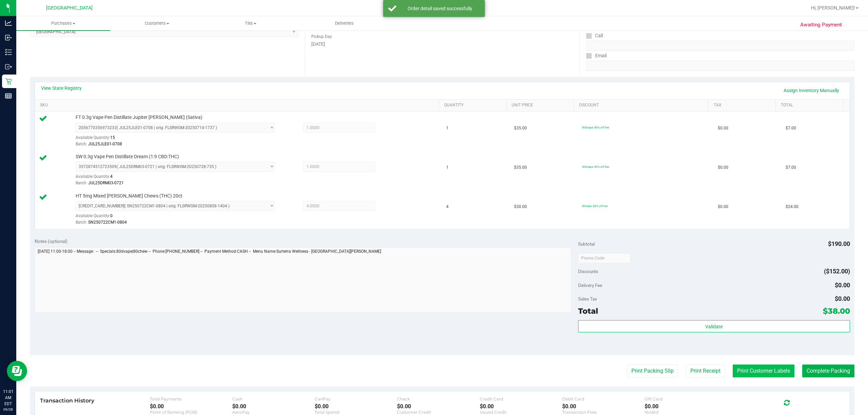
click at [432, 372] on button "Print Customer Labels" at bounding box center [763, 371] width 62 height 13
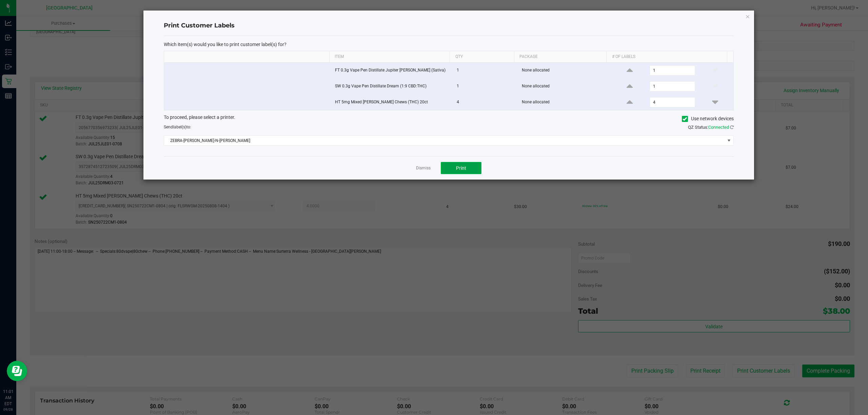
click at [432, 171] on span "Print" at bounding box center [461, 167] width 10 height 5
click at [420, 170] on link "Dismiss" at bounding box center [423, 168] width 15 height 6
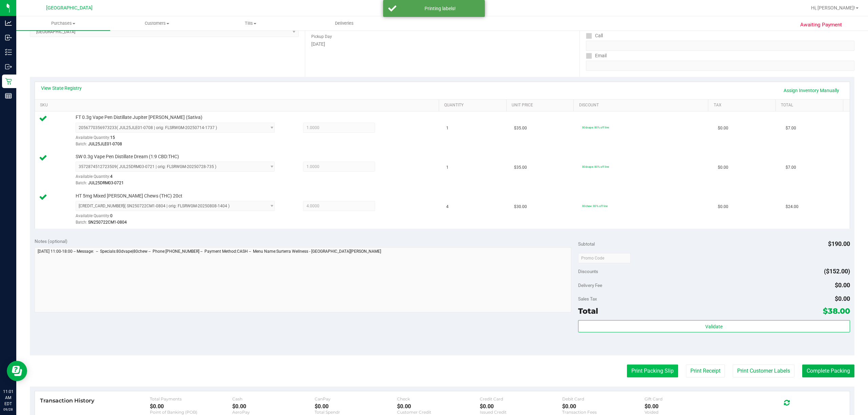
click at [432, 369] on button "Print Packing Slip" at bounding box center [652, 371] width 51 height 13
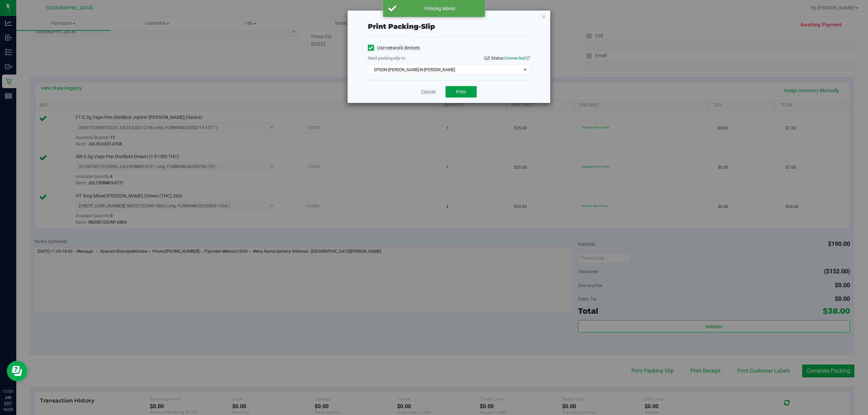
click at [432, 95] on span "Print" at bounding box center [461, 91] width 10 height 5
click at [425, 91] on link "Cancel" at bounding box center [428, 91] width 14 height 7
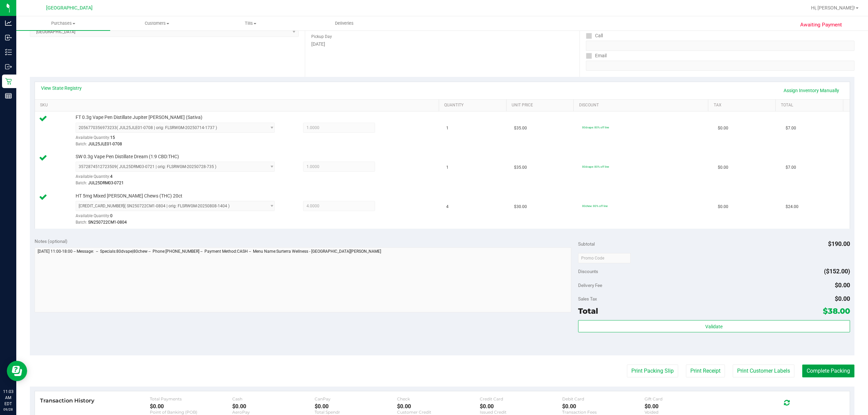
click at [432, 372] on button "Complete Packing" at bounding box center [828, 371] width 52 height 13
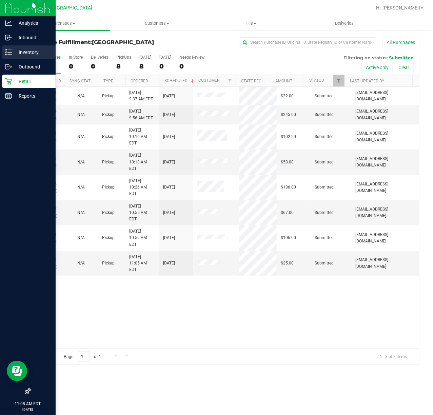
drag, startPoint x: 22, startPoint y: 47, endPoint x: 30, endPoint y: 46, distance: 7.9
click at [23, 47] on div "Inventory" at bounding box center [29, 52] width 54 height 14
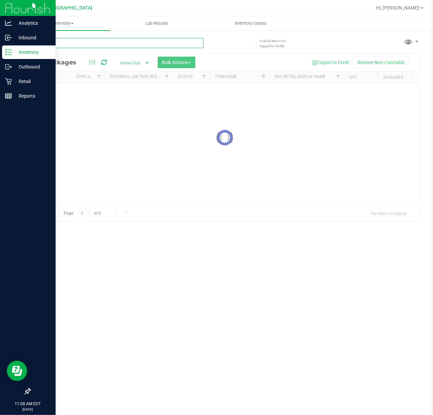
click at [56, 44] on input "text" at bounding box center [117, 43] width 174 height 10
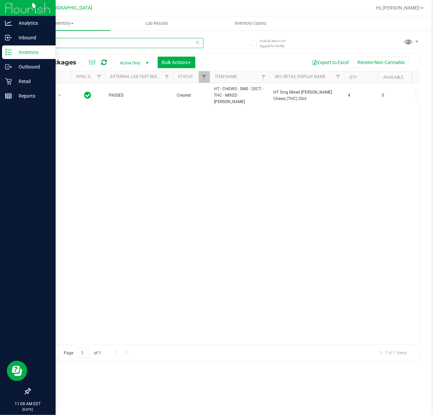
click at [56, 43] on input "mixed" at bounding box center [117, 43] width 174 height 10
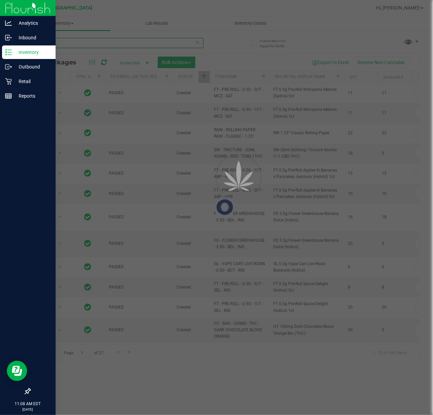
type input "-19"
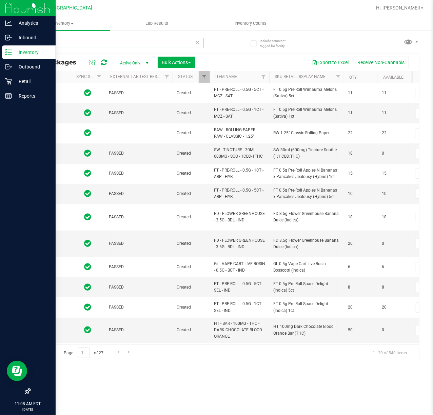
type input "2026-03-16"
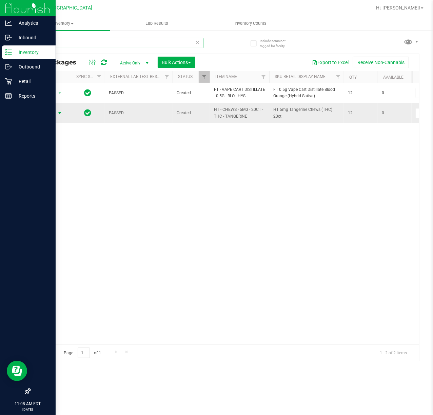
type input "-197"
click at [46, 116] on span "Action" at bounding box center [46, 112] width 18 height 9
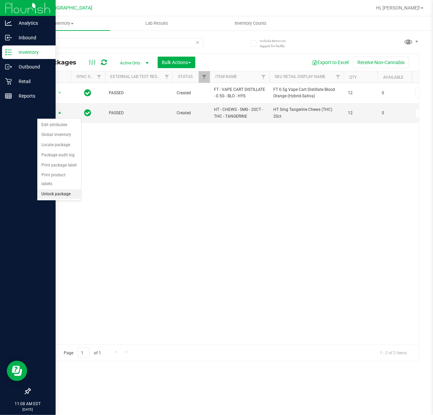
click at [53, 194] on li "Unlock package" at bounding box center [59, 194] width 44 height 10
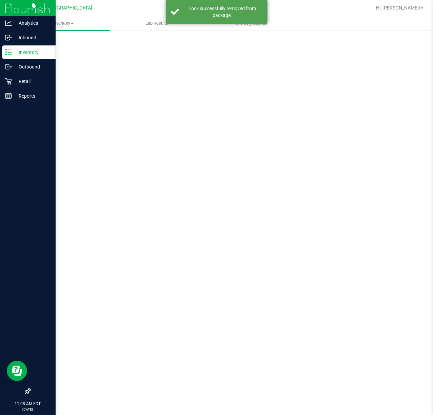
click at [65, 42] on div "Scan Packages 0" at bounding box center [224, 136] width 389 height 198
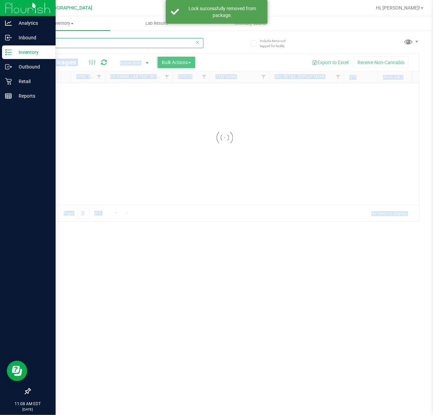
click at [62, 41] on input "-197" at bounding box center [117, 43] width 174 height 10
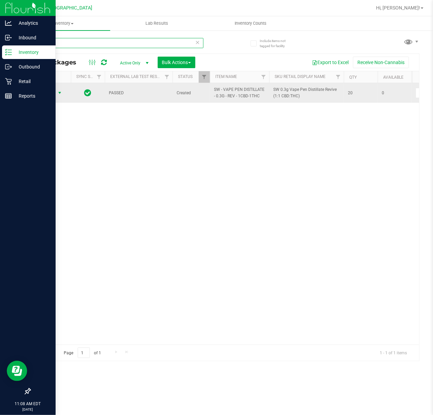
type input "-1558"
click at [51, 95] on span "Action" at bounding box center [46, 92] width 18 height 9
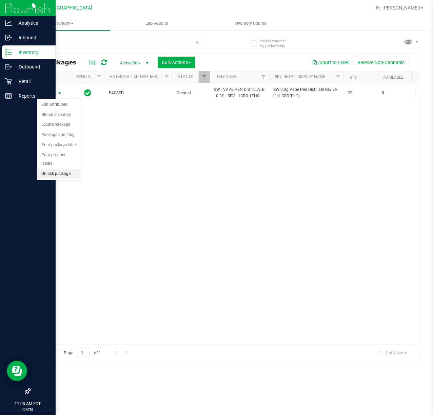
click at [55, 176] on li "Unlock package" at bounding box center [59, 174] width 44 height 10
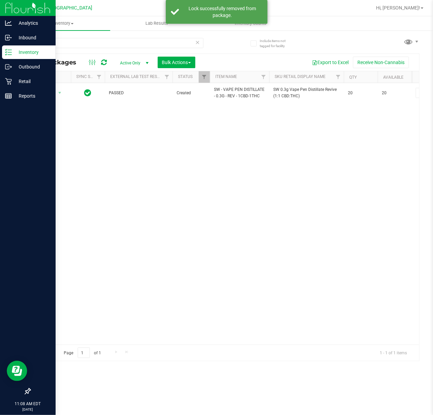
click at [372, 198] on div "Action Action Adjust qty Create package Edit attributes Global inventory Locate…" at bounding box center [224, 213] width 389 height 261
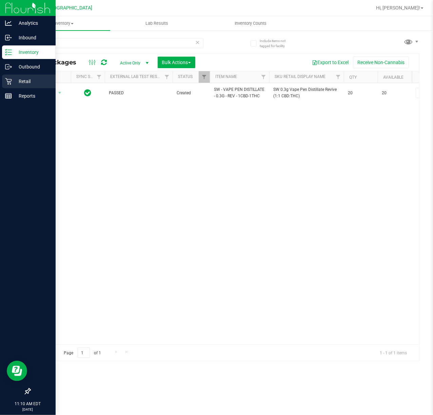
click at [7, 75] on div "Retail" at bounding box center [29, 82] width 54 height 14
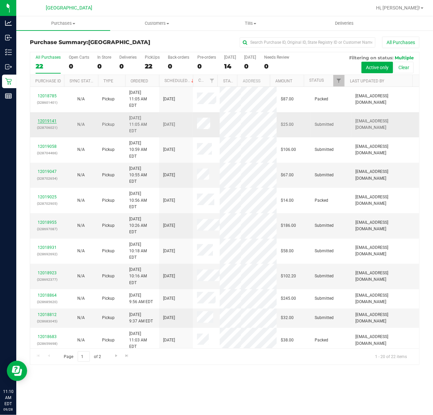
click at [46, 119] on link "12019141" at bounding box center [47, 121] width 19 height 5
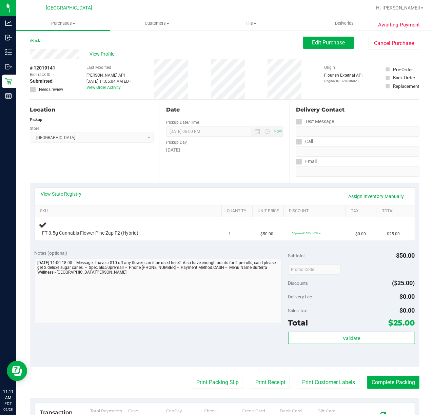
click at [63, 196] on link "View State Registry" at bounding box center [61, 193] width 41 height 7
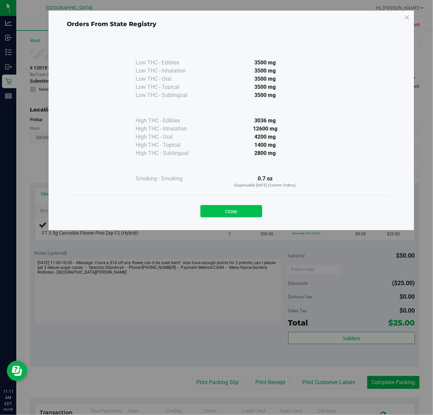
click at [226, 212] on button "Close" at bounding box center [231, 211] width 62 height 12
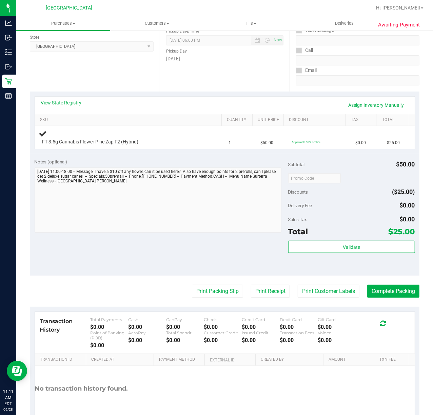
scroll to position [39, 0]
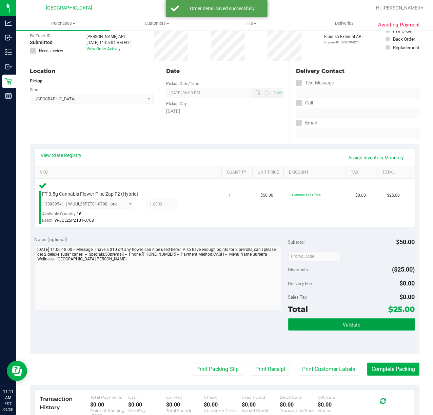
click at [346, 325] on span "Validate" at bounding box center [351, 324] width 17 height 5
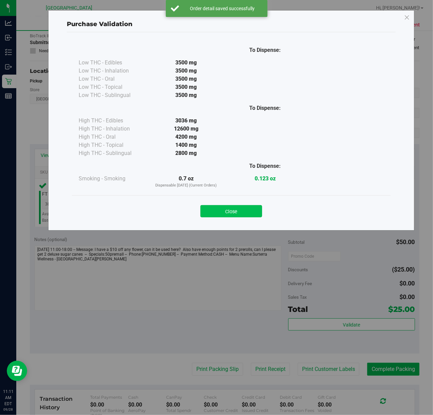
click at [228, 210] on button "Close" at bounding box center [231, 211] width 62 height 12
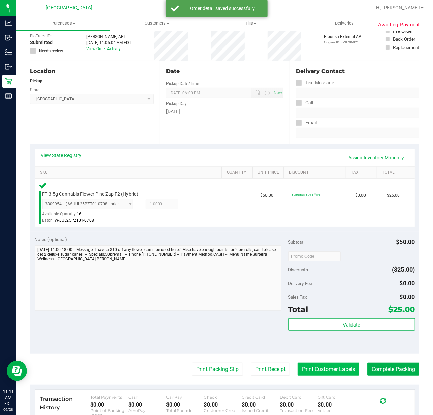
click at [310, 368] on button "Print Customer Labels" at bounding box center [329, 369] width 62 height 13
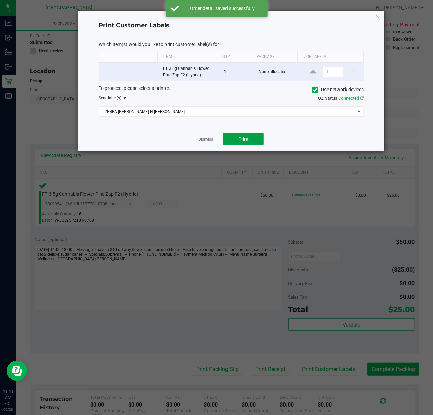
click at [246, 142] on span "Print" at bounding box center [243, 138] width 10 height 5
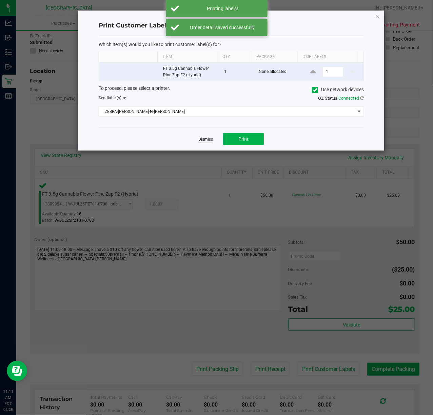
click at [206, 140] on link "Dismiss" at bounding box center [205, 140] width 15 height 6
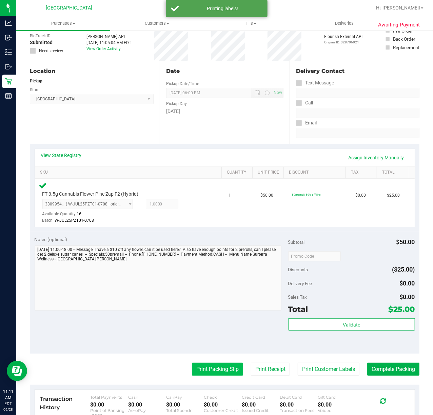
click at [215, 369] on button "Print Packing Slip" at bounding box center [217, 369] width 51 height 13
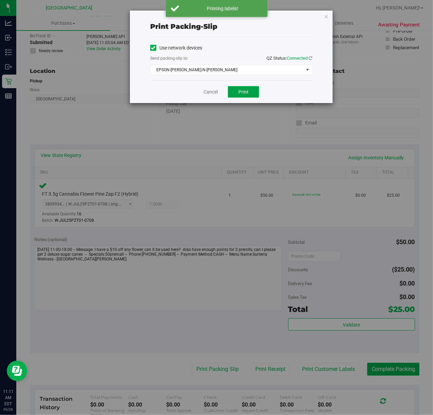
click at [248, 91] on span "Print" at bounding box center [243, 91] width 10 height 5
click at [204, 92] on link "Cancel" at bounding box center [210, 91] width 14 height 7
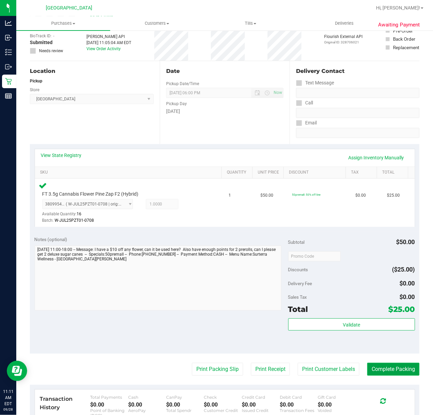
click at [383, 368] on button "Complete Packing" at bounding box center [393, 369] width 52 height 13
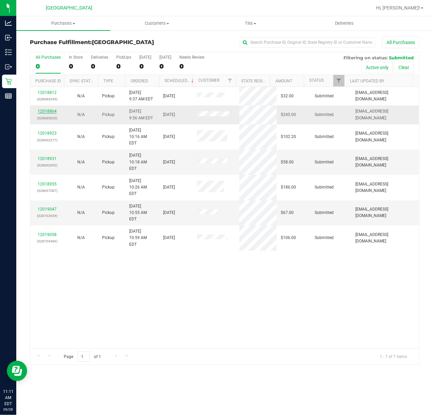
click at [46, 111] on link "12018864" at bounding box center [47, 111] width 19 height 5
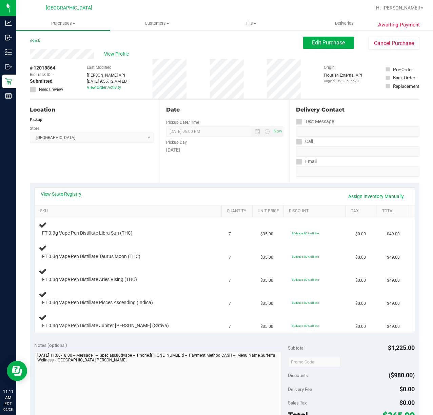
click at [73, 193] on link "View State Registry" at bounding box center [61, 193] width 41 height 7
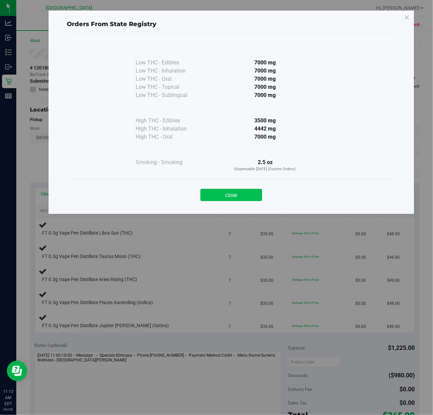
click at [219, 190] on button "Close" at bounding box center [231, 195] width 62 height 12
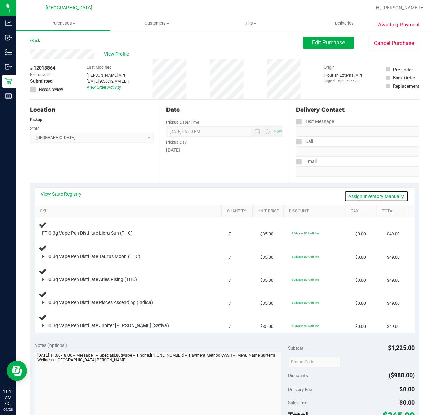
click at [369, 196] on link "Assign Inventory Manually" at bounding box center [376, 196] width 64 height 12
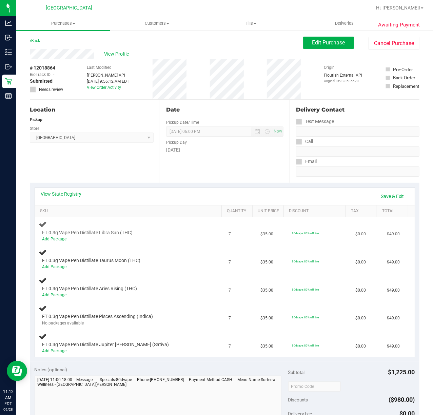
click at [55, 241] on div "Add Package" at bounding box center [123, 239] width 163 height 6
click at [55, 238] on link "Add Package" at bounding box center [54, 239] width 24 height 5
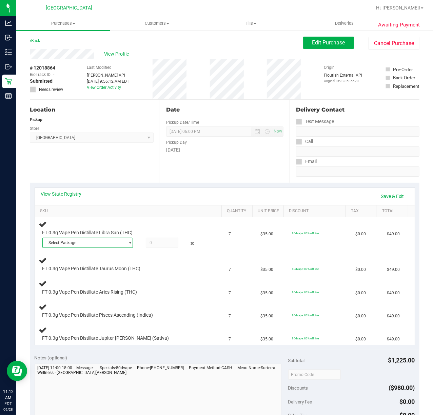
click at [82, 238] on span "Select Package" at bounding box center [83, 242] width 81 height 9
click at [86, 273] on span "( JUL25LSN02-0730 | orig: FLSRWGM-20250806-1208 )" at bounding box center [135, 271] width 101 height 5
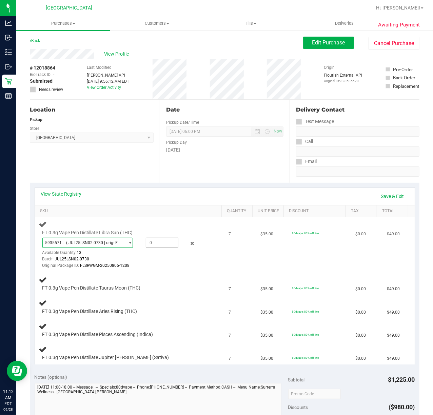
click at [150, 241] on span at bounding box center [162, 243] width 33 height 10
type input "7"
type input "7.0000"
click at [149, 219] on td "FT 0.3g Vape Pen Distillate Libra Sun (THC) 5935571936796612 ( JUL25LSN02-0730 …" at bounding box center [130, 244] width 190 height 55
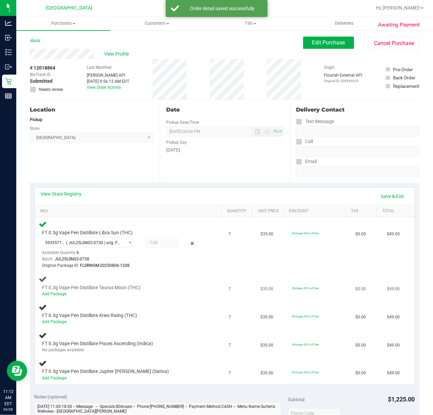
click at [46, 298] on td "FT 0.3g Vape Pen Distillate Taurus Moon (THC) Add Package" at bounding box center [130, 286] width 190 height 28
click at [49, 292] on link "Add Package" at bounding box center [54, 293] width 24 height 5
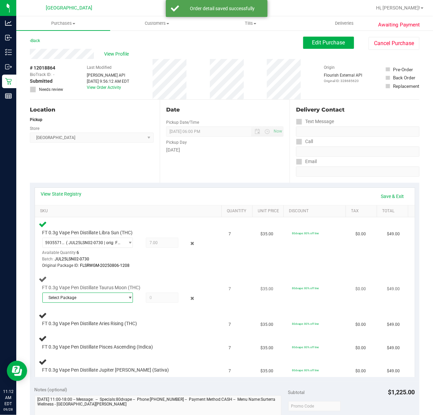
click at [87, 298] on span "Select Package" at bounding box center [83, 297] width 81 height 9
click at [86, 324] on span "( JUL25TRS01-0707 | orig: FLSRWGM-20250714-1459 )" at bounding box center [135, 325] width 101 height 5
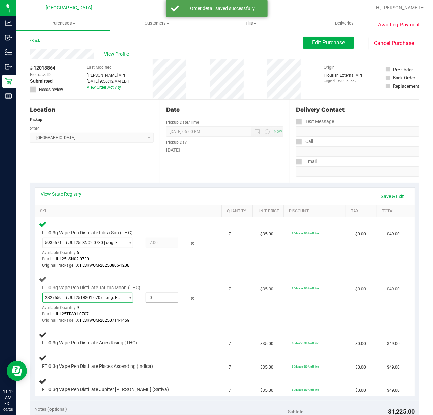
click at [165, 298] on span at bounding box center [162, 297] width 33 height 10
type input "7"
type input "7.0000"
click at [159, 322] on div "Original Package ID: FLSRWGM-20250714-1459" at bounding box center [123, 320] width 163 height 6
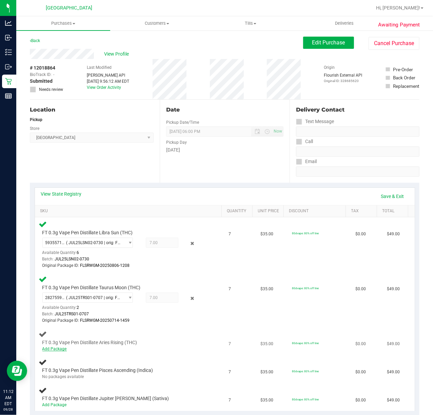
click at [56, 346] on link "Add Package" at bounding box center [54, 348] width 24 height 5
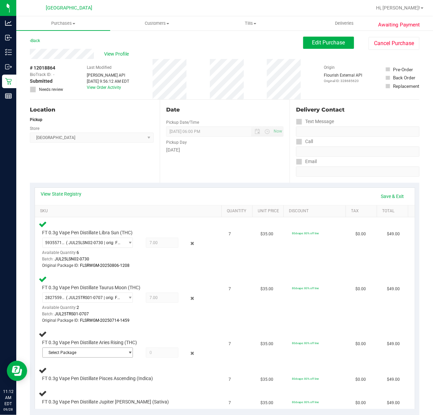
click at [60, 357] on span "Select Package" at bounding box center [83, 352] width 81 height 9
click at [64, 378] on li "8767924166466438 ( MAY25ARR02-0602 | orig: FLSRWGM-20250609-2838 )" at bounding box center [85, 380] width 86 height 9
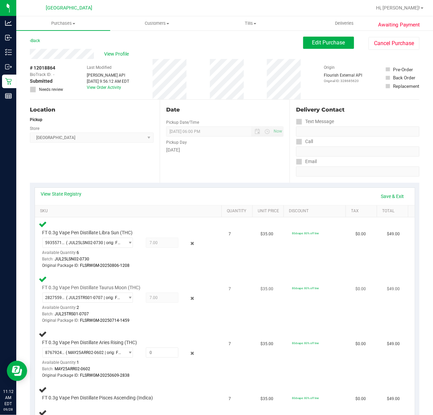
click at [187, 325] on td "FT 0.3g Vape Pen Distillate Taurus Moon (THC) 2827559497425281 ( JUL25TRS01-070…" at bounding box center [130, 299] width 190 height 55
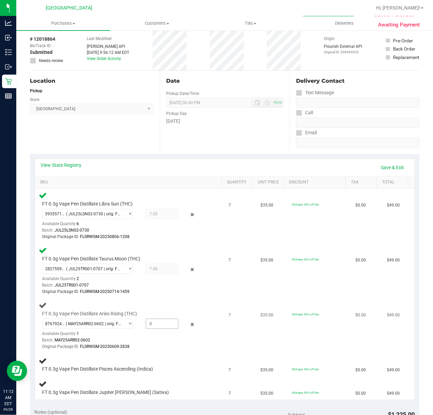
scroll to position [45, 0]
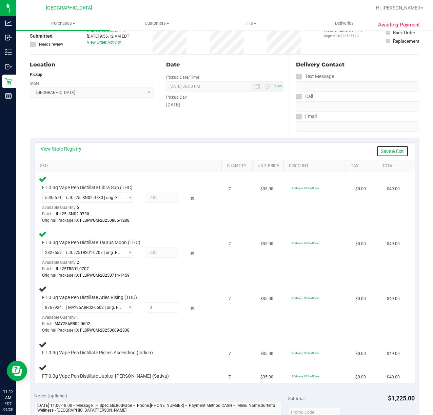
click at [390, 151] on link "Save & Exit" at bounding box center [392, 151] width 32 height 12
click at [361, 151] on link "Assign Inventory Manually" at bounding box center [376, 151] width 64 height 12
click at [388, 148] on link "Save & Exit" at bounding box center [392, 151] width 32 height 12
click at [388, 148] on link "Assign Inventory Manually" at bounding box center [376, 151] width 64 height 12
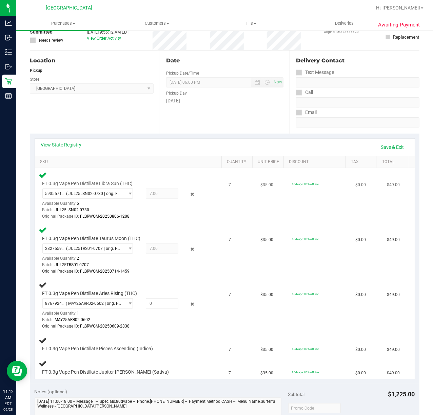
scroll to position [0, 0]
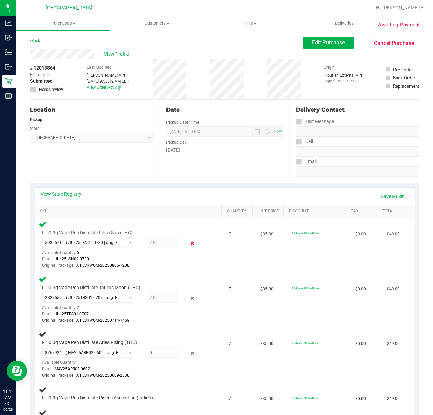
click at [189, 242] on icon at bounding box center [191, 244] width 7 height 8
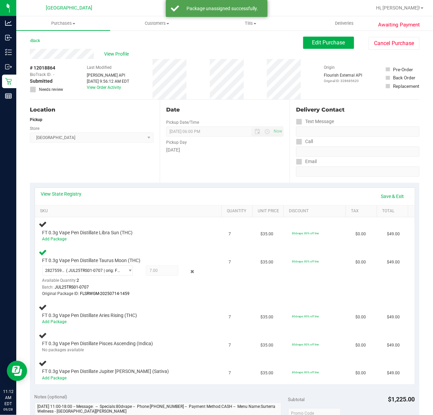
click at [188, 267] on icon at bounding box center [191, 271] width 7 height 8
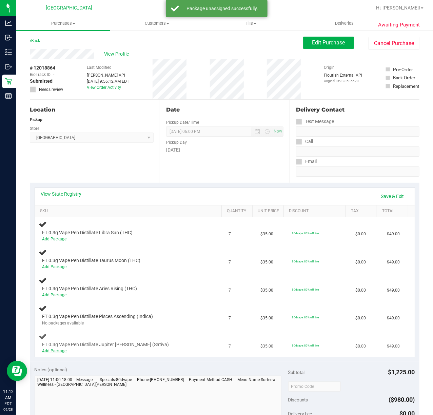
click at [58, 348] on link "Add Package" at bounding box center [54, 350] width 24 height 5
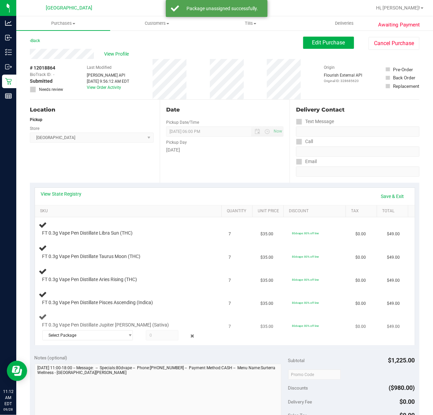
click at [71, 344] on td "FT 0.3g Vape Pen Distillate Jupiter Leo (Sativa) Select Package 2056770356973233" at bounding box center [130, 327] width 190 height 35
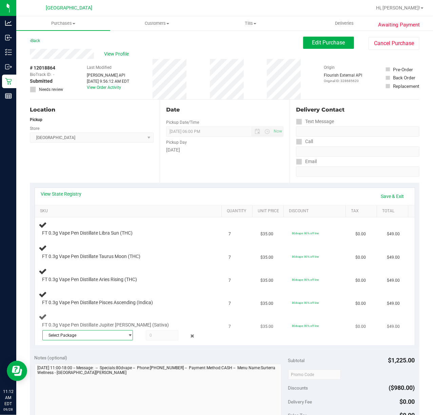
click at [79, 334] on span "Select Package" at bounding box center [83, 334] width 81 height 9
click at [75, 365] on span "2056770356973233" at bounding box center [65, 364] width 38 height 5
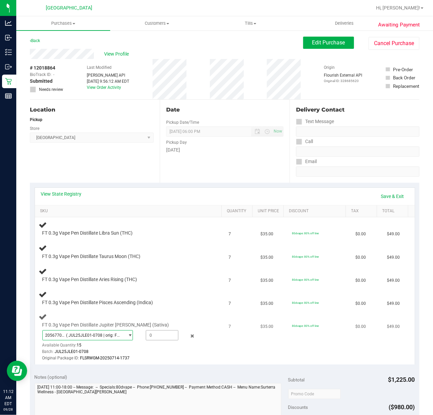
click at [152, 340] on span at bounding box center [162, 335] width 33 height 10
click at [162, 331] on span at bounding box center [162, 335] width 33 height 10
click at [188, 335] on icon at bounding box center [191, 336] width 7 height 8
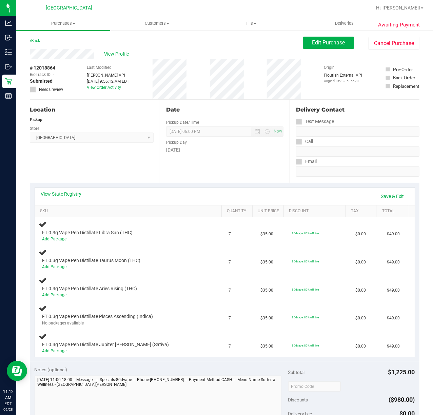
click at [181, 156] on div "Date Pickup Date/Time 09/28/2025 Now 09/28/2025 06:00 PM Now Pickup Day Sunday" at bounding box center [225, 141] width 130 height 83
click at [269, 176] on div "Date Pickup Date/Time 09/28/2025 Now 09/28/2025 06:00 PM Now Pickup Day Sunday" at bounding box center [225, 141] width 130 height 83
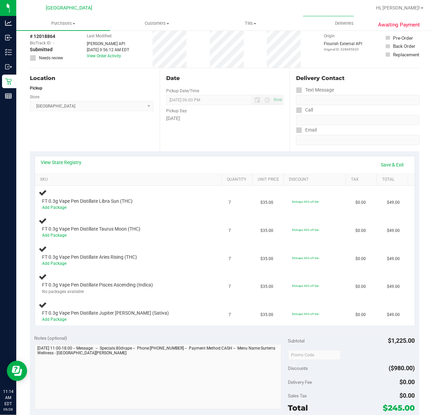
scroll to position [61, 0]
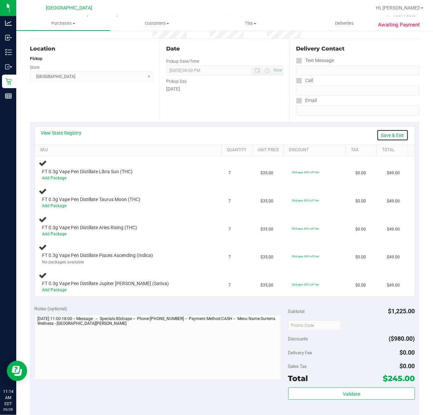
click at [383, 135] on link "Save & Exit" at bounding box center [392, 135] width 32 height 12
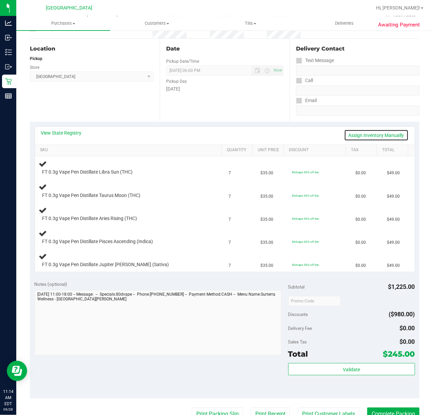
click at [379, 134] on link "Assign Inventory Manually" at bounding box center [376, 135] width 64 height 12
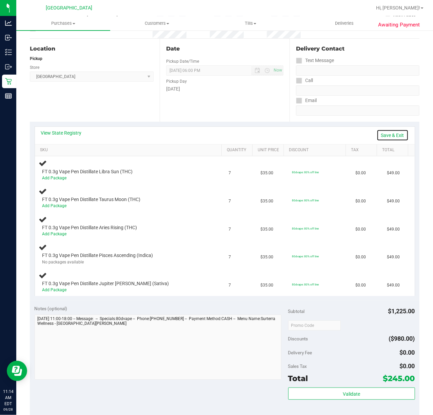
click at [380, 135] on link "Save & Exit" at bounding box center [392, 135] width 32 height 12
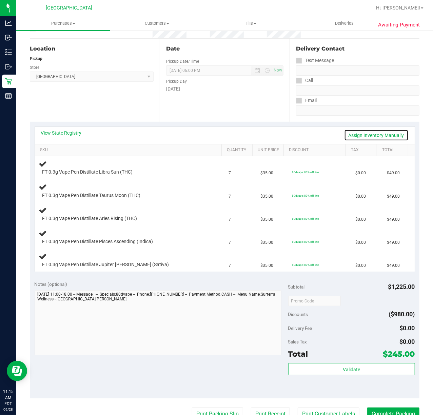
click at [374, 135] on link "Assign Inventory Manually" at bounding box center [376, 135] width 64 height 12
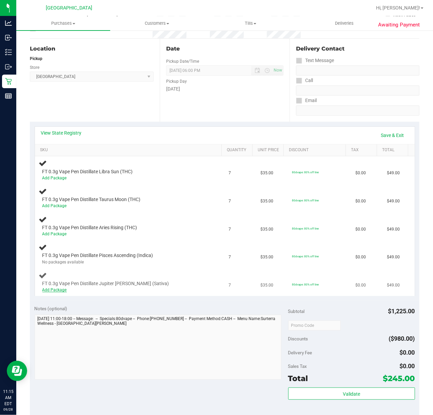
click at [56, 290] on link "Add Package" at bounding box center [54, 289] width 24 height 5
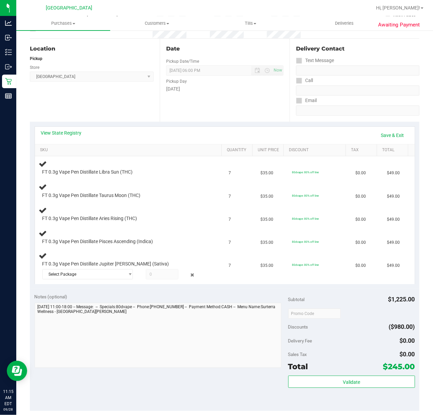
click at [77, 295] on div "Notes (optional)" at bounding box center [161, 296] width 253 height 7
click at [109, 278] on span "Select Package" at bounding box center [83, 273] width 81 height 9
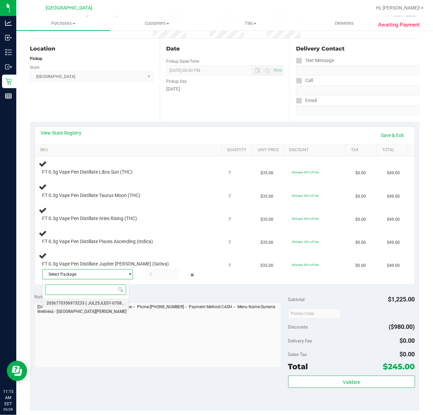
click at [88, 307] on li "2056770356973233 ( JUL25JLE01-0708 | orig: FLSRWGM-20250714-1737 )" at bounding box center [85, 302] width 86 height 9
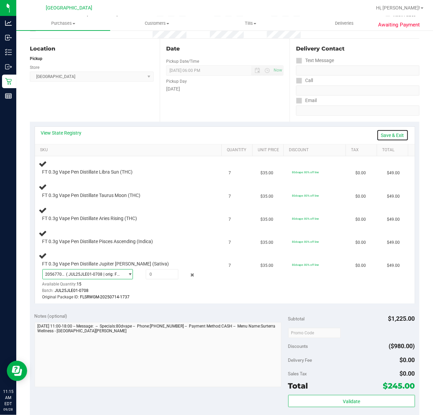
click at [385, 133] on link "Save & Exit" at bounding box center [392, 135] width 32 height 12
click at [359, 133] on link "Assign Inventory Manually" at bounding box center [376, 135] width 64 height 12
click at [394, 140] on link "Save & Exit" at bounding box center [392, 135] width 32 height 12
click at [309, 141] on div "View State Registry Assign Inventory Manually" at bounding box center [225, 135] width 380 height 17
click at [369, 135] on link "Assign Inventory Manually" at bounding box center [376, 135] width 64 height 12
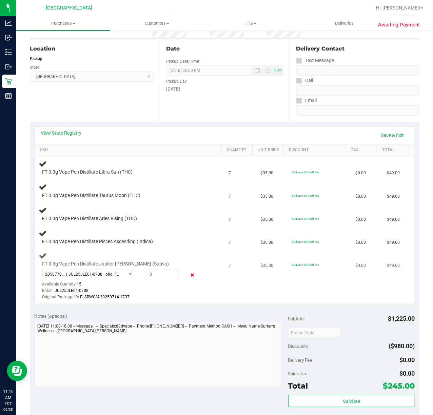
click at [188, 275] on icon at bounding box center [191, 275] width 7 height 8
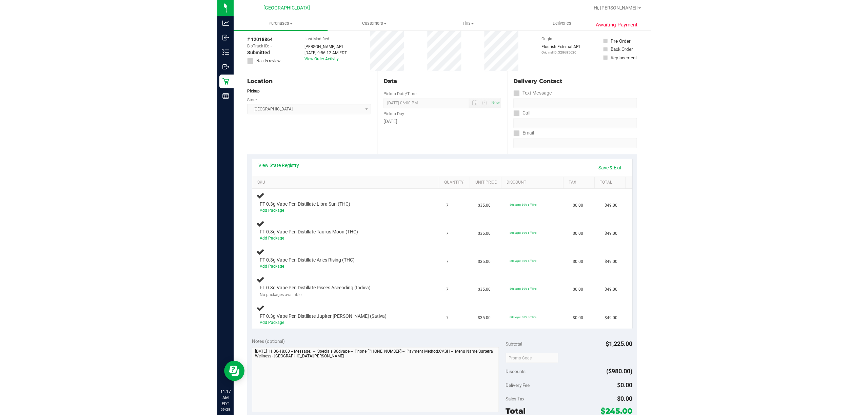
scroll to position [0, 0]
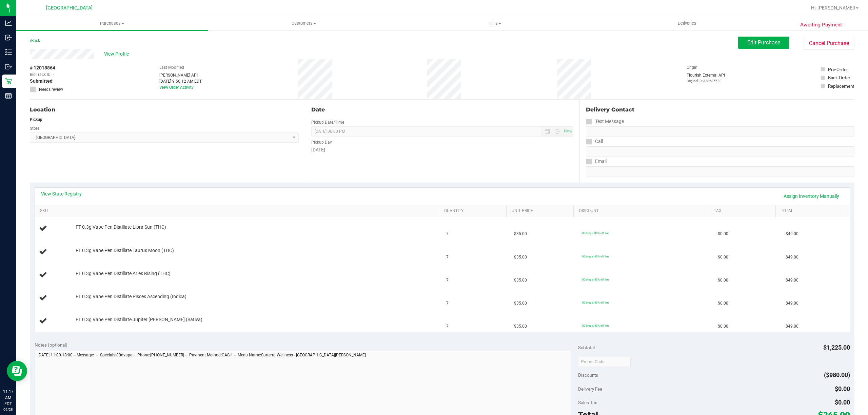
click at [392, 186] on div "View State Registry Assign Inventory Manually SKU Quantity Unit Price Discount …" at bounding box center [442, 260] width 824 height 155
click at [797, 193] on link "Assign Inventory Manually" at bounding box center [811, 196] width 64 height 12
click at [86, 234] on link "Add Package" at bounding box center [88, 231] width 24 height 5
click at [216, 232] on span "Select Package" at bounding box center [171, 233] width 190 height 9
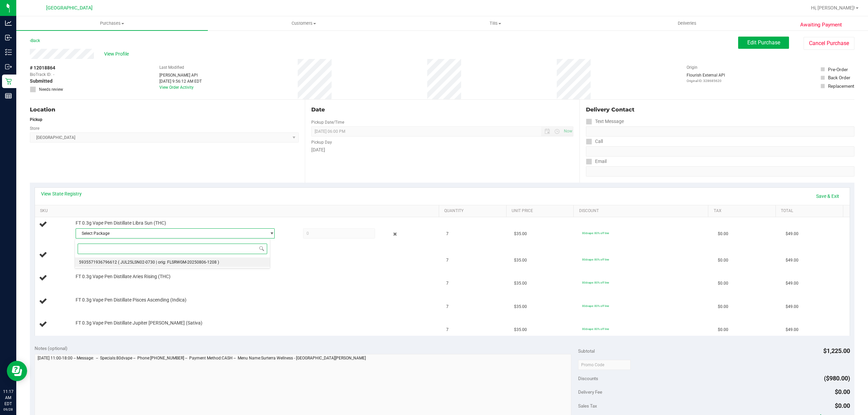
click at [204, 254] on span at bounding box center [172, 249] width 195 height 16
click at [203, 263] on span "( JUL25LSN02-0730 | orig: FLSRWGM-20250806-1208 )" at bounding box center [168, 262] width 101 height 5
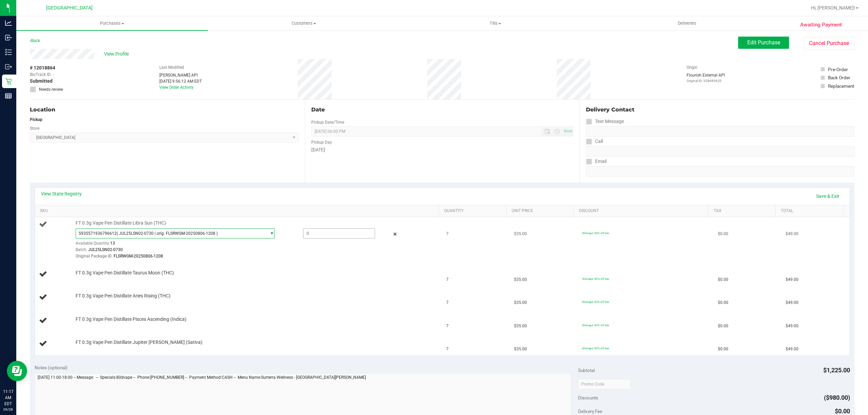
click at [315, 232] on span at bounding box center [339, 233] width 72 height 10
type input "7"
type input "7.0000"
click at [302, 210] on link "SKU" at bounding box center [238, 210] width 396 height 5
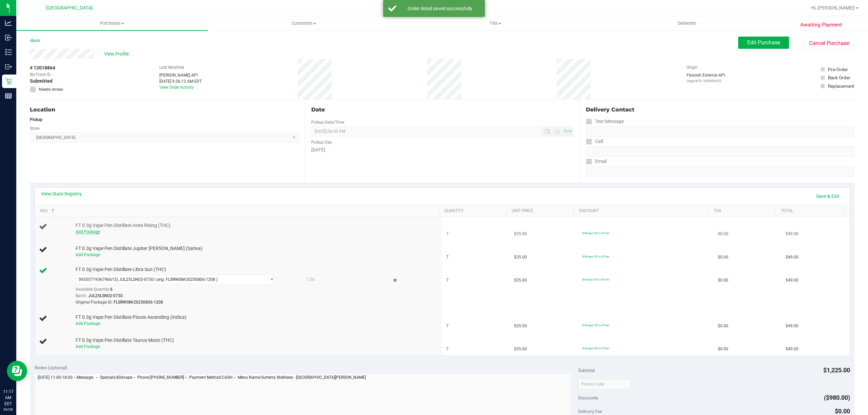
click at [92, 232] on link "Add Package" at bounding box center [88, 231] width 24 height 5
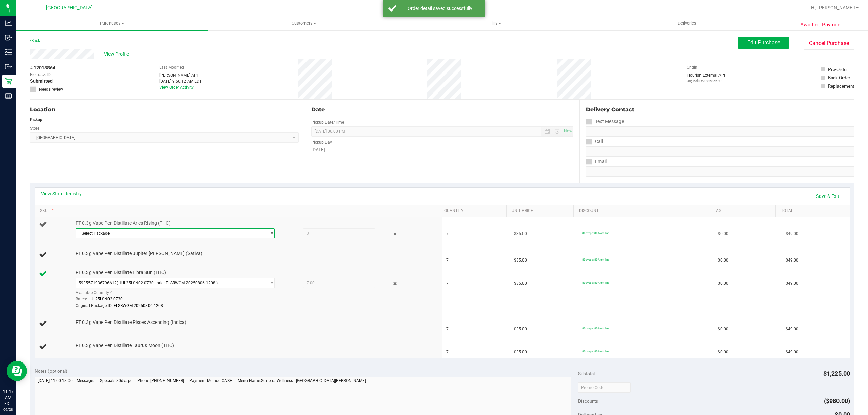
click at [113, 232] on span "Select Package" at bounding box center [171, 233] width 190 height 9
click at [114, 262] on span "8293610279619492" at bounding box center [98, 262] width 38 height 5
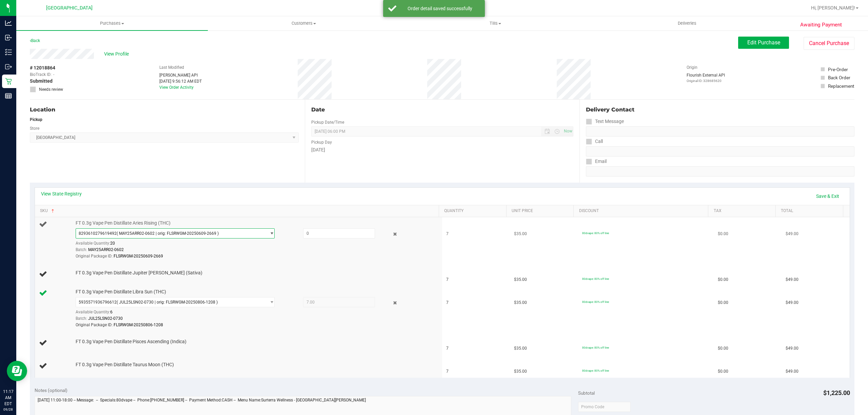
click at [192, 232] on span "( MAY25ARR02-0602 | orig: FLSRWGM-20250609-2669 )" at bounding box center [168, 233] width 102 height 5
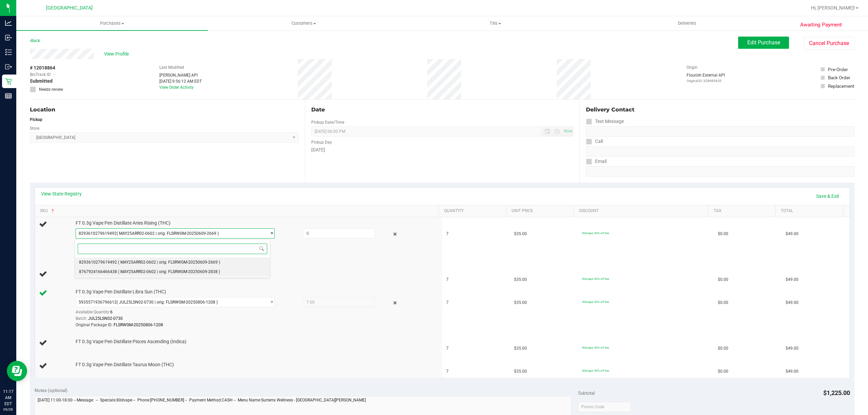
click at [108, 272] on span "8767924166466438" at bounding box center [98, 271] width 38 height 5
click at [347, 236] on span at bounding box center [339, 233] width 72 height 10
type input "1"
type input "1.0000"
click at [290, 207] on th "SKU" at bounding box center [237, 211] width 404 height 12
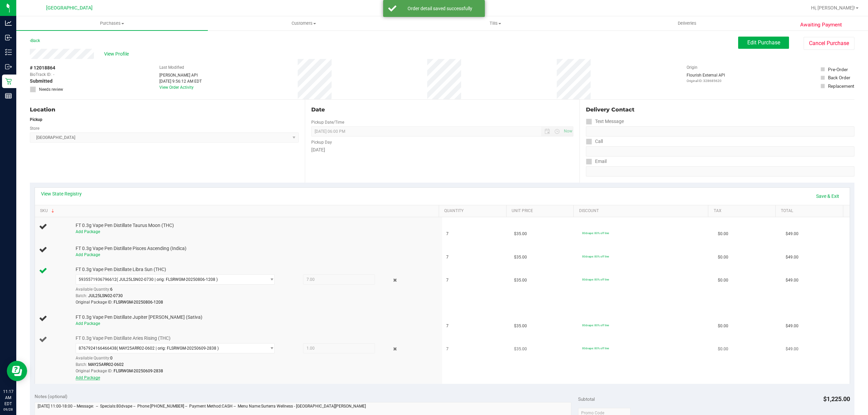
click at [91, 378] on link "Add Package" at bounding box center [88, 377] width 24 height 5
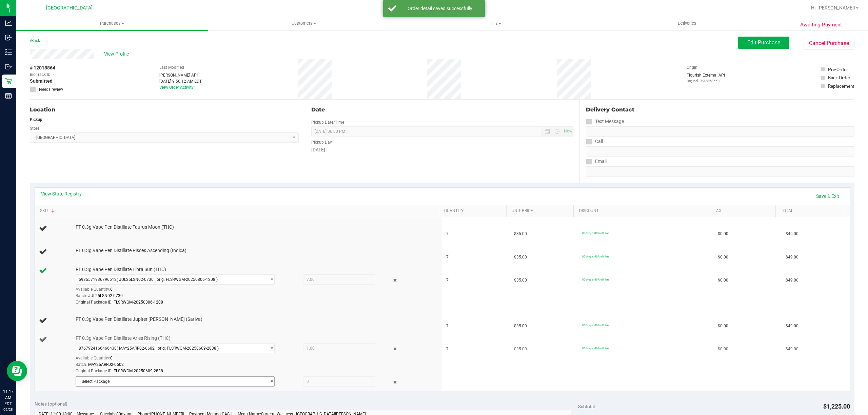
click at [110, 380] on span "Select Package" at bounding box center [171, 381] width 190 height 9
click at [118, 369] on span "( MAY25ARR02-0602 | orig: FLSRWGM-20250609-2669 )" at bounding box center [169, 371] width 102 height 5
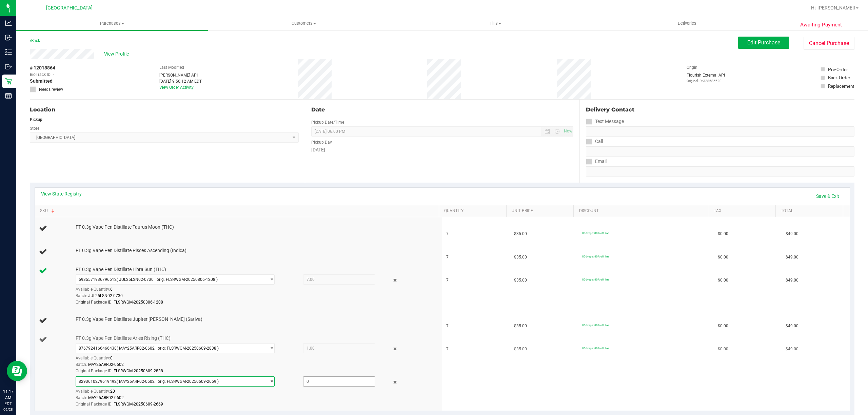
click at [312, 380] on span at bounding box center [339, 381] width 72 height 10
type input "6"
type input "6.0000"
click at [396, 189] on div "View State Registry Save & Exit" at bounding box center [442, 196] width 814 height 17
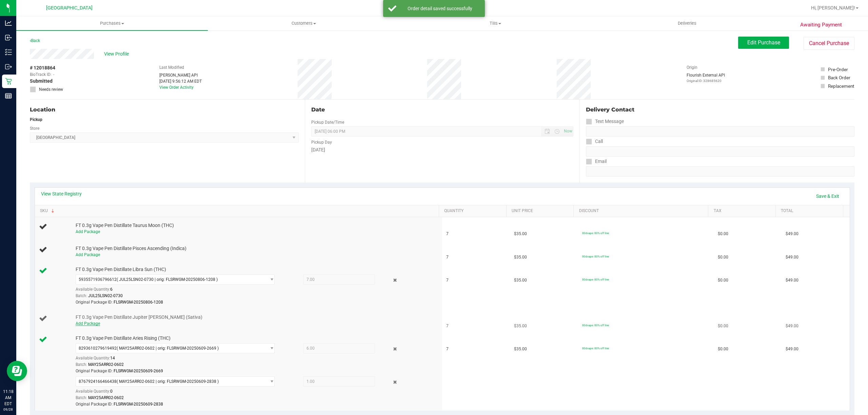
click at [94, 323] on link "Add Package" at bounding box center [88, 323] width 24 height 5
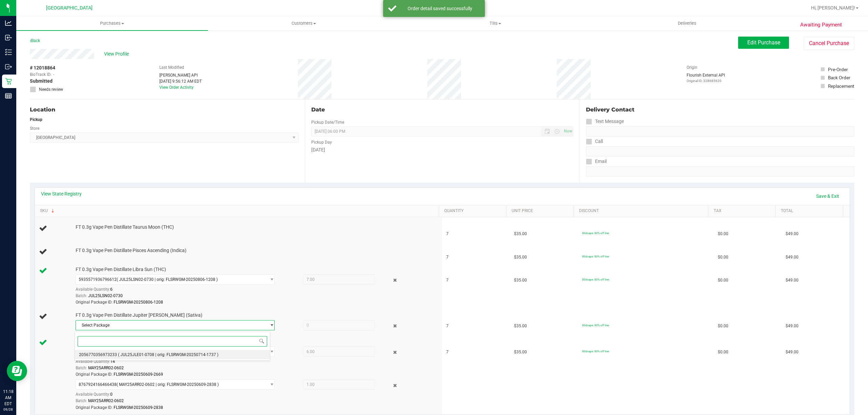
click at [139, 355] on span "( JUL25JLE01-0708 | orig: FLSRWGM-20250714-1737 )" at bounding box center [168, 354] width 100 height 5
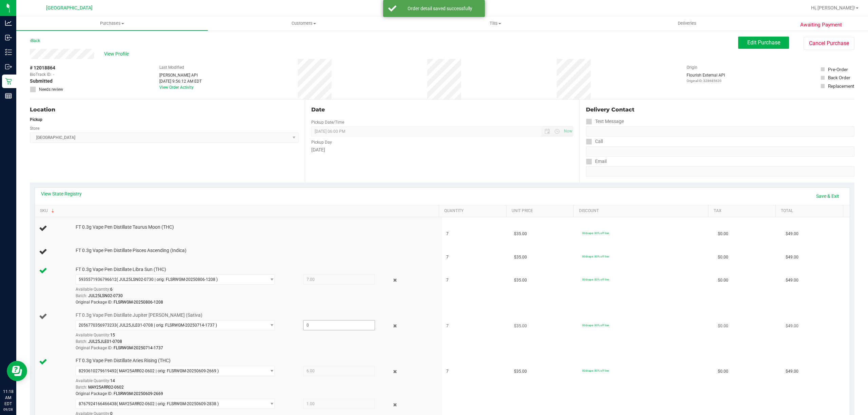
click at [324, 327] on span at bounding box center [339, 325] width 72 height 10
type input "7"
type input "7.0000"
click at [324, 182] on div "Date Pickup Date/Time 09/28/2025 Now 09/28/2025 06:00 PM Now Pickup Day Sunday" at bounding box center [442, 141] width 275 height 83
click at [87, 255] on link "Add Package" at bounding box center [88, 254] width 24 height 5
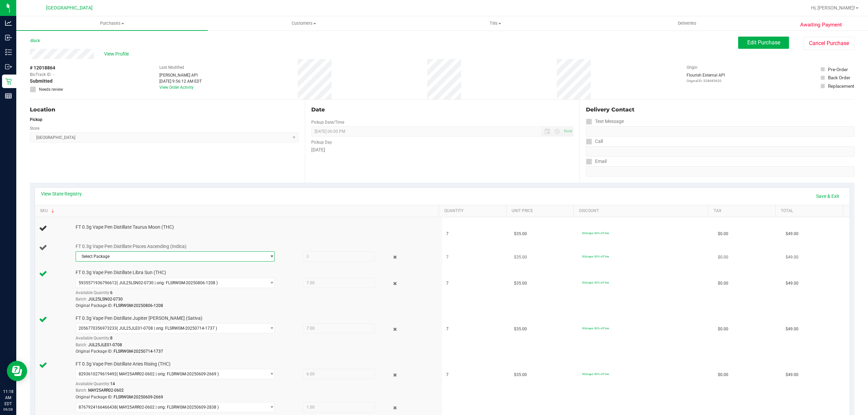
click at [144, 255] on span "Select Package" at bounding box center [171, 256] width 190 height 9
click at [148, 285] on span "( JUL25PIA01-0729 | orig: FLSRWGM-20250804-3089 )" at bounding box center [168, 285] width 100 height 5
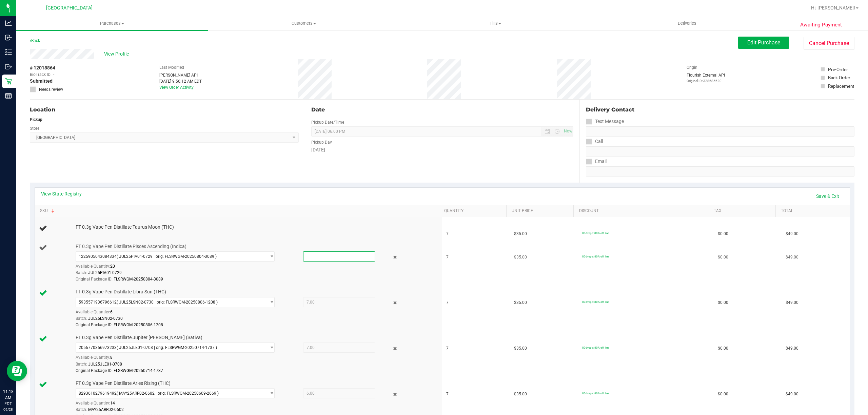
click at [342, 253] on span at bounding box center [339, 256] width 72 height 10
type input "7"
type input "7.0000"
click at [373, 185] on div "View State Registry Save & Exit SKU Quantity Unit Price Discount Tax Total FT 0…" at bounding box center [442, 322] width 824 height 278
click at [89, 234] on link "Add Package" at bounding box center [88, 231] width 24 height 5
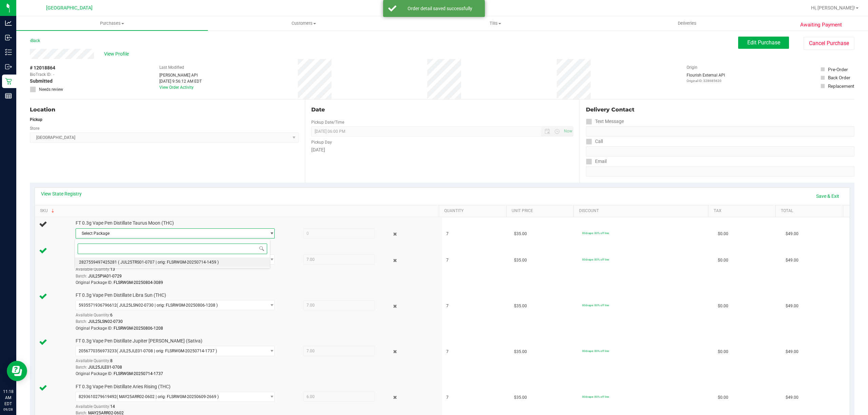
click at [110, 260] on li "2827559497425281 ( JUL25TRS01-0707 | orig: FLSRWGM-20250714-1459 )" at bounding box center [172, 262] width 195 height 9
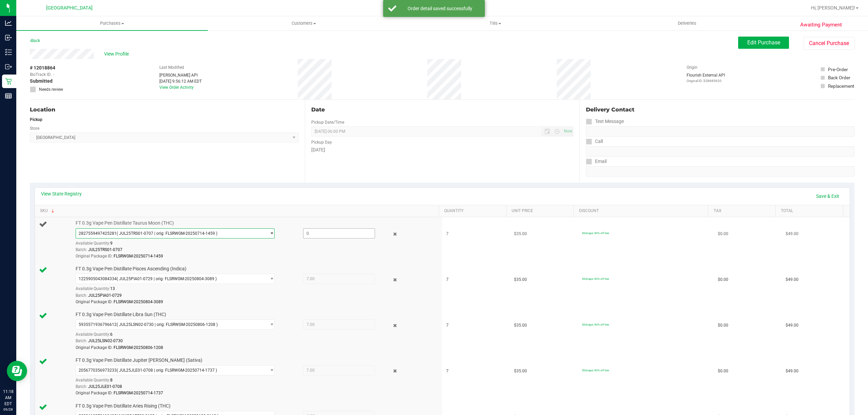
click at [308, 232] on span at bounding box center [339, 233] width 72 height 10
type input "7"
type input "7.0000"
click at [334, 207] on th "SKU" at bounding box center [237, 211] width 404 height 12
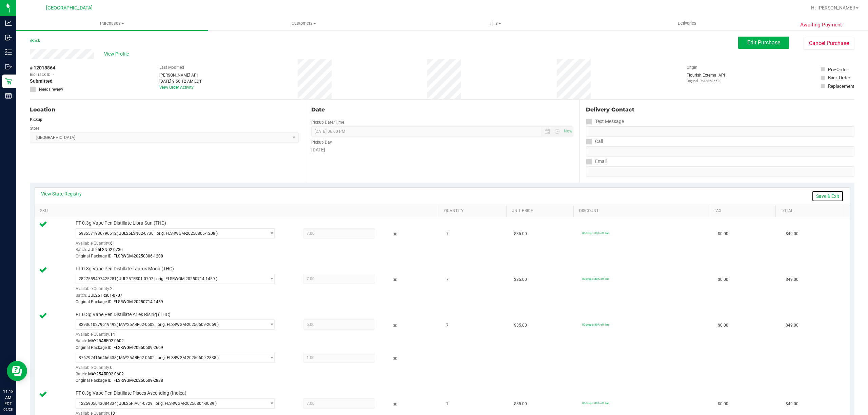
click at [811, 194] on link "Save & Exit" at bounding box center [827, 196] width 32 height 12
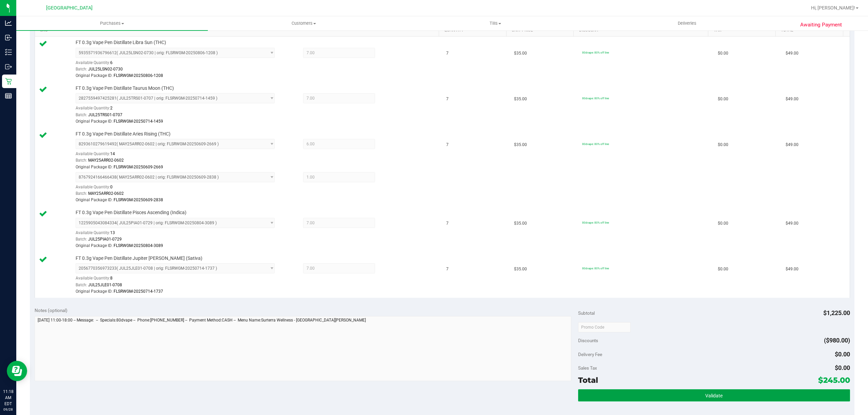
click at [697, 398] on button "Validate" at bounding box center [714, 395] width 272 height 12
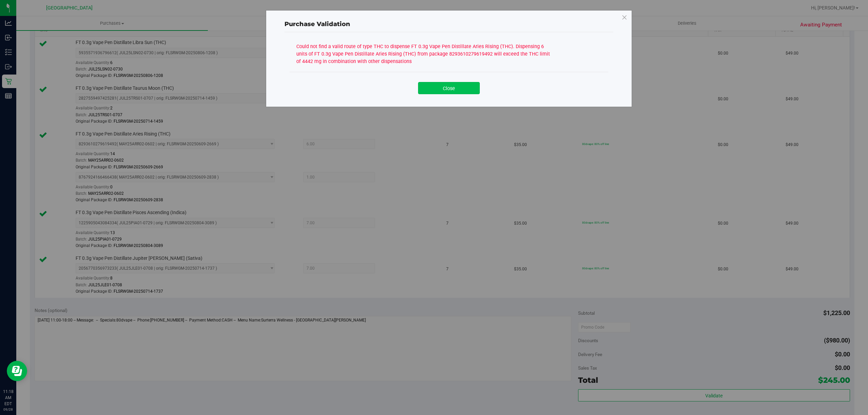
click at [448, 88] on button "Close" at bounding box center [449, 88] width 62 height 12
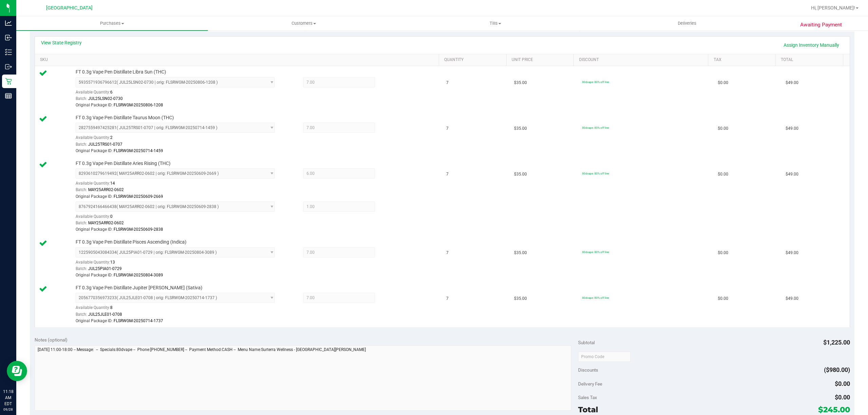
scroll to position [136, 0]
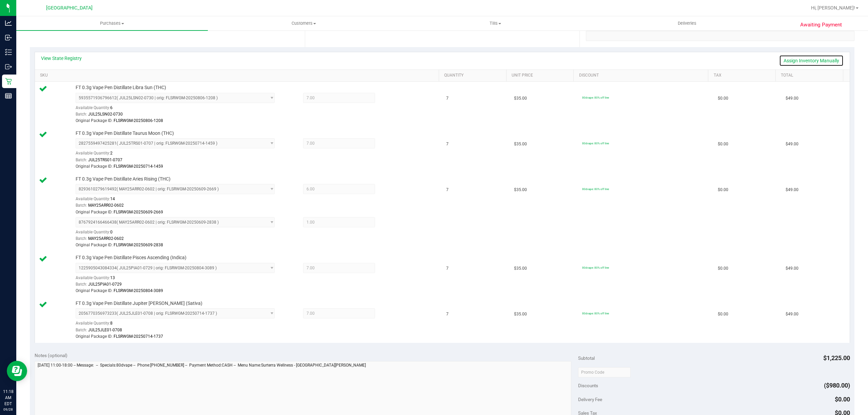
click at [791, 60] on link "Assign Inventory Manually" at bounding box center [811, 61] width 64 height 12
click at [391, 100] on icon at bounding box center [394, 99] width 7 height 8
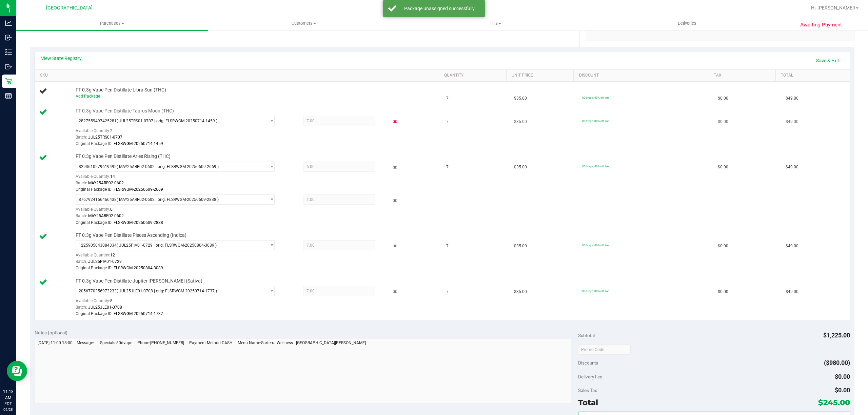
click at [391, 120] on icon at bounding box center [394, 122] width 7 height 8
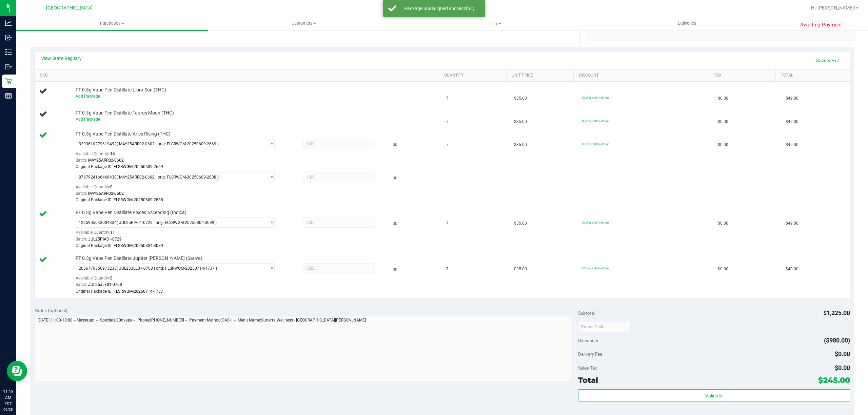
click at [388, 150] on div "8293610279619492 ( MAY25ARR02-0602 | orig: FLSRWGM-20250609-2669 ) 829361027961…" at bounding box center [255, 155] width 359 height 32
click at [391, 147] on icon at bounding box center [394, 145] width 7 height 8
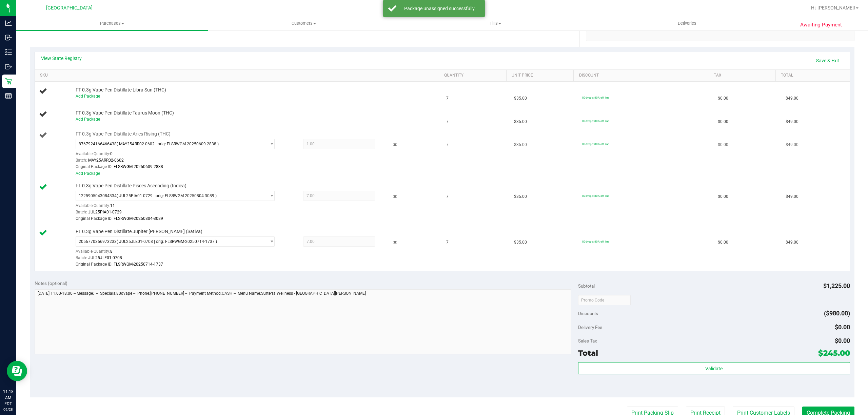
drag, startPoint x: 388, startPoint y: 146, endPoint x: 389, endPoint y: 150, distance: 4.2
click at [391, 145] on icon at bounding box center [394, 145] width 7 height 8
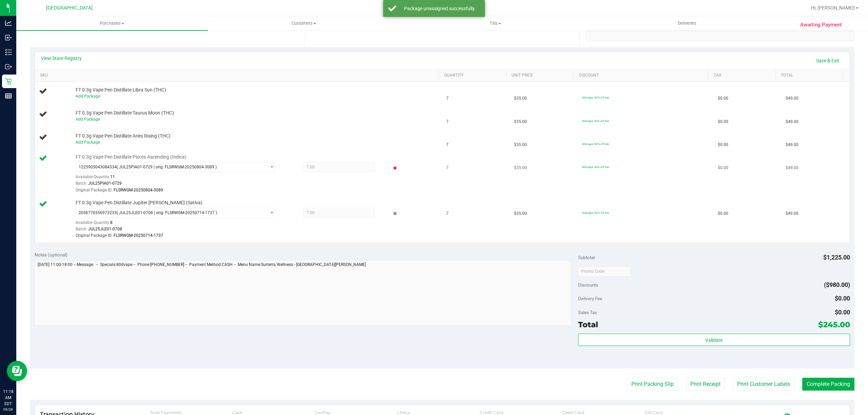
click at [391, 167] on icon at bounding box center [394, 168] width 7 height 8
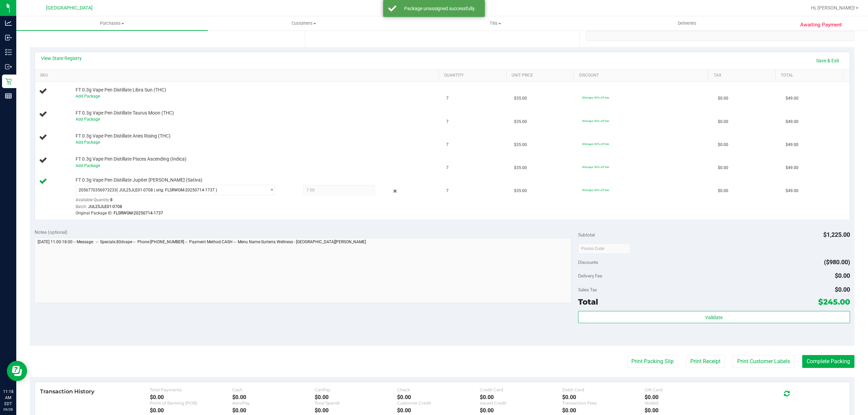
click at [391, 192] on icon at bounding box center [394, 191] width 7 height 8
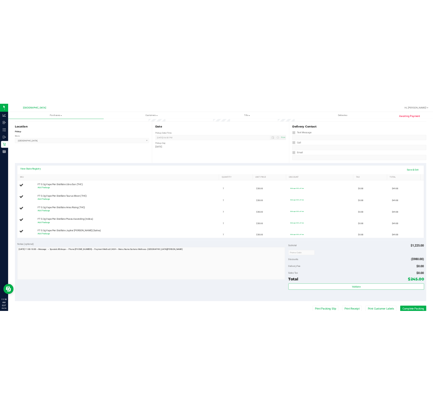
scroll to position [0, 0]
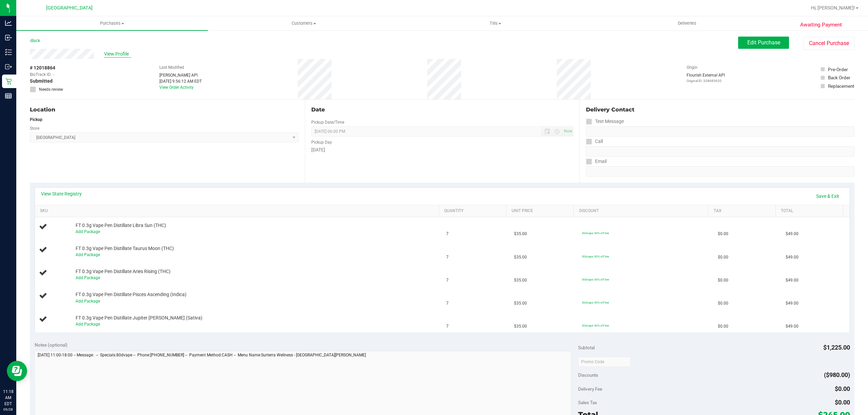
click at [120, 54] on span "View Profile" at bounding box center [117, 53] width 27 height 7
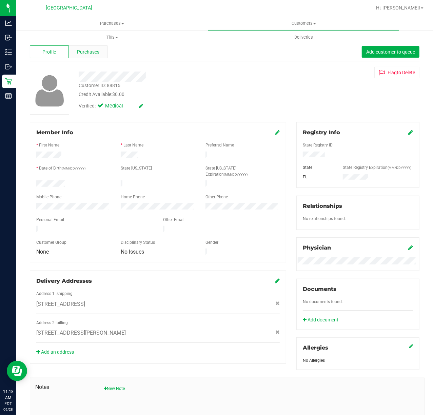
click at [82, 56] on div "Purchases" at bounding box center [88, 51] width 39 height 13
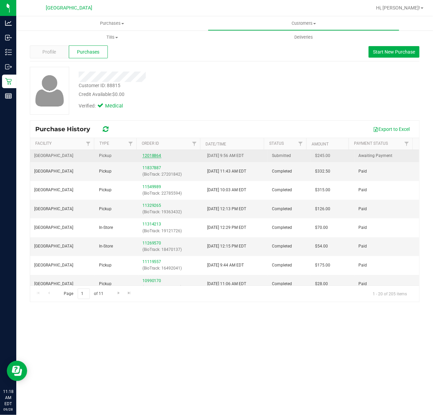
click at [142, 157] on link "12018864" at bounding box center [151, 155] width 19 height 5
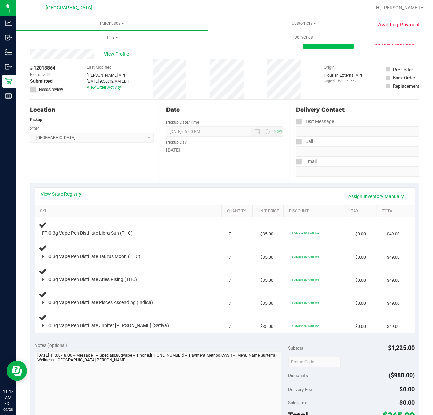
click at [321, 48] on div "Edit Purchase Cancel Purchase" at bounding box center [361, 43] width 116 height 13
click at [321, 48] on button "Edit Purchase" at bounding box center [328, 43] width 51 height 12
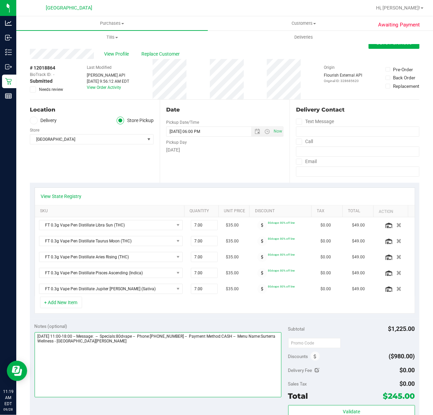
click at [175, 363] on textarea at bounding box center [158, 364] width 247 height 65
type textarea "Sunday 09/28/2025 11:00-18:00 -- Message: -- Specials:80dvape -- Phone:77263409…"
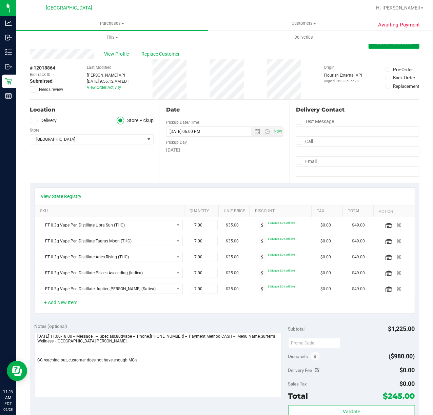
click at [384, 47] on button "Save Purchase" at bounding box center [393, 43] width 51 height 12
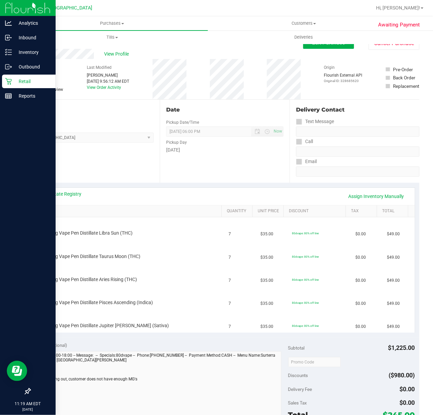
click at [13, 79] on p "Retail" at bounding box center [32, 81] width 41 height 8
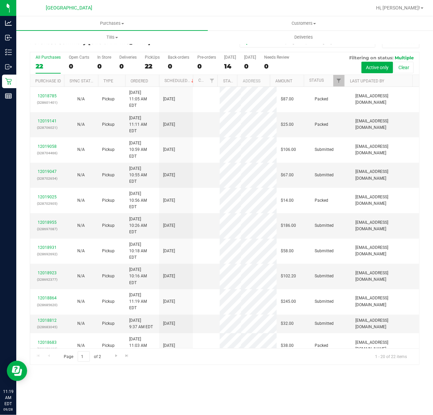
click at [49, 144] on link "12019058" at bounding box center [47, 146] width 19 height 5
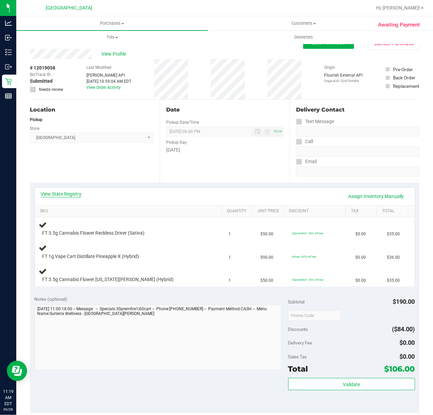
click at [72, 196] on link "View State Registry" at bounding box center [61, 193] width 41 height 7
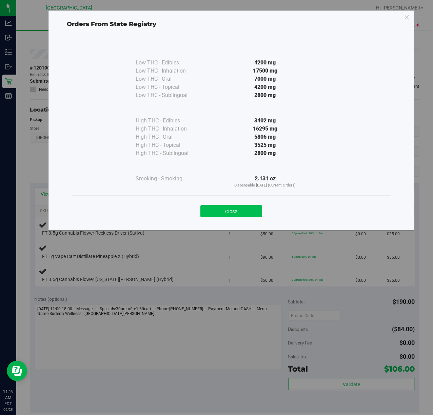
click at [237, 216] on button "Close" at bounding box center [231, 211] width 62 height 12
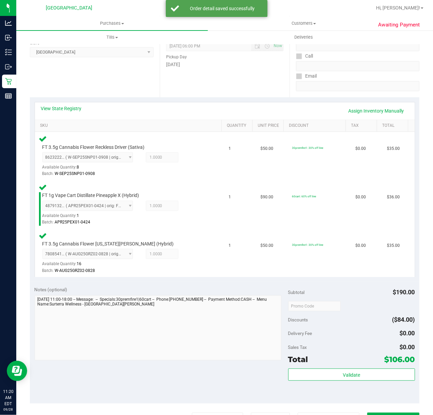
scroll to position [91, 0]
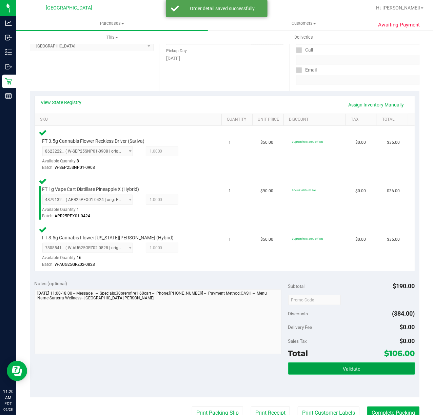
click at [342, 365] on button "Validate" at bounding box center [351, 368] width 127 height 12
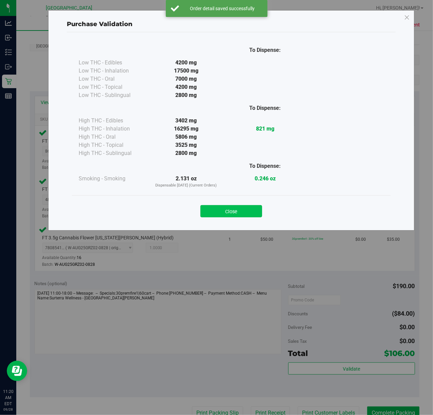
click at [237, 209] on button "Close" at bounding box center [231, 211] width 62 height 12
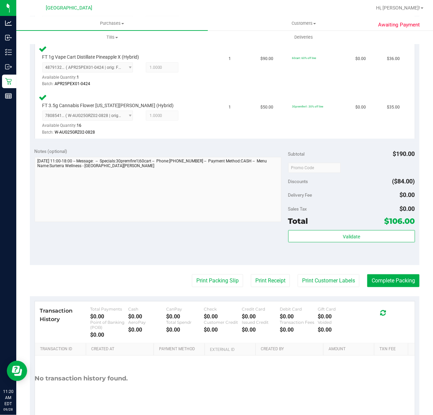
scroll to position [226, 0]
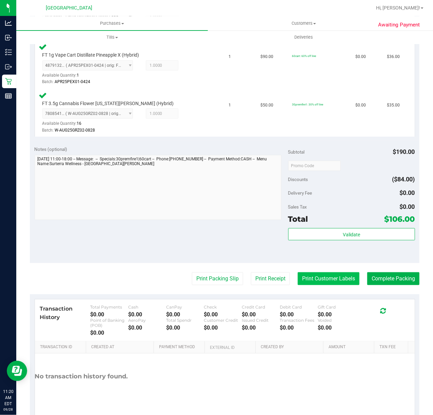
click at [312, 281] on button "Print Customer Labels" at bounding box center [329, 278] width 62 height 13
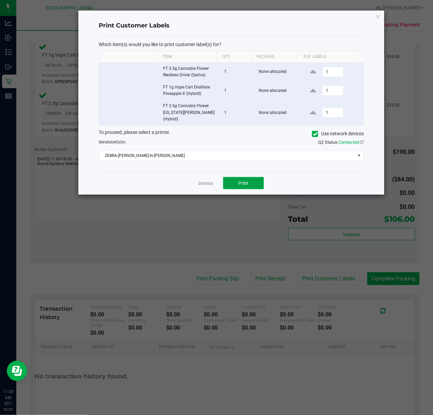
click at [243, 180] on span "Print" at bounding box center [243, 182] width 10 height 5
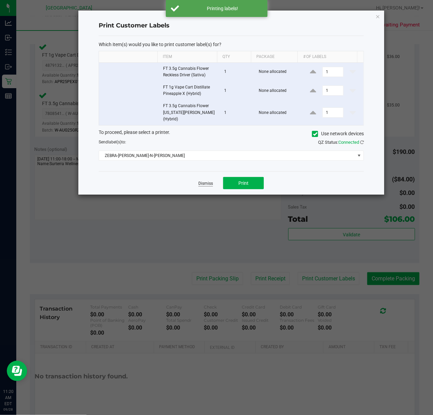
click at [201, 181] on link "Dismiss" at bounding box center [205, 184] width 15 height 6
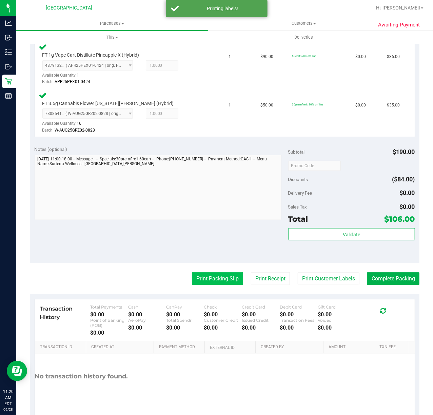
click at [196, 280] on button "Print Packing Slip" at bounding box center [217, 278] width 51 height 13
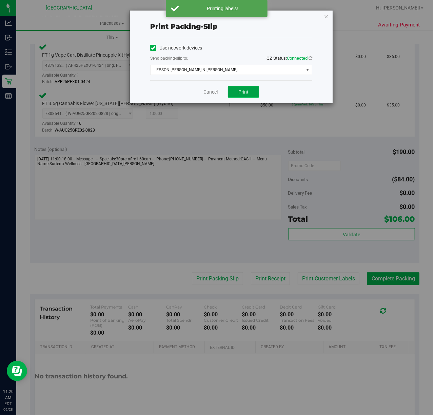
click at [250, 95] on button "Print" at bounding box center [243, 92] width 31 height 12
click at [205, 92] on link "Cancel" at bounding box center [210, 91] width 14 height 7
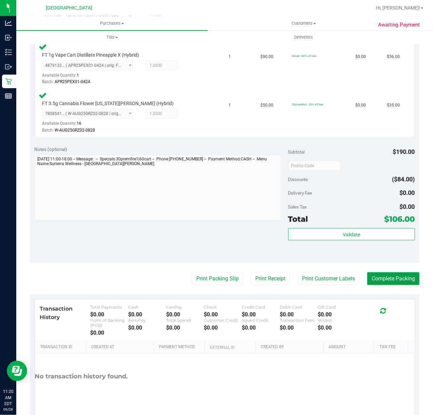
click at [383, 278] on button "Complete Packing" at bounding box center [393, 278] width 52 height 13
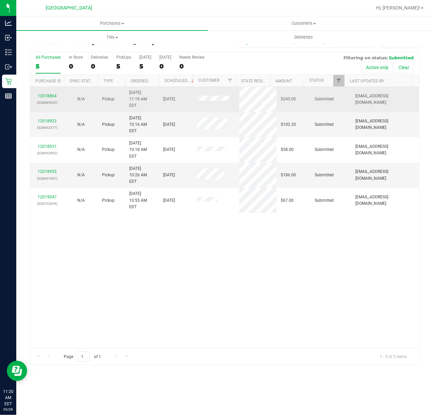
click at [45, 95] on div "12018864 (328685620)" at bounding box center [47, 99] width 26 height 13
click at [54, 94] on link "12018864" at bounding box center [47, 96] width 19 height 5
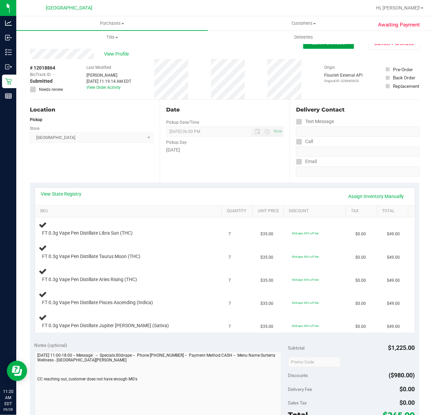
click at [318, 45] on span "Edit Purchase" at bounding box center [328, 42] width 33 height 6
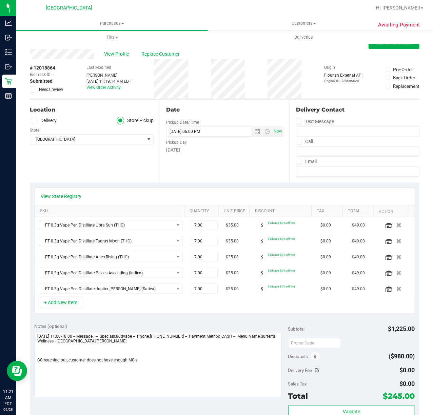
click at [34, 89] on icon at bounding box center [33, 89] width 4 height 0
click at [0, 0] on input "Needs review" at bounding box center [0, 0] width 0 height 0
click at [376, 45] on span "Save Purchase" at bounding box center [394, 42] width 36 height 6
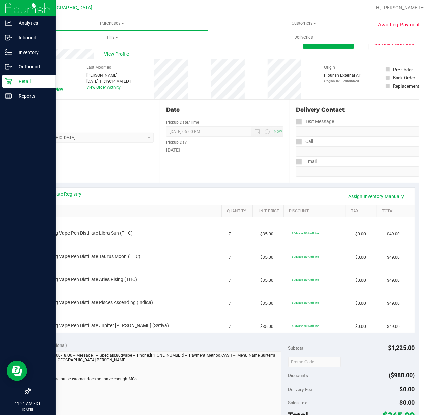
click at [11, 83] on icon at bounding box center [8, 81] width 7 height 7
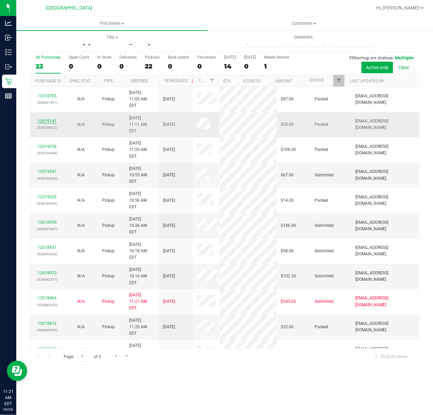
click at [44, 119] on link "12019141" at bounding box center [47, 121] width 19 height 5
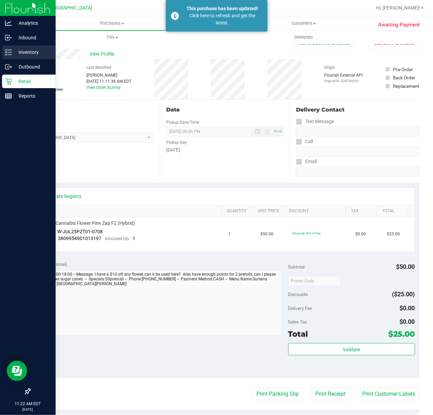
click at [14, 45] on div "Inventory" at bounding box center [29, 52] width 54 height 14
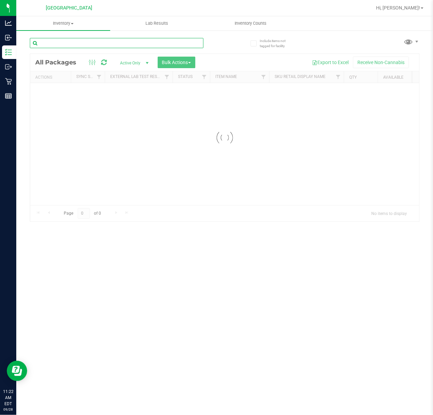
click at [98, 43] on input "text" at bounding box center [117, 43] width 174 height 10
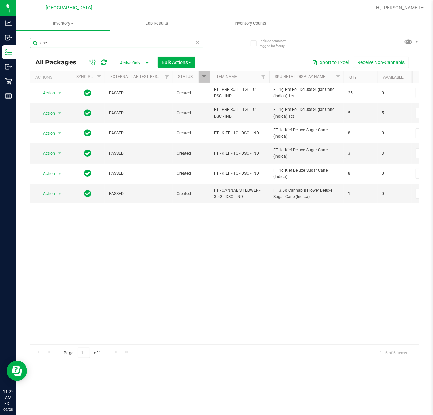
type input "dsc"
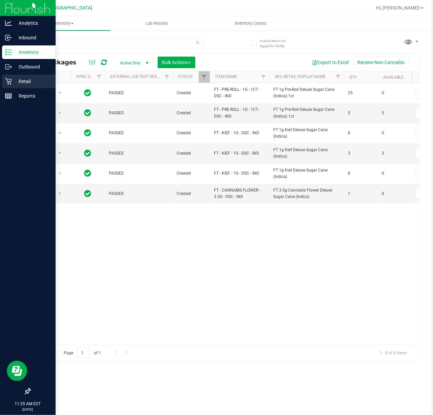
drag, startPoint x: 11, startPoint y: 79, endPoint x: 22, endPoint y: 80, distance: 11.3
click at [11, 79] on icon at bounding box center [8, 81] width 7 height 7
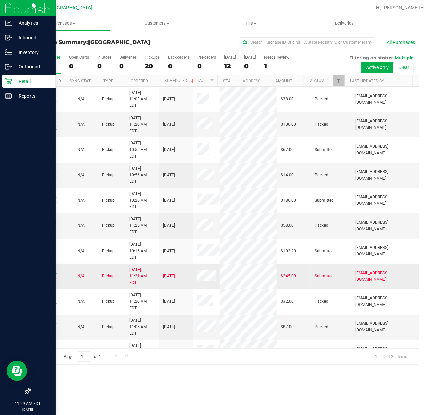
click at [50, 270] on link "12018864" at bounding box center [47, 272] width 19 height 5
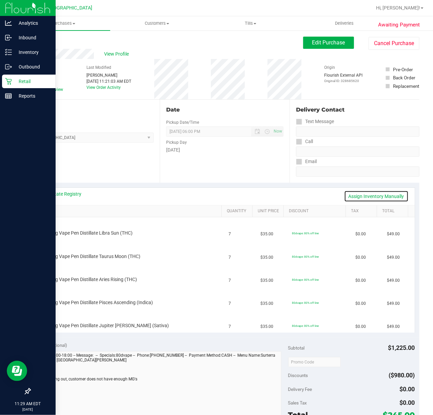
click at [358, 194] on link "Assign Inventory Manually" at bounding box center [376, 196] width 64 height 12
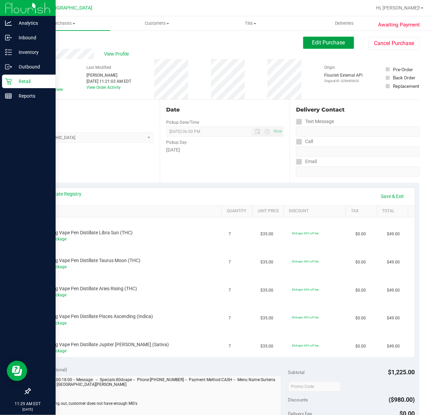
click at [331, 40] on span "Edit Purchase" at bounding box center [328, 42] width 33 height 6
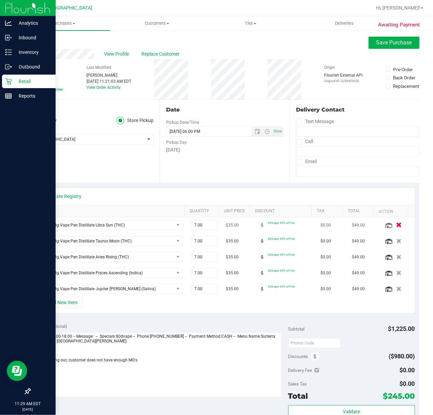
click at [396, 227] on icon "button" at bounding box center [399, 225] width 6 height 5
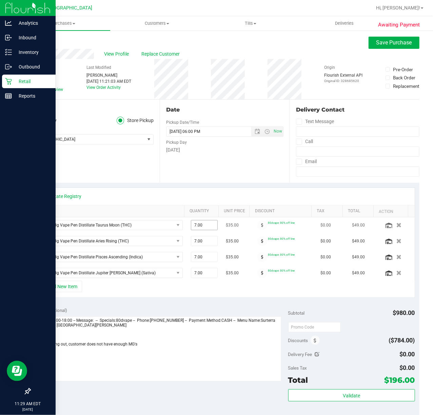
click at [202, 224] on span "7.00 7" at bounding box center [204, 225] width 27 height 10
click at [202, 224] on input "7" at bounding box center [204, 224] width 26 height 9
type input "4"
type input "4.00"
click at [249, 196] on div "View State Registry" at bounding box center [224, 196] width 367 height 7
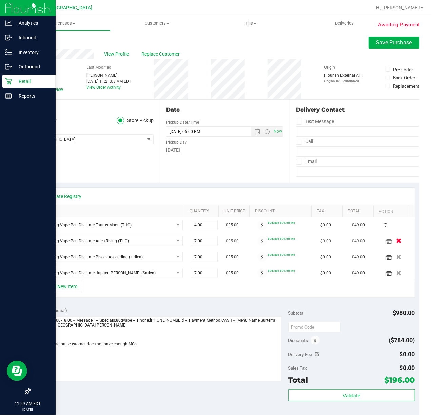
click at [396, 239] on icon "button" at bounding box center [399, 241] width 6 height 5
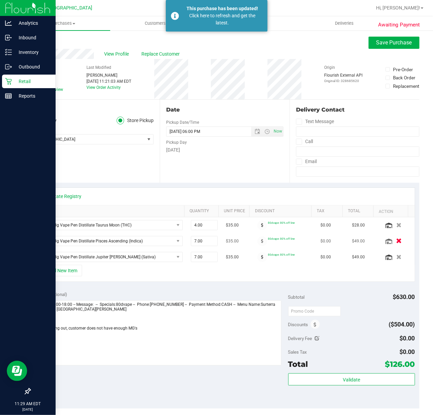
click at [396, 240] on icon "button" at bounding box center [399, 241] width 6 height 5
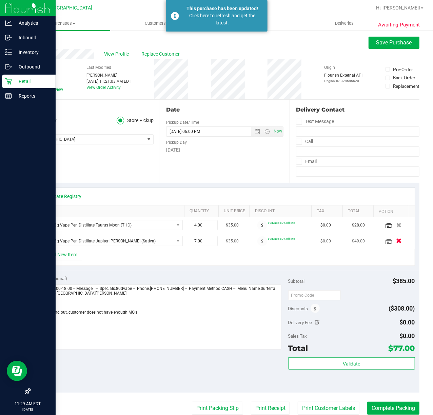
click at [396, 241] on icon "button" at bounding box center [399, 241] width 6 height 5
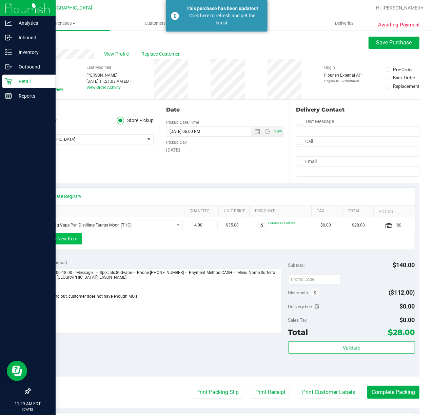
click at [70, 243] on button "+ Add New Item" at bounding box center [61, 239] width 42 height 12
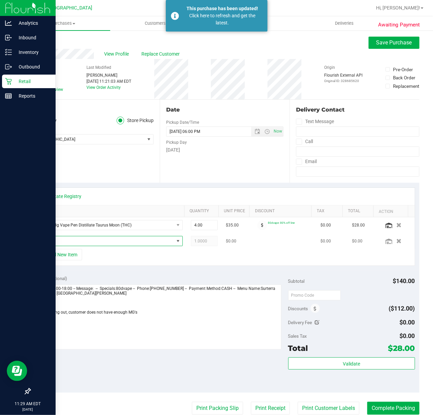
click at [91, 241] on span "NO DATA FOUND" at bounding box center [106, 240] width 135 height 9
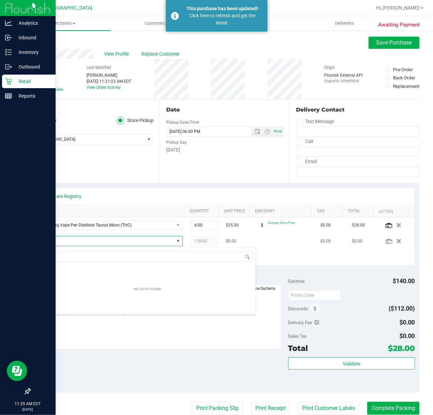
scroll to position [10, 138]
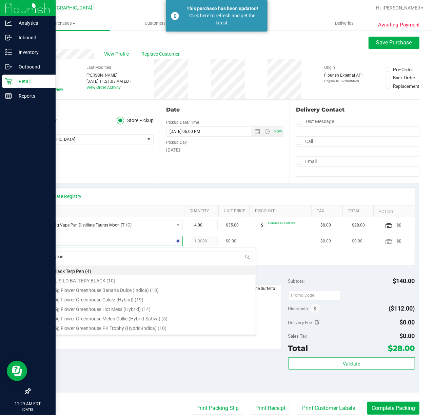
type input "tangerine"
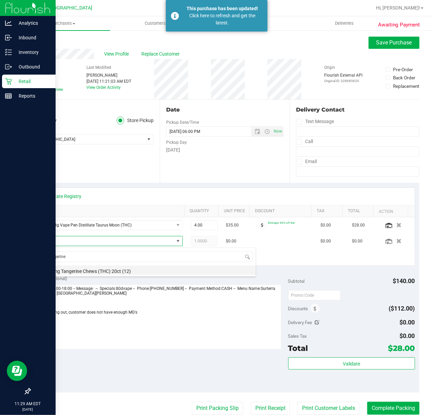
click at [98, 266] on li "HT 5mg Tangerine Chews (THC) 20ct (12)" at bounding box center [147, 269] width 216 height 9
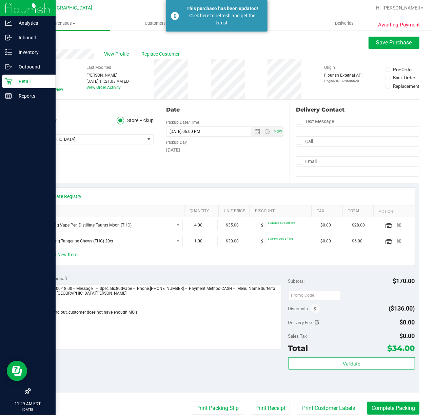
click at [48, 86] on span "Needs review" at bounding box center [51, 89] width 24 height 6
click at [0, 0] on input "Needs review" at bounding box center [0, 0] width 0 height 0
click at [387, 362] on button "Validate" at bounding box center [351, 363] width 127 height 12
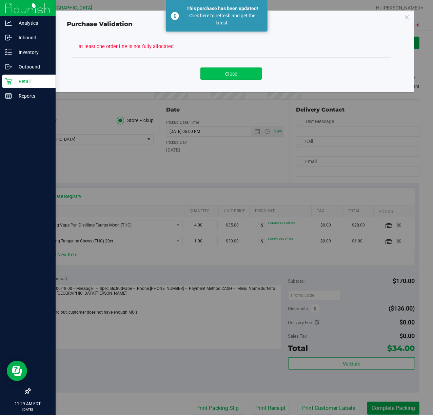
click at [228, 75] on button "Close" at bounding box center [231, 73] width 62 height 12
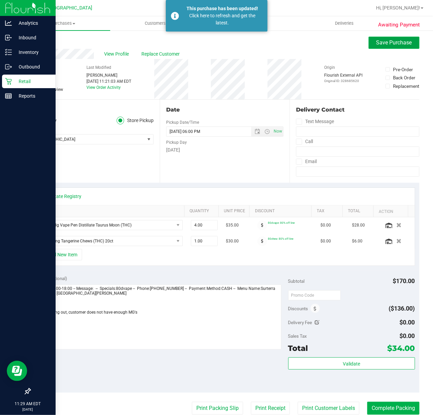
click at [386, 41] on span "Save Purchase" at bounding box center [394, 42] width 36 height 6
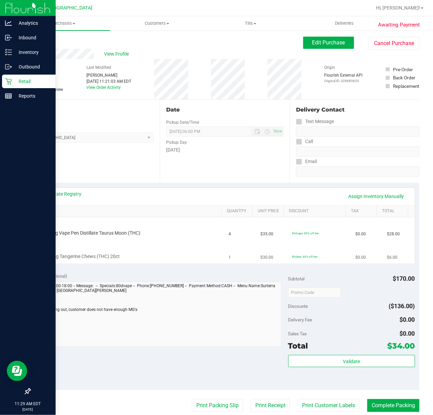
click at [203, 241] on td "HT 5mg Tangerine Chews (THC) 20ct" at bounding box center [130, 252] width 190 height 23
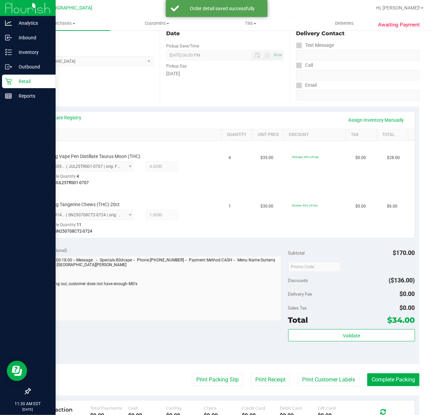
scroll to position [91, 0]
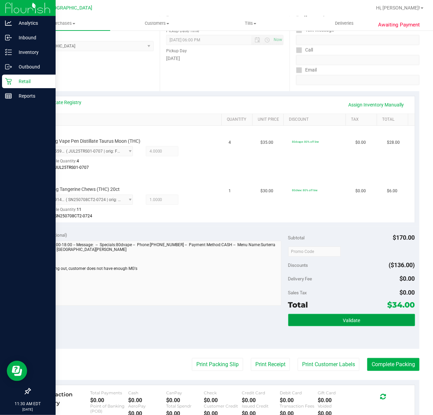
click at [343, 319] on span "Validate" at bounding box center [351, 320] width 17 height 5
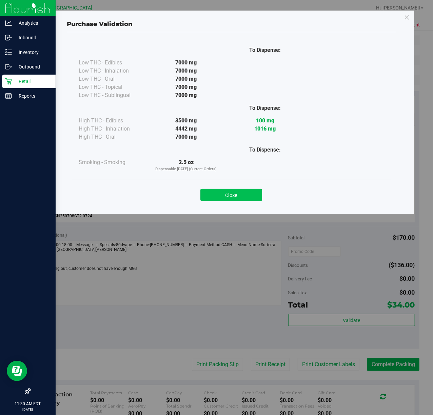
click at [231, 190] on button "Close" at bounding box center [231, 195] width 62 height 12
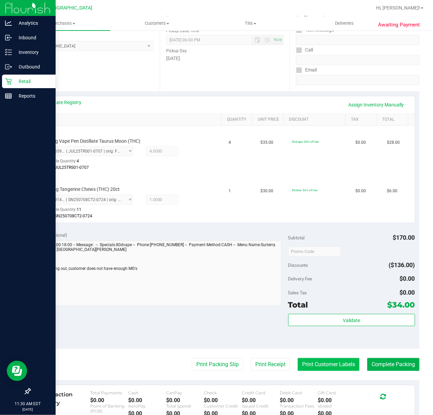
click at [323, 368] on button "Print Customer Labels" at bounding box center [329, 364] width 62 height 13
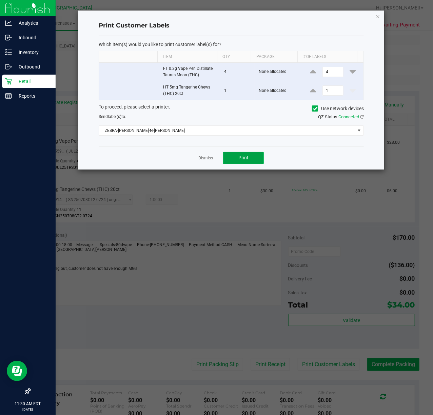
click at [243, 158] on span "Print" at bounding box center [243, 157] width 10 height 5
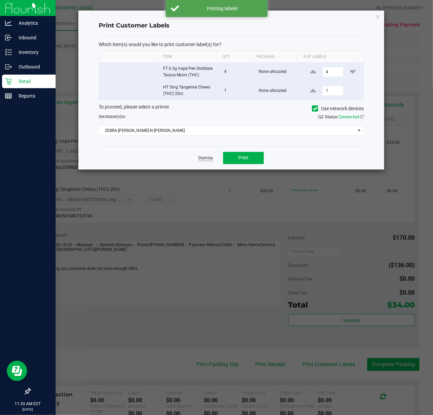
click at [206, 158] on link "Dismiss" at bounding box center [205, 158] width 15 height 6
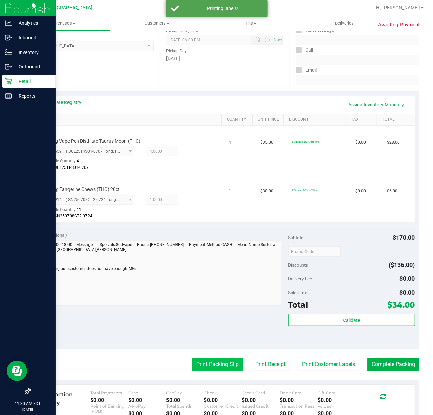
click at [203, 365] on button "Print Packing Slip" at bounding box center [217, 364] width 51 height 13
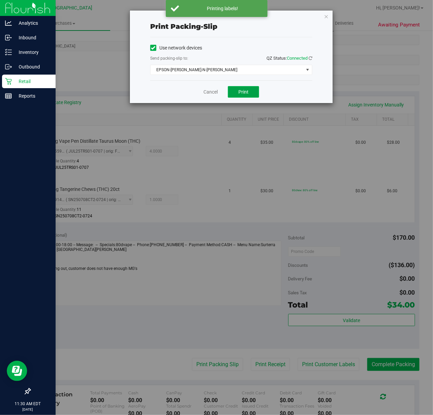
click at [249, 91] on button "Print" at bounding box center [243, 92] width 31 height 12
click at [205, 89] on link "Cancel" at bounding box center [210, 91] width 14 height 7
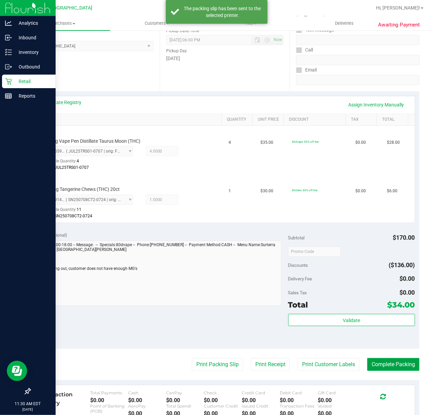
click at [392, 364] on button "Complete Packing" at bounding box center [393, 364] width 52 height 13
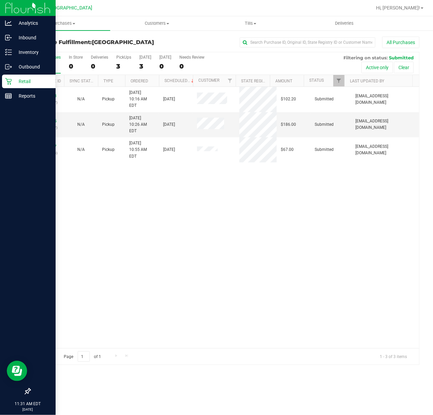
click at [229, 172] on div "12018923 (328692377) N/A Pickup 9/28/2025 10:16 AM EDT 9/28/2025 $102.20 Submit…" at bounding box center [224, 217] width 389 height 261
click at [50, 119] on link "12018955" at bounding box center [47, 121] width 19 height 5
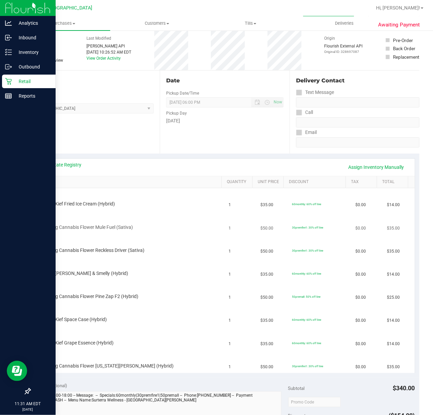
scroll to position [45, 0]
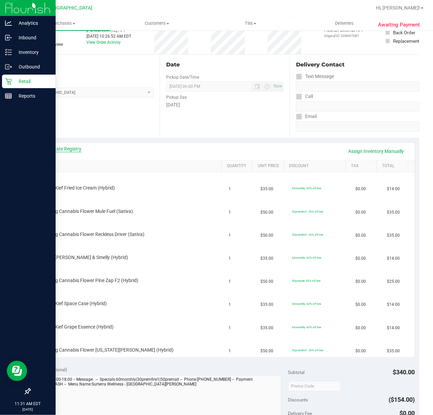
click at [66, 148] on link "View State Registry" at bounding box center [61, 148] width 41 height 7
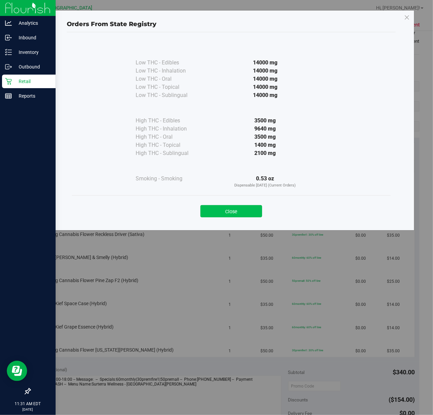
click at [231, 206] on button "Close" at bounding box center [231, 211] width 62 height 12
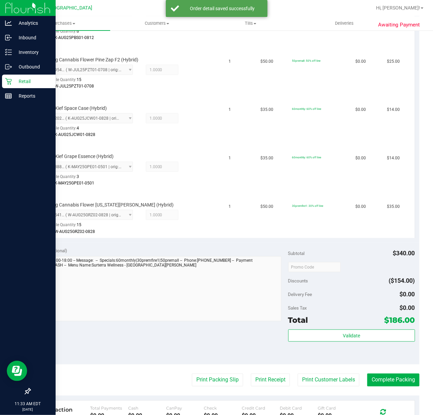
scroll to position [373, 0]
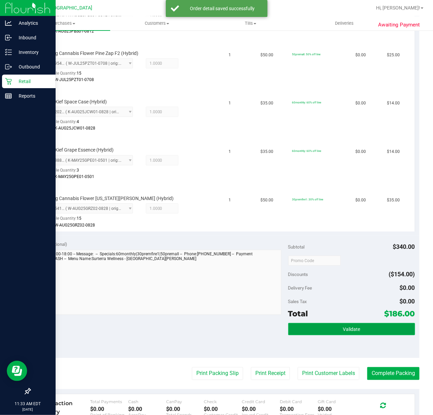
click at [335, 326] on button "Validate" at bounding box center [351, 329] width 127 height 12
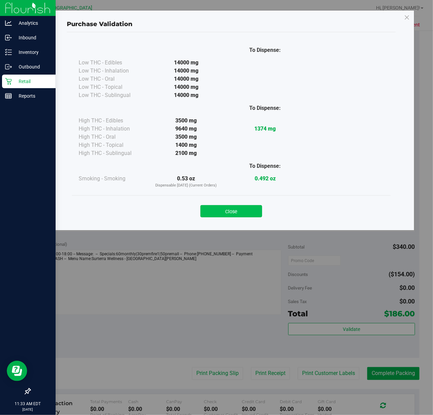
click at [227, 216] on button "Close" at bounding box center [231, 211] width 62 height 12
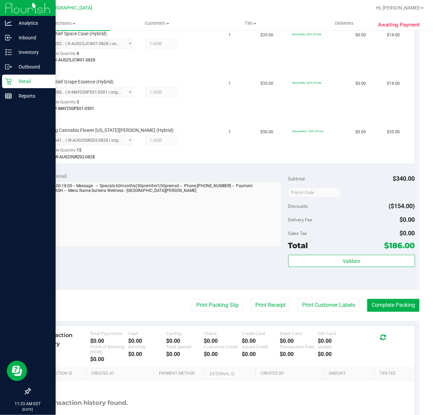
scroll to position [439, 0]
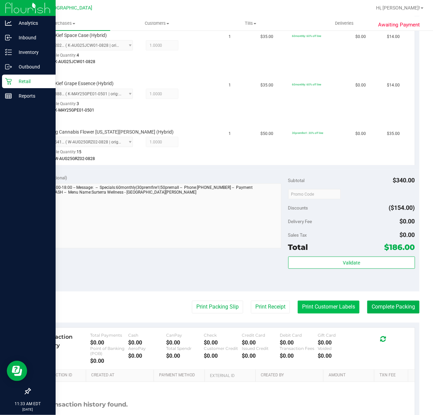
click at [312, 309] on button "Print Customer Labels" at bounding box center [329, 307] width 62 height 13
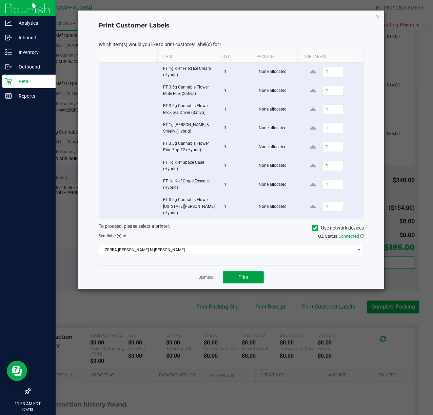
click at [243, 274] on span "Print" at bounding box center [243, 276] width 10 height 5
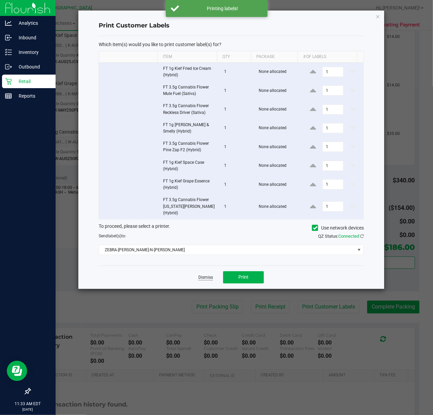
click at [200, 274] on link "Dismiss" at bounding box center [205, 277] width 15 height 6
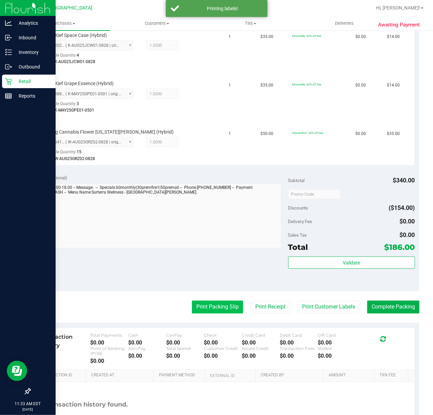
click at [211, 310] on button "Print Packing Slip" at bounding box center [217, 307] width 51 height 13
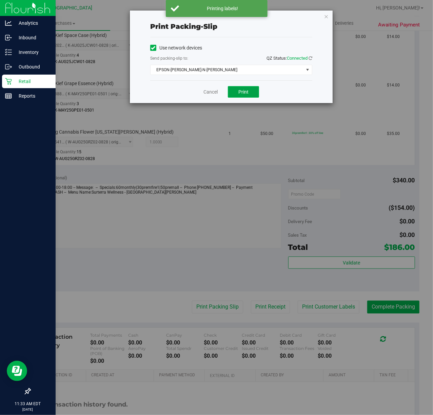
click at [243, 93] on span "Print" at bounding box center [243, 91] width 10 height 5
click at [211, 91] on link "Cancel" at bounding box center [210, 91] width 14 height 7
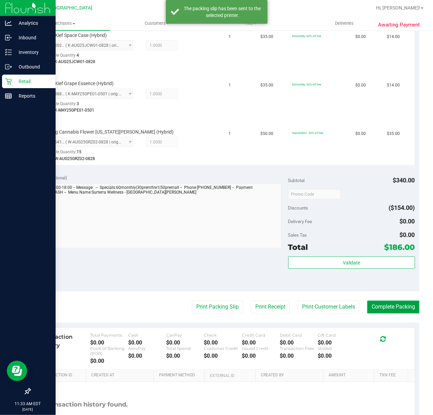
click at [374, 301] on button "Complete Packing" at bounding box center [393, 307] width 52 height 13
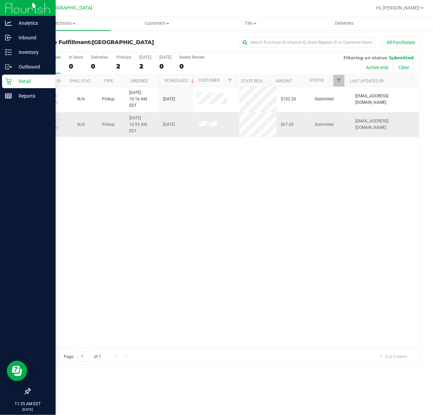
click at [49, 119] on link "12019047" at bounding box center [47, 121] width 19 height 5
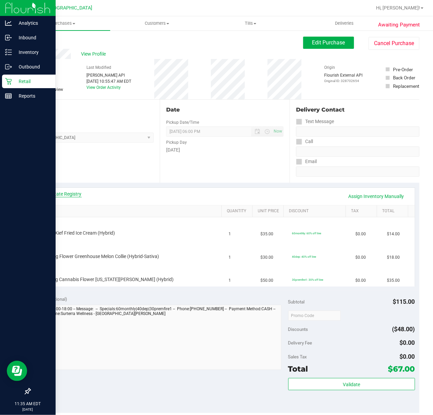
click at [46, 192] on link "View State Registry" at bounding box center [61, 193] width 41 height 7
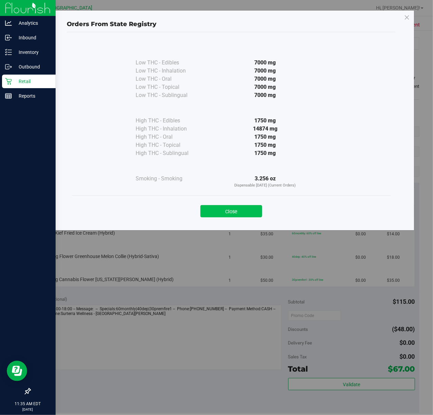
click at [216, 205] on button "Close" at bounding box center [231, 211] width 62 height 12
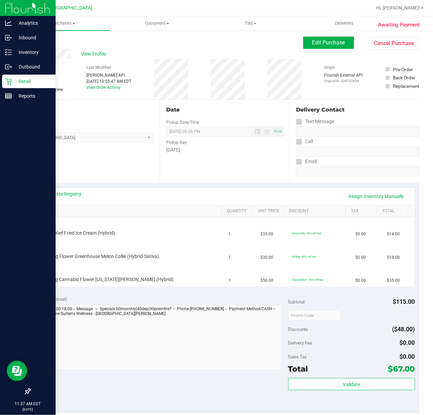
click at [216, 178] on div "Date Pickup Date/Time 09/28/2025 Now 09/28/2025 06:00 PM Now Pickup Day Sunday" at bounding box center [225, 141] width 130 height 83
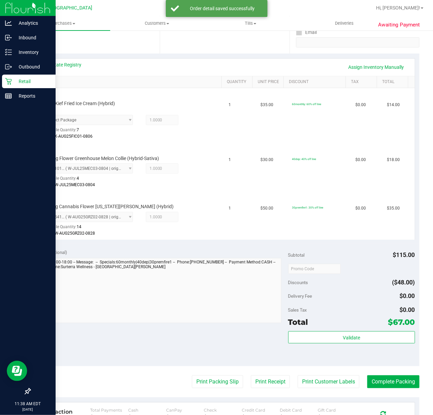
scroll to position [130, 0]
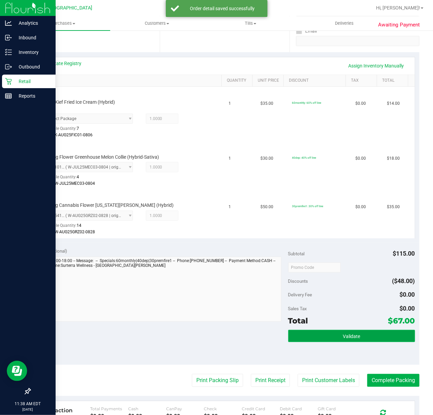
click at [357, 331] on button "Validate" at bounding box center [351, 336] width 127 height 12
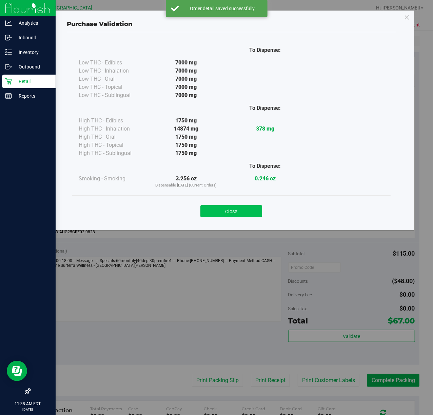
click at [228, 211] on button "Close" at bounding box center [231, 211] width 62 height 12
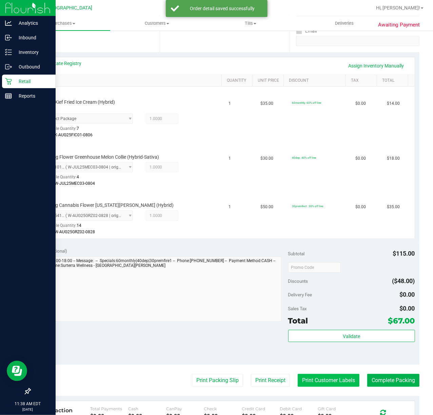
click at [320, 381] on button "Print Customer Labels" at bounding box center [329, 380] width 62 height 13
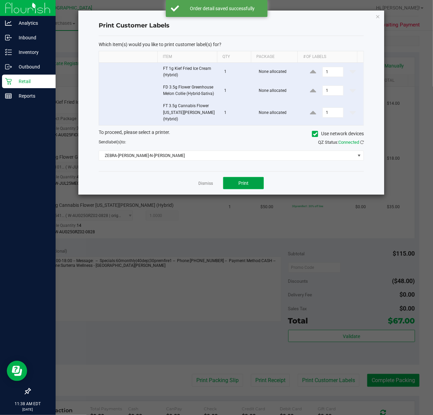
click at [232, 177] on button "Print" at bounding box center [243, 183] width 41 height 12
click at [201, 181] on link "Dismiss" at bounding box center [205, 184] width 15 height 6
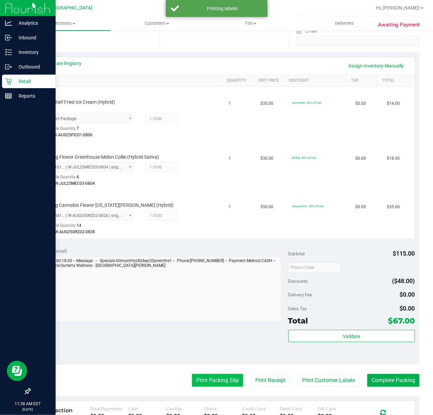
click at [193, 380] on button "Print Packing Slip" at bounding box center [217, 380] width 51 height 13
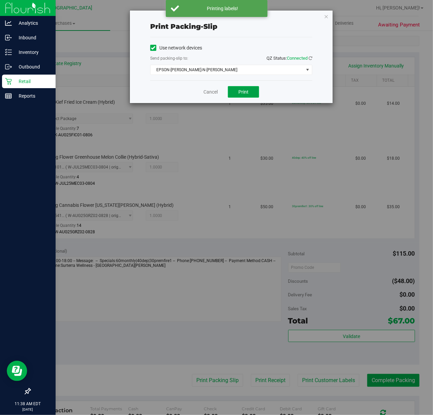
click at [232, 95] on button "Print" at bounding box center [243, 92] width 31 height 12
click at [207, 90] on link "Cancel" at bounding box center [210, 91] width 14 height 7
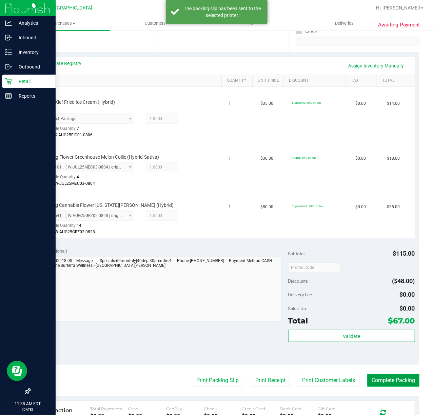
click at [379, 381] on button "Complete Packing" at bounding box center [393, 380] width 52 height 13
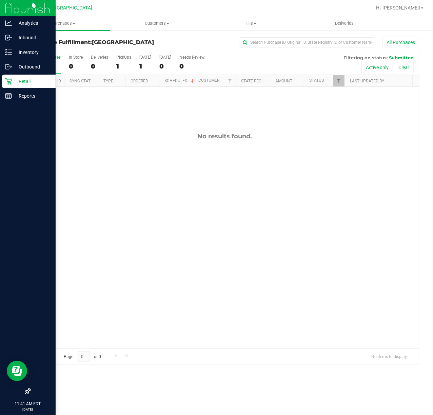
click at [318, 144] on div "No results found." at bounding box center [224, 240] width 389 height 307
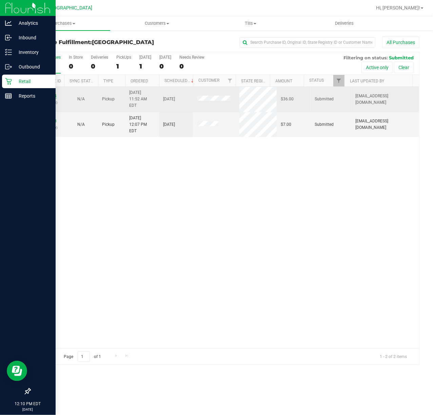
click at [50, 94] on link "12019594" at bounding box center [47, 96] width 19 height 5
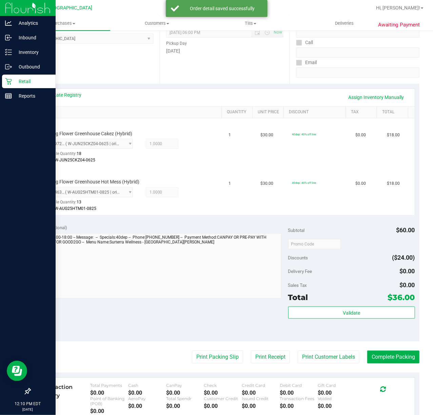
scroll to position [202, 0]
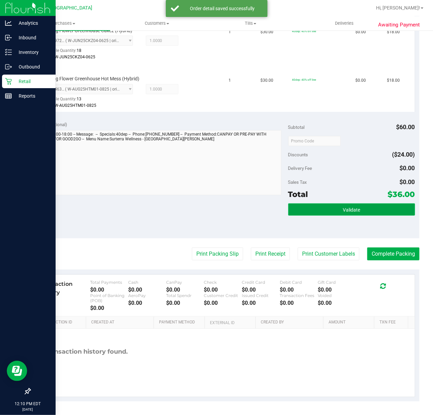
click at [343, 207] on span "Validate" at bounding box center [351, 209] width 17 height 5
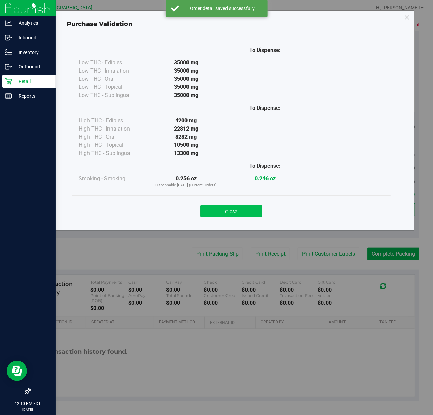
click at [231, 209] on button "Close" at bounding box center [231, 211] width 62 height 12
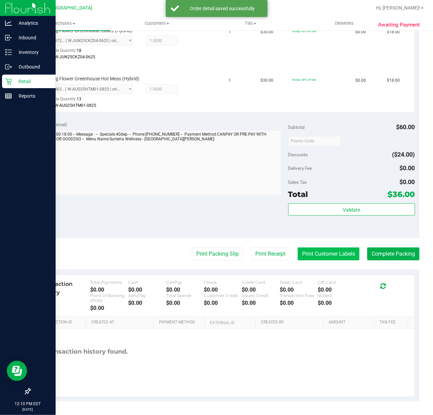
click at [298, 256] on button "Print Customer Labels" at bounding box center [329, 253] width 62 height 13
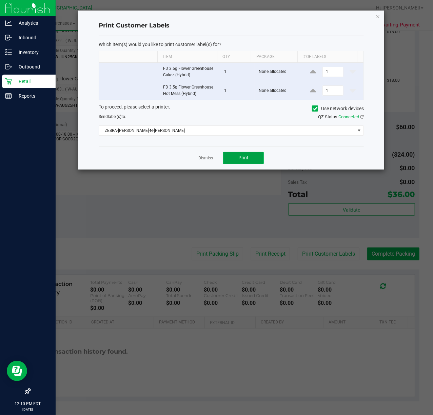
click at [227, 156] on button "Print" at bounding box center [243, 158] width 41 height 12
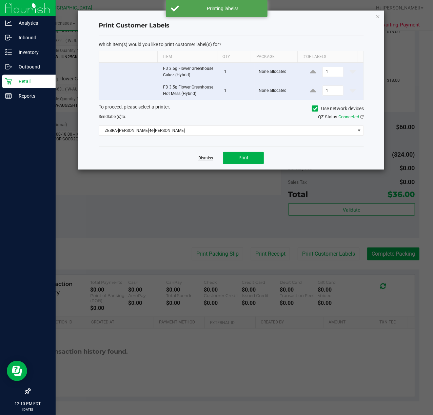
click at [203, 159] on link "Dismiss" at bounding box center [205, 158] width 15 height 6
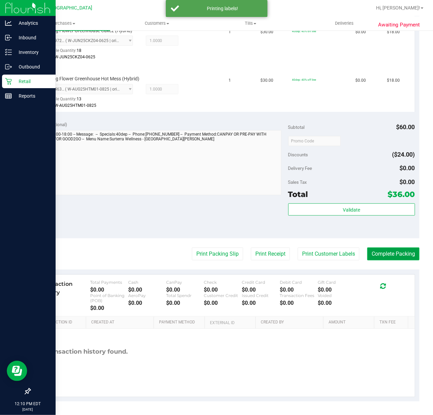
click at [372, 257] on button "Complete Packing" at bounding box center [393, 253] width 52 height 13
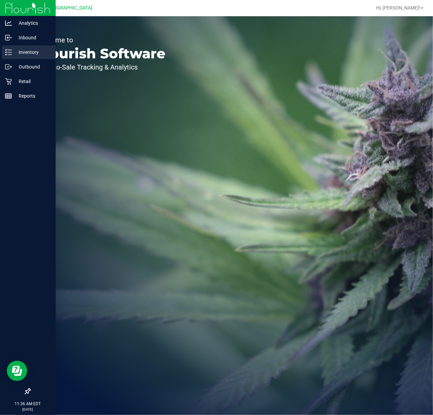
click at [11, 54] on icon at bounding box center [8, 52] width 7 height 7
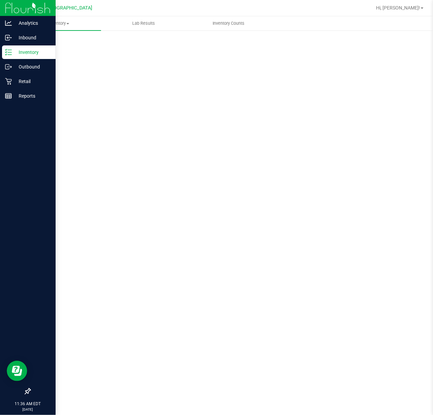
click at [45, 52] on p "Inventory" at bounding box center [32, 52] width 41 height 8
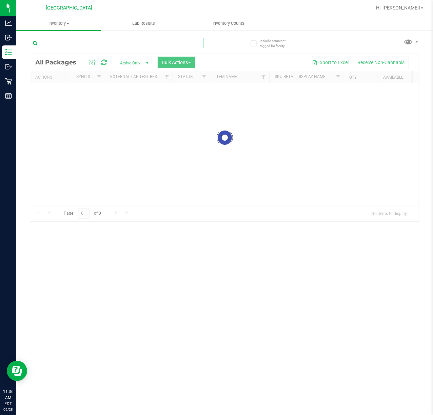
click at [69, 40] on input "text" at bounding box center [117, 43] width 174 height 10
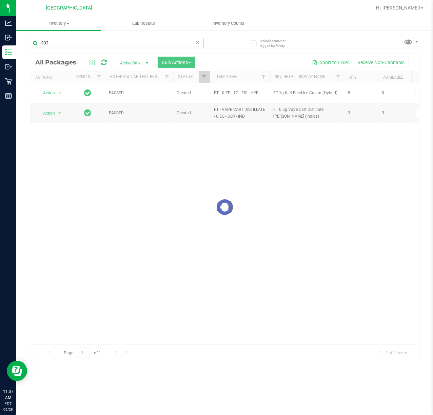
type input "-933"
click at [56, 93] on div at bounding box center [224, 207] width 389 height 307
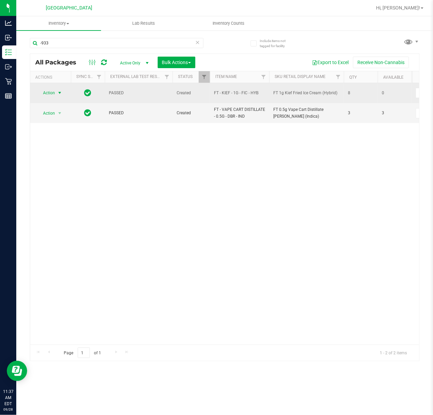
click at [46, 93] on span "Action" at bounding box center [46, 92] width 18 height 9
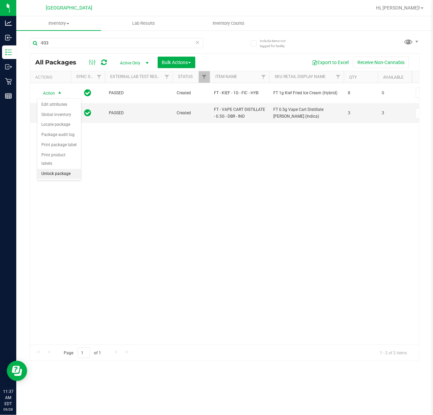
click at [48, 178] on li "Unlock package" at bounding box center [59, 174] width 44 height 10
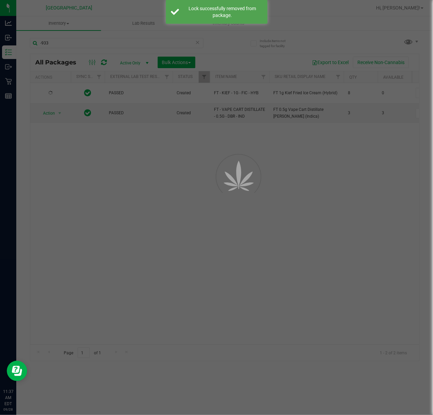
click at [66, 43] on div at bounding box center [216, 207] width 433 height 415
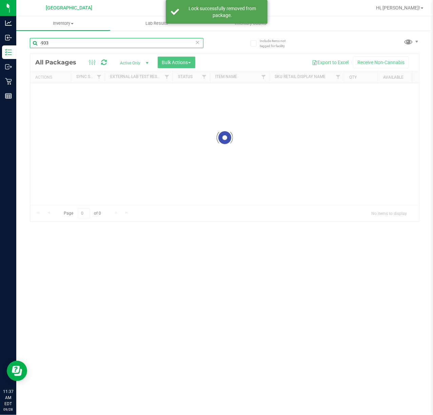
click at [73, 39] on input "-933" at bounding box center [117, 43] width 174 height 10
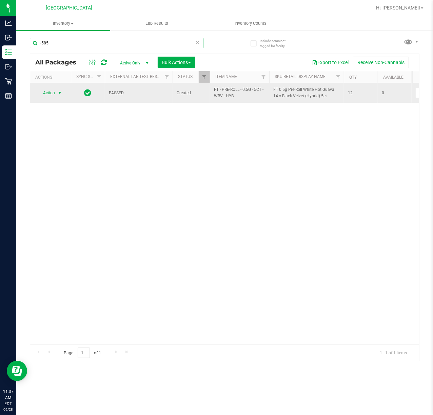
type input "-585"
click at [62, 96] on span "select" at bounding box center [59, 92] width 5 height 5
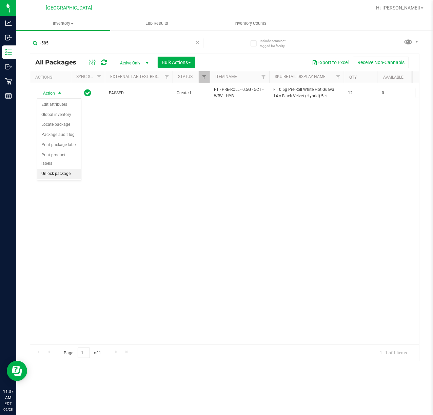
click at [62, 174] on li "Unlock package" at bounding box center [59, 174] width 44 height 10
